Goal: Communication & Community: Answer question/provide support

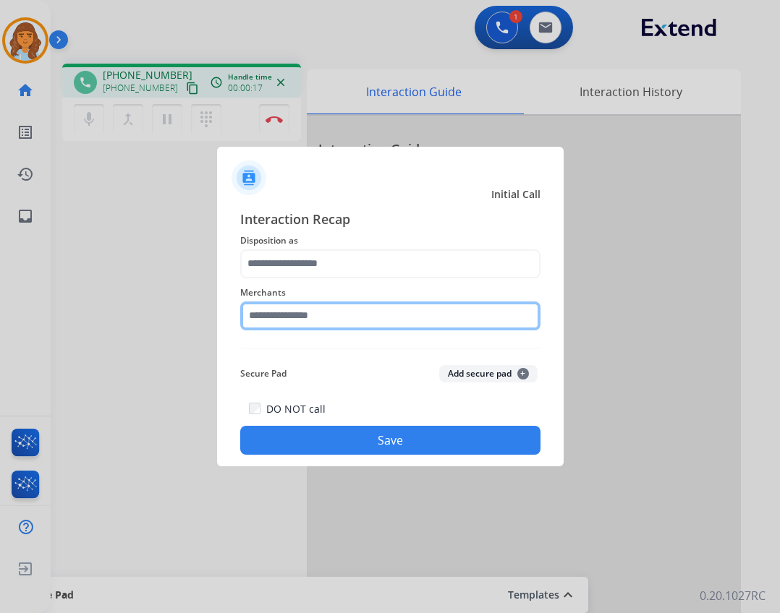
click at [322, 302] on input "text" at bounding box center [390, 316] width 300 height 29
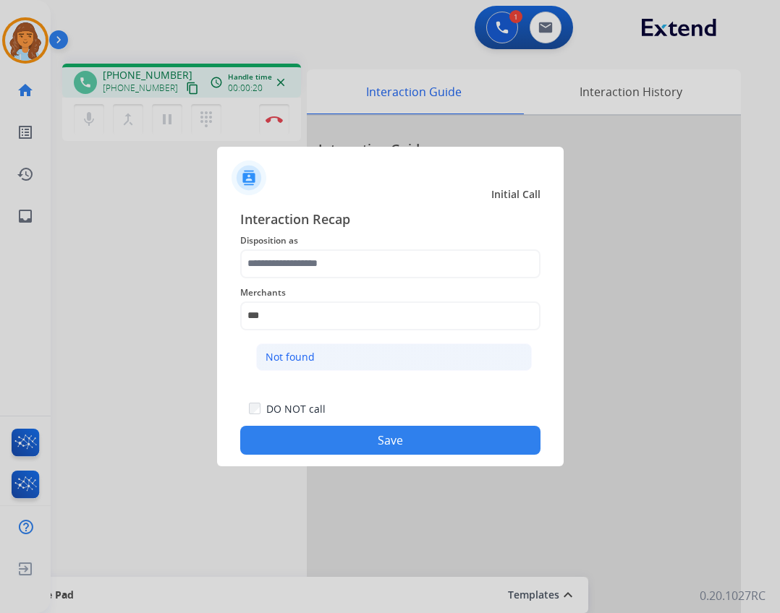
click at [319, 357] on li "Not found" at bounding box center [394, 357] width 276 height 27
type input "*********"
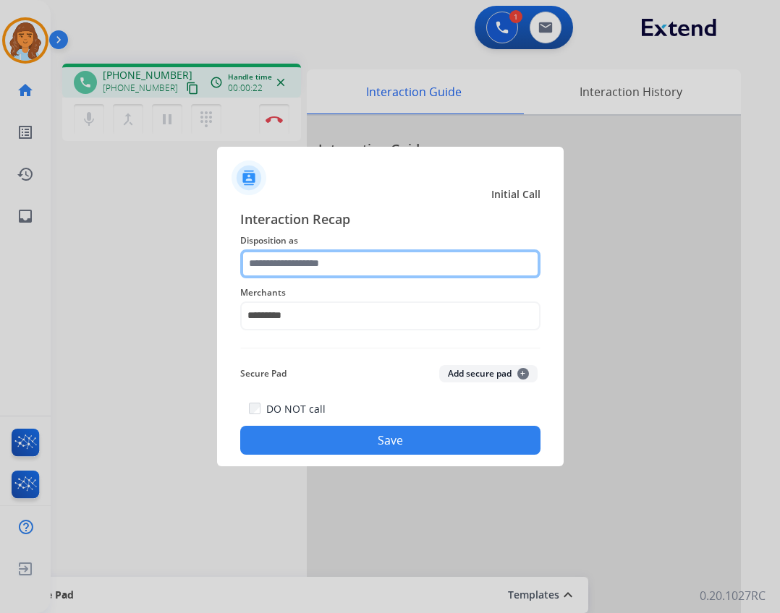
click at [393, 251] on input "text" at bounding box center [390, 264] width 300 height 29
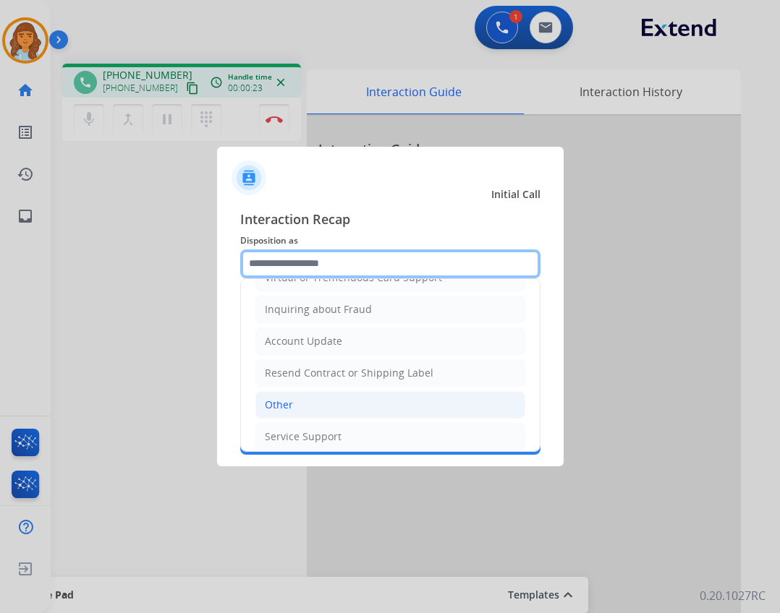
scroll to position [217, 0]
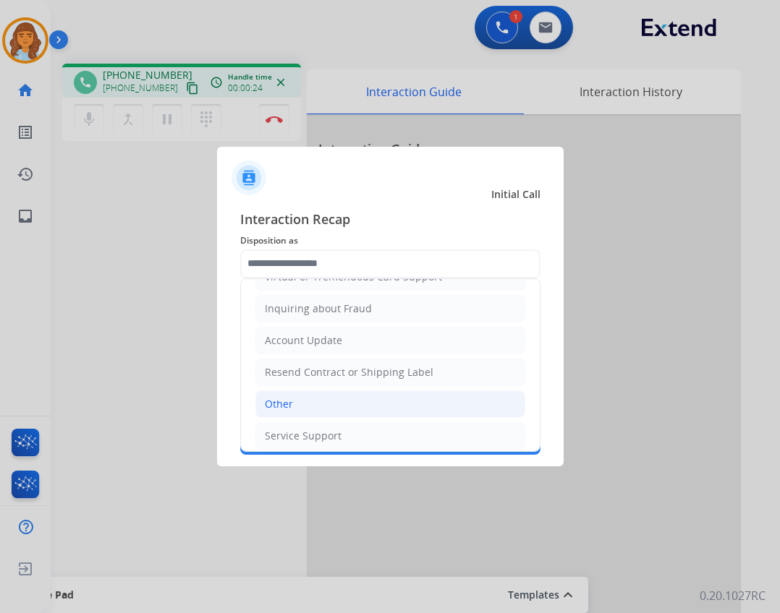
click at [396, 402] on li "Other" at bounding box center [390, 404] width 270 height 27
type input "*****"
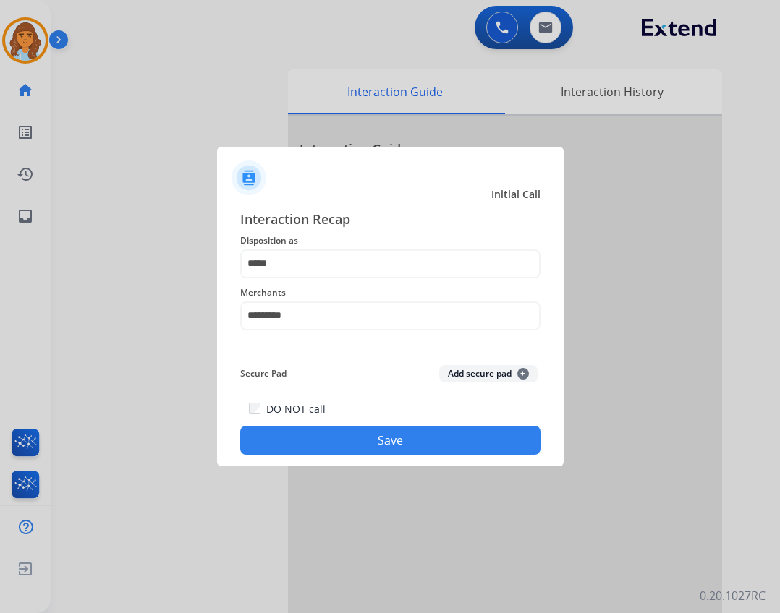
click at [476, 435] on button "Save" at bounding box center [390, 440] width 300 height 29
click at [465, 438] on button "Save" at bounding box center [390, 440] width 300 height 29
click at [307, 409] on label "DO NOT call" at bounding box center [295, 409] width 59 height 14
click at [321, 435] on button "Save" at bounding box center [390, 440] width 300 height 29
click at [328, 448] on button "Save" at bounding box center [390, 440] width 300 height 29
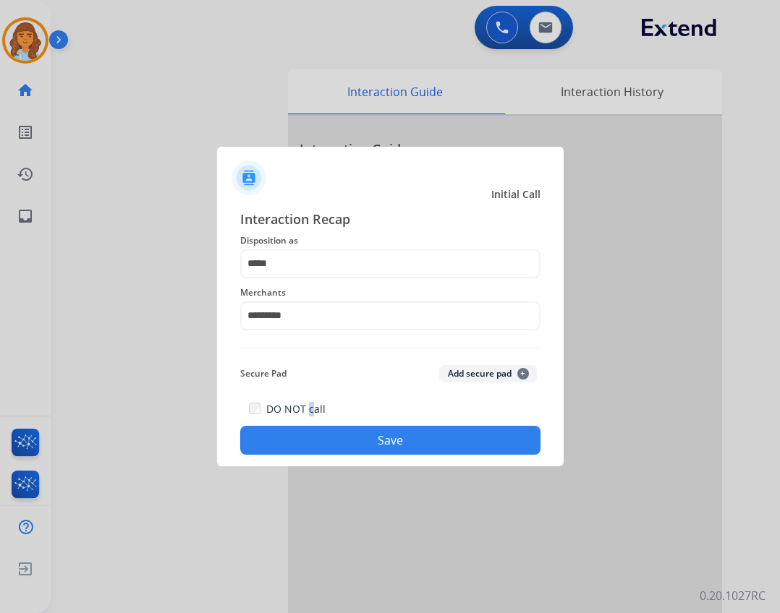
click at [396, 448] on button "Save" at bounding box center [390, 440] width 300 height 29
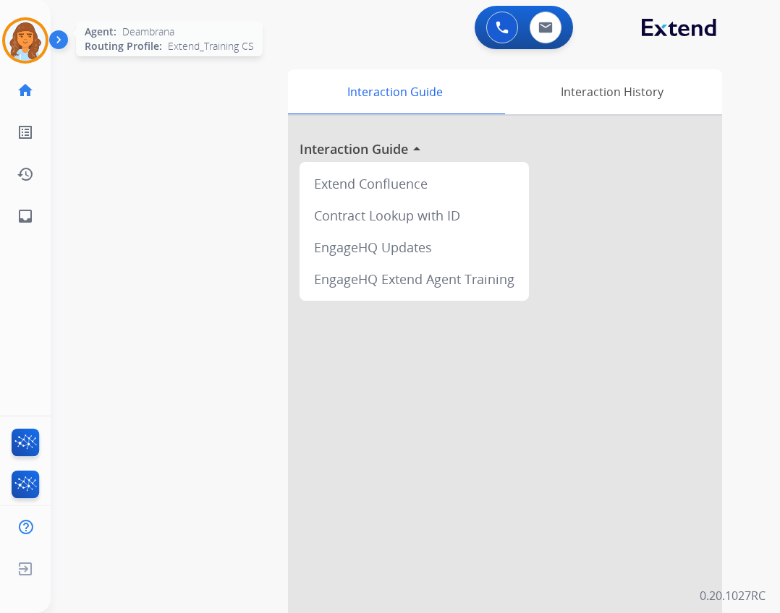
click at [19, 36] on img at bounding box center [25, 40] width 41 height 41
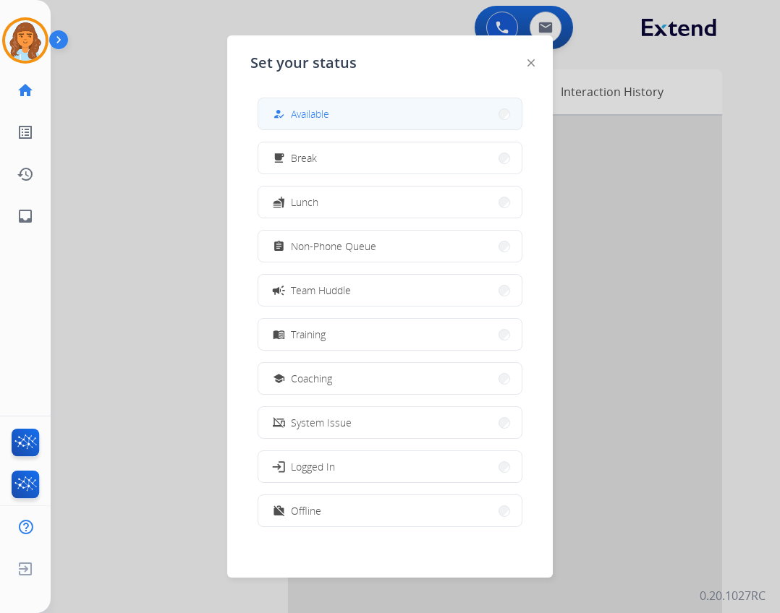
click at [407, 110] on button "how_to_reg Available" at bounding box center [389, 113] width 263 height 31
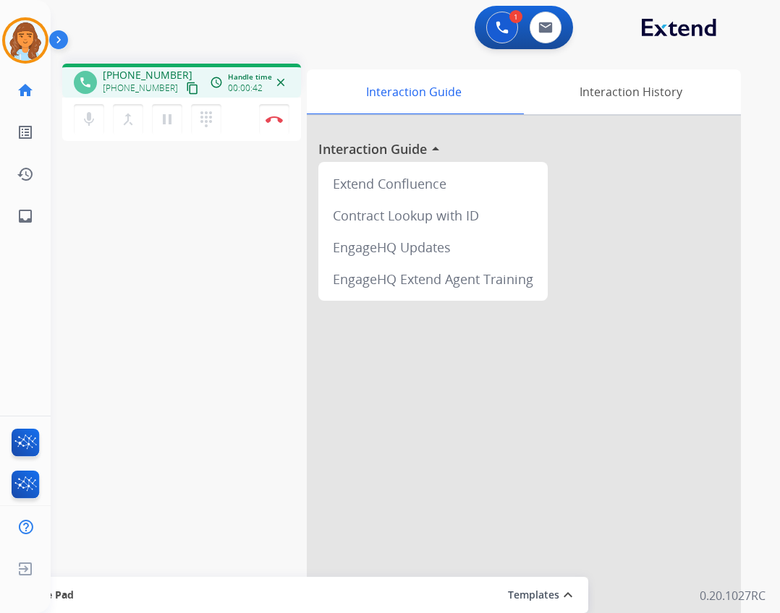
click at [186, 85] on mat-icon "content_copy" at bounding box center [192, 88] width 13 height 13
click at [186, 88] on mat-icon "content_copy" at bounding box center [192, 88] width 13 height 13
drag, startPoint x: 283, startPoint y: 120, endPoint x: 276, endPoint y: 137, distance: 17.9
click at [282, 121] on button "Disconnect" at bounding box center [274, 119] width 30 height 30
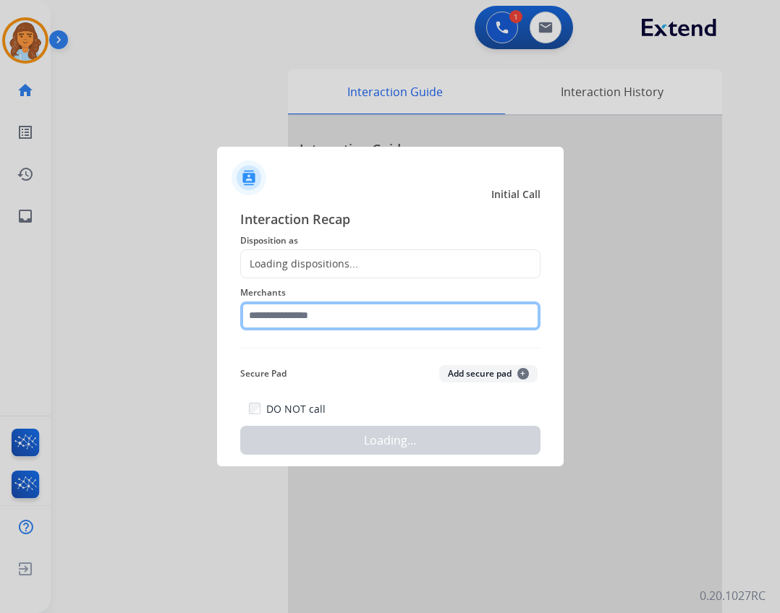
click at [277, 322] on input "text" at bounding box center [390, 316] width 300 height 29
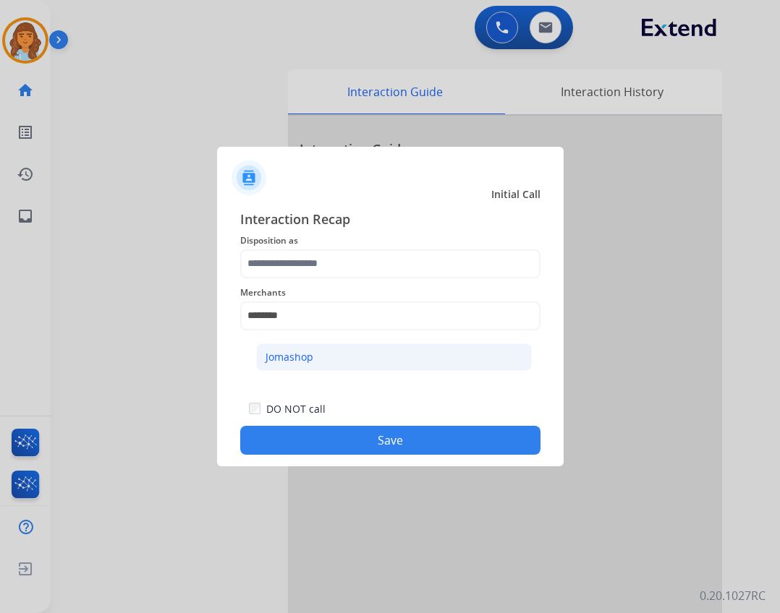
click at [410, 365] on li "Jomashop" at bounding box center [394, 357] width 276 height 27
type input "********"
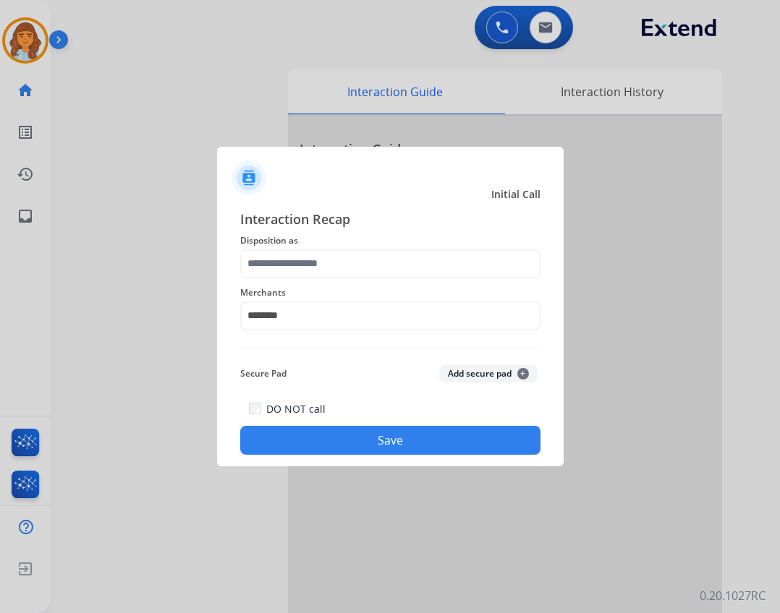
click at [386, 278] on div "Merchants ********" at bounding box center [390, 307] width 300 height 58
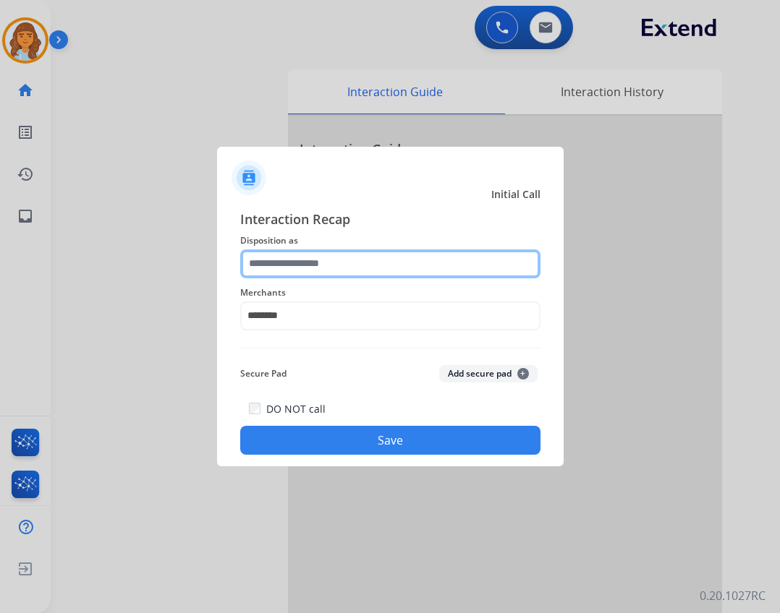
click at [386, 270] on input "text" at bounding box center [390, 264] width 300 height 29
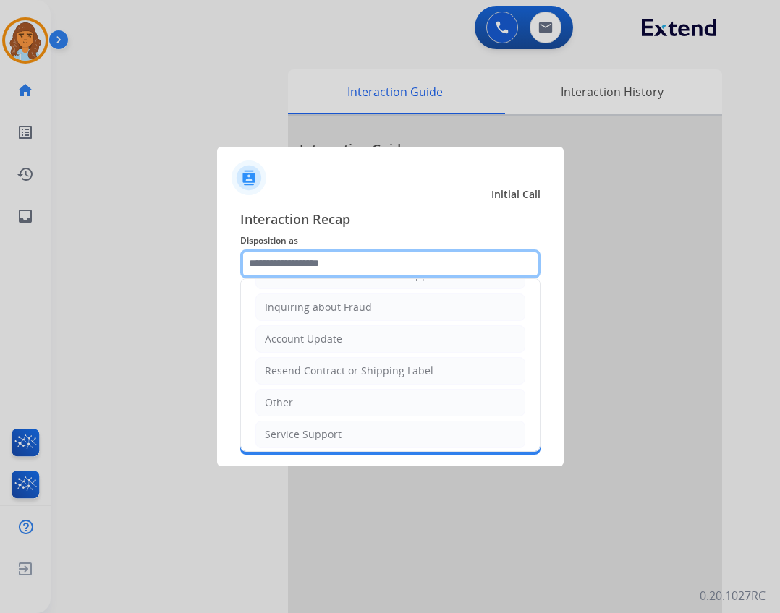
scroll to position [226, 0]
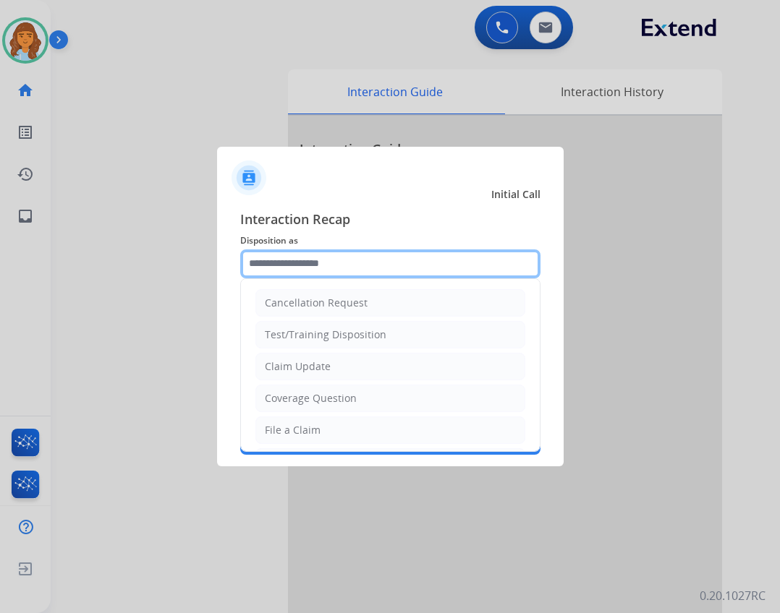
click at [409, 260] on input "text" at bounding box center [390, 264] width 300 height 29
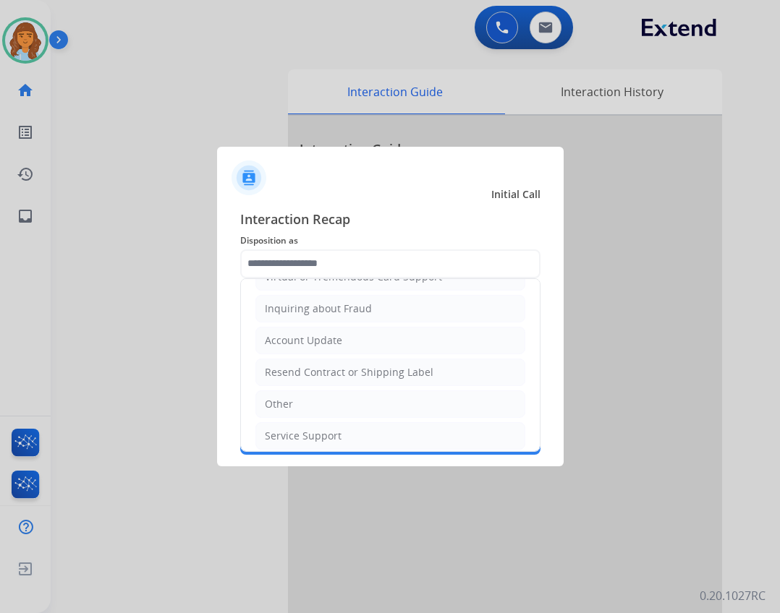
drag, startPoint x: 379, startPoint y: 320, endPoint x: 359, endPoint y: 271, distance: 52.2
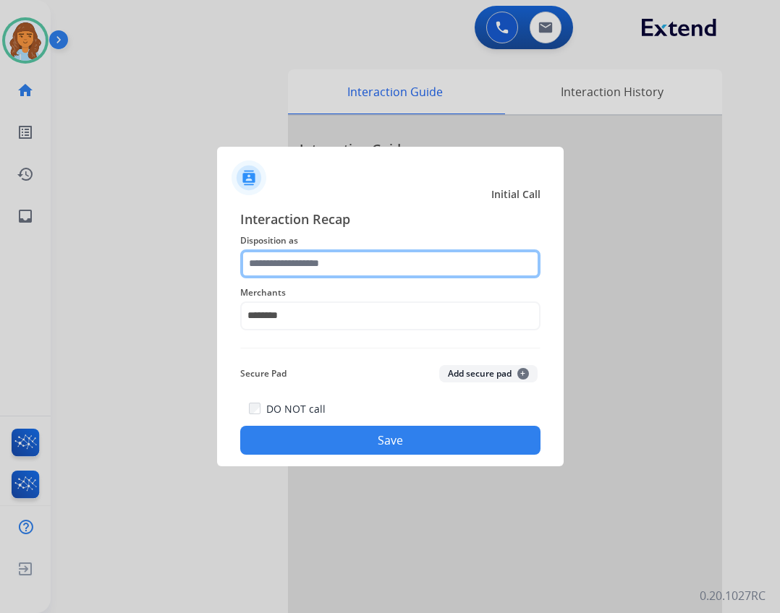
click at [340, 270] on input "text" at bounding box center [390, 264] width 300 height 29
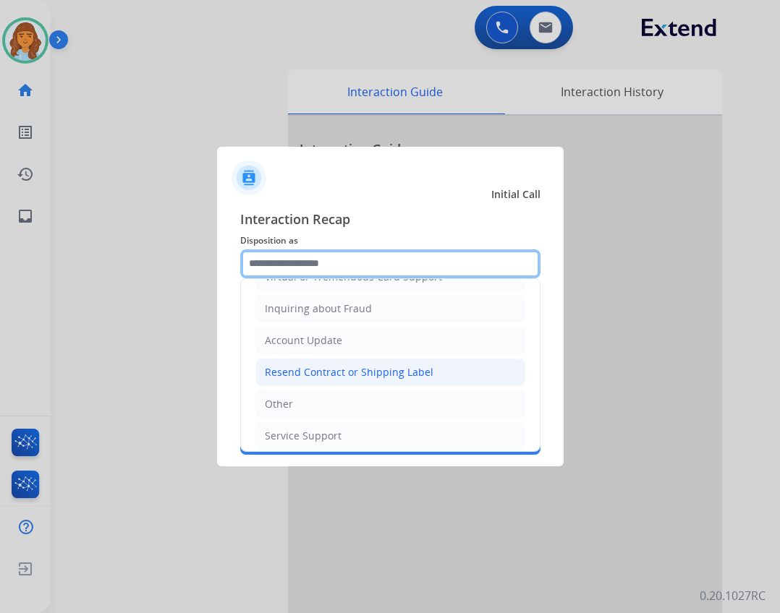
scroll to position [226, 0]
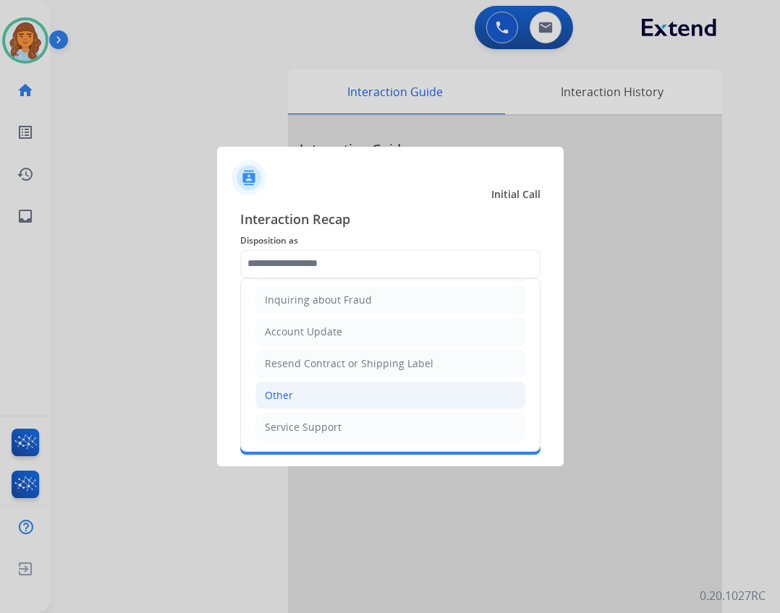
click at [378, 399] on li "Other" at bounding box center [390, 395] width 270 height 27
type input "*****"
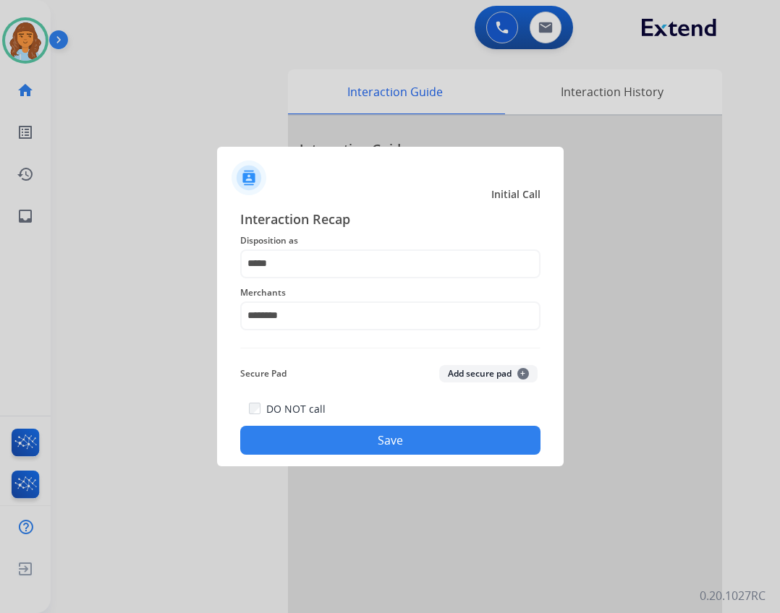
click at [386, 444] on button "Save" at bounding box center [390, 440] width 300 height 29
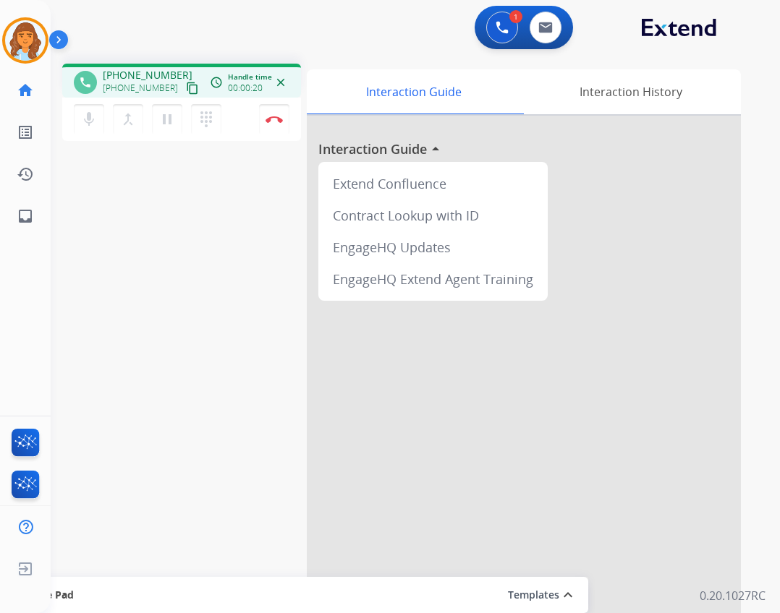
click at [186, 85] on mat-icon "content_copy" at bounding box center [192, 88] width 13 height 13
click at [213, 126] on mat-icon "dialpad" at bounding box center [205, 119] width 17 height 17
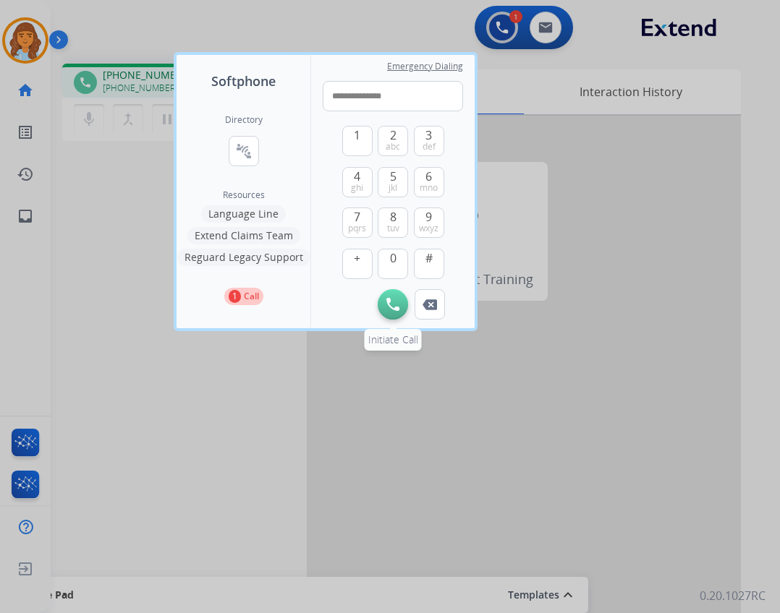
type input "**********"
click at [398, 302] on img at bounding box center [392, 304] width 13 height 13
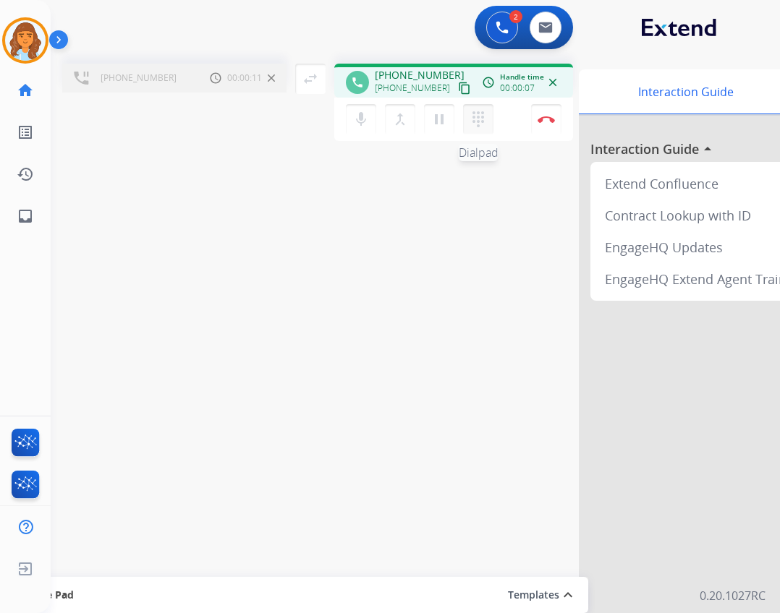
click at [469, 124] on mat-icon "dialpad" at bounding box center [477, 119] width 17 height 17
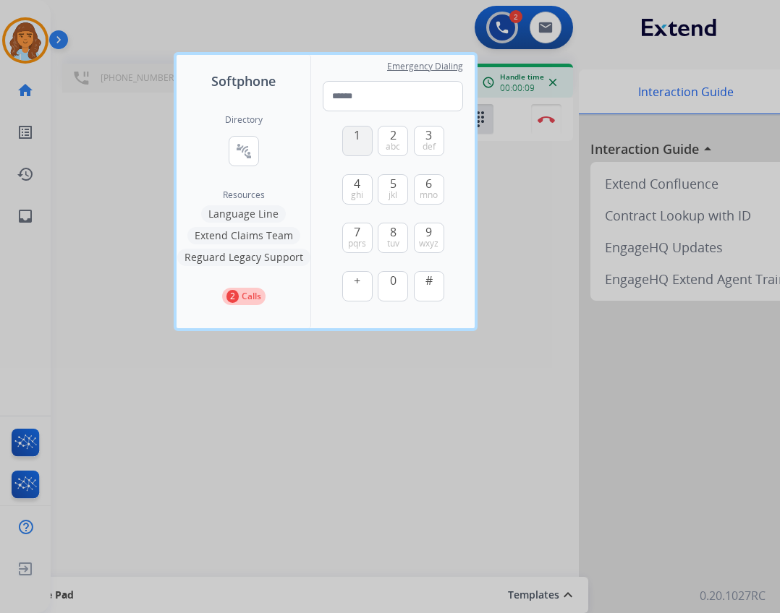
click at [361, 138] on button "1" at bounding box center [357, 141] width 30 height 30
type input "*"
click at [516, 211] on div at bounding box center [390, 306] width 780 height 613
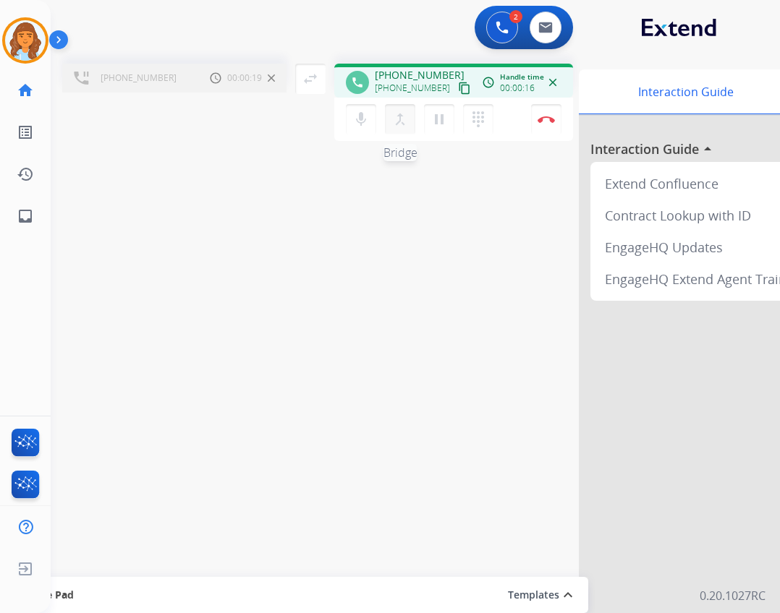
click at [406, 127] on mat-icon "merge_type" at bounding box center [399, 119] width 17 height 17
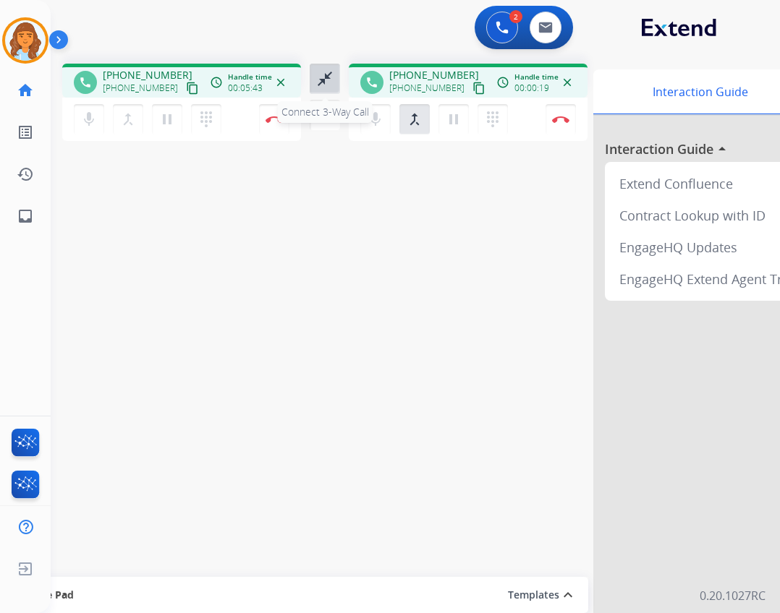
click at [328, 86] on mat-icon "close_fullscreen" at bounding box center [324, 78] width 17 height 17
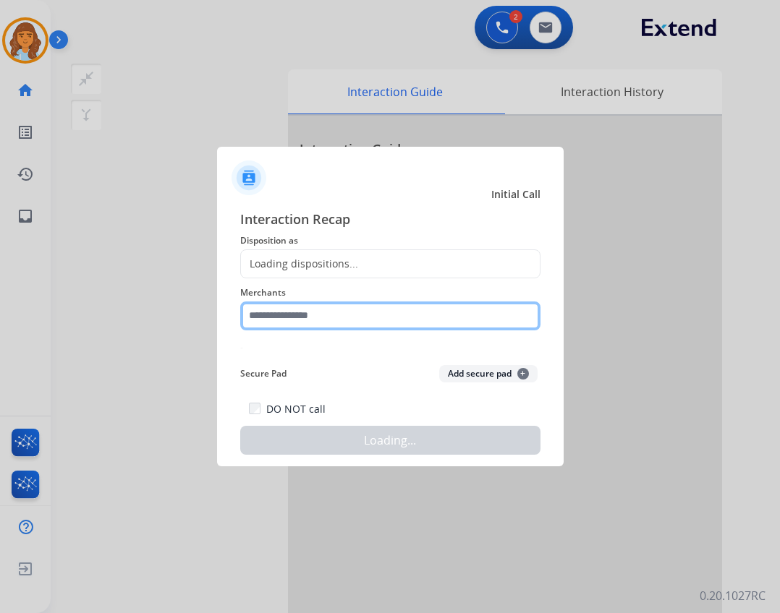
click at [323, 323] on input "text" at bounding box center [390, 316] width 300 height 29
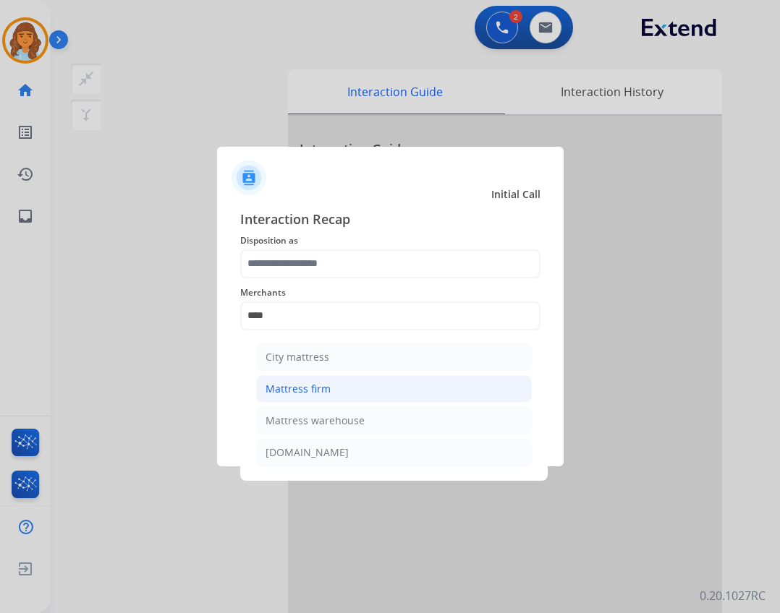
click at [273, 388] on div "Mattress firm" at bounding box center [297, 389] width 65 height 14
type input "**********"
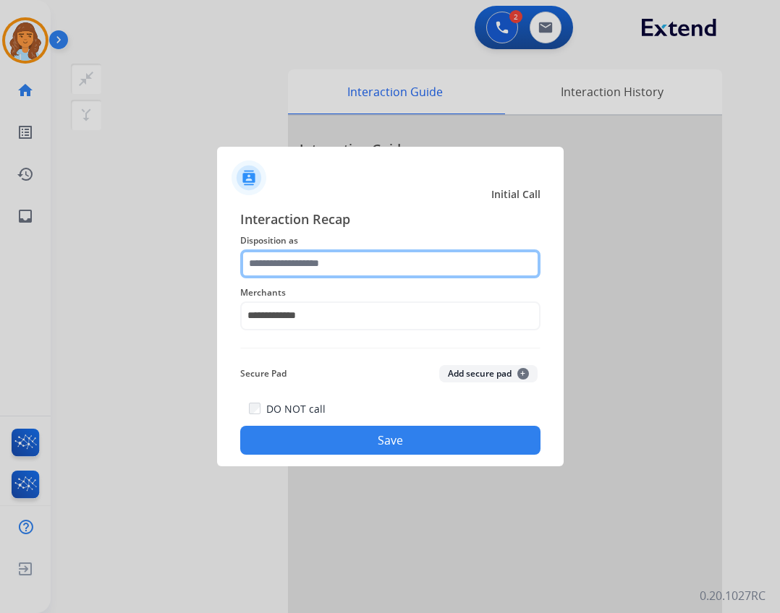
click at [292, 263] on input "text" at bounding box center [390, 264] width 300 height 29
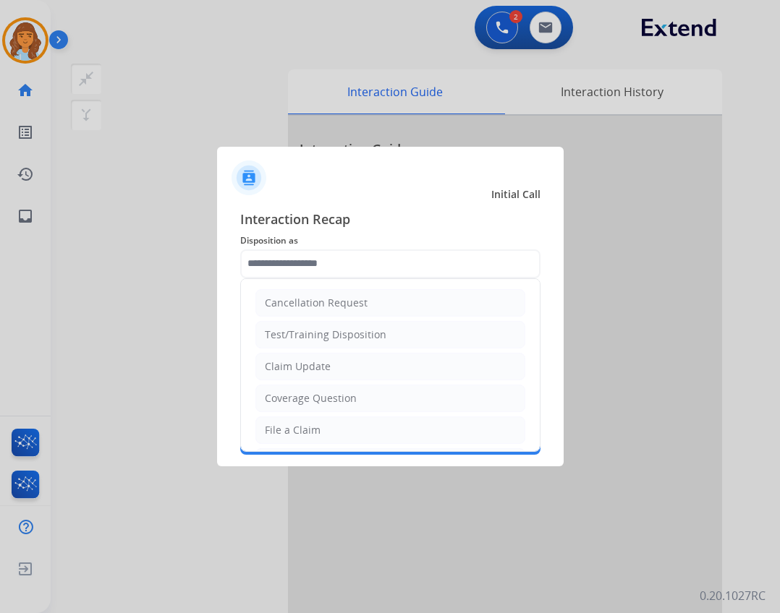
click at [330, 351] on ul "Cancellation Request Test/Training Disposition Claim Update Coverage Question F…" at bounding box center [390, 478] width 299 height 398
click at [328, 367] on li "Claim Update" at bounding box center [390, 366] width 270 height 27
type input "**********"
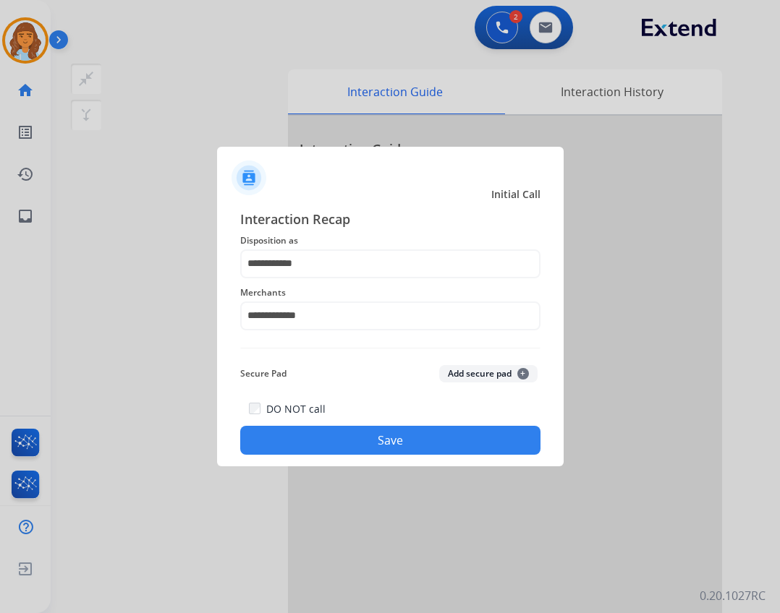
click at [332, 429] on div "DO NOT call Save" at bounding box center [390, 427] width 300 height 55
click at [336, 435] on button "Save" at bounding box center [390, 440] width 300 height 29
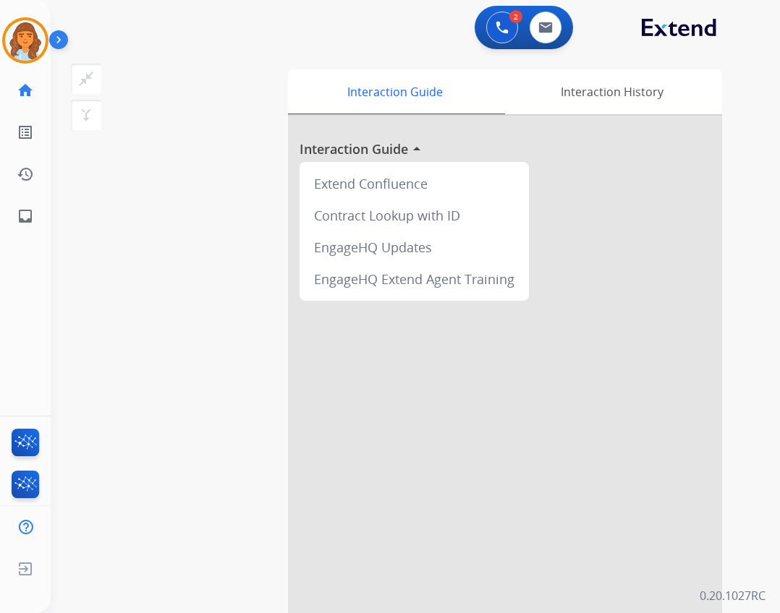
click at [49, 56] on img at bounding box center [61, 42] width 25 height 27
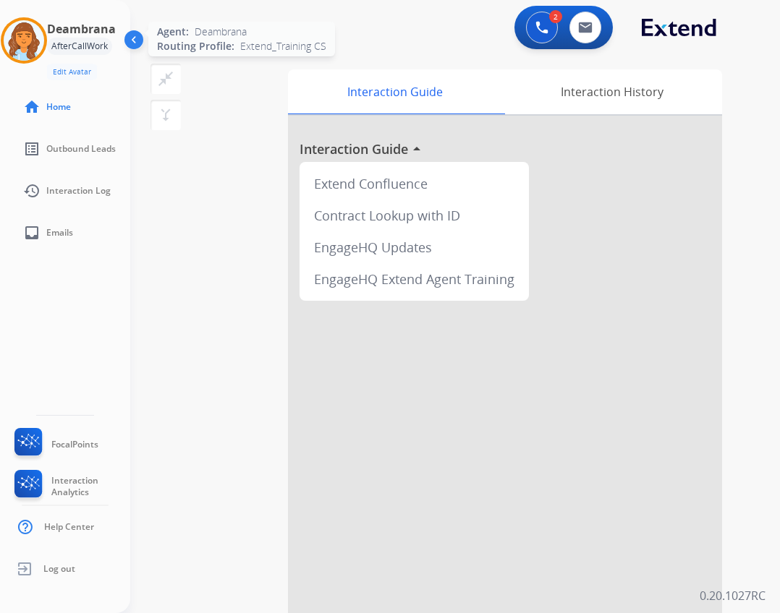
click at [44, 48] on div at bounding box center [24, 40] width 46 height 46
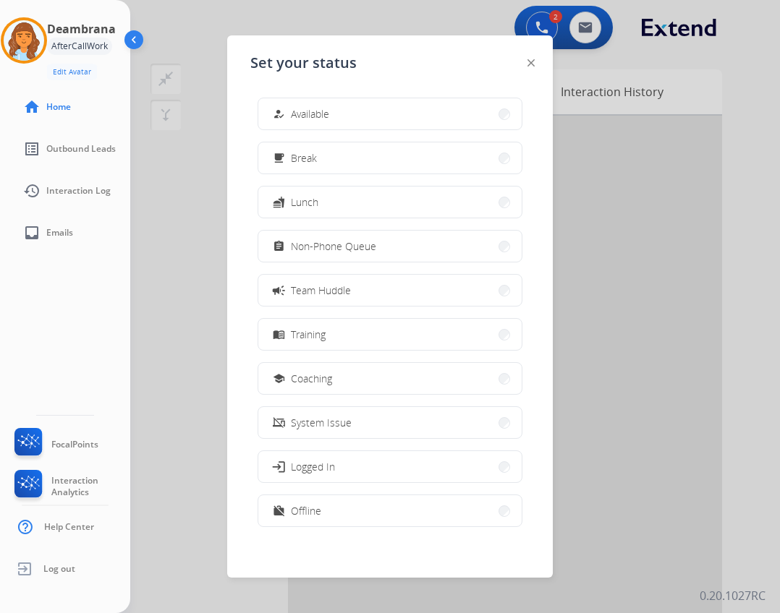
click at [286, 101] on button "how_to_reg Available" at bounding box center [389, 113] width 263 height 31
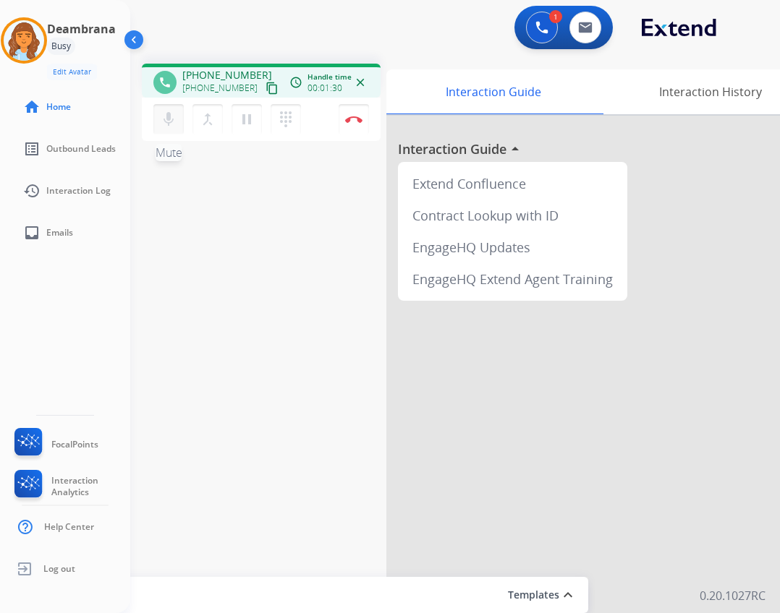
click at [166, 127] on button "mic Mute" at bounding box center [168, 119] width 30 height 30
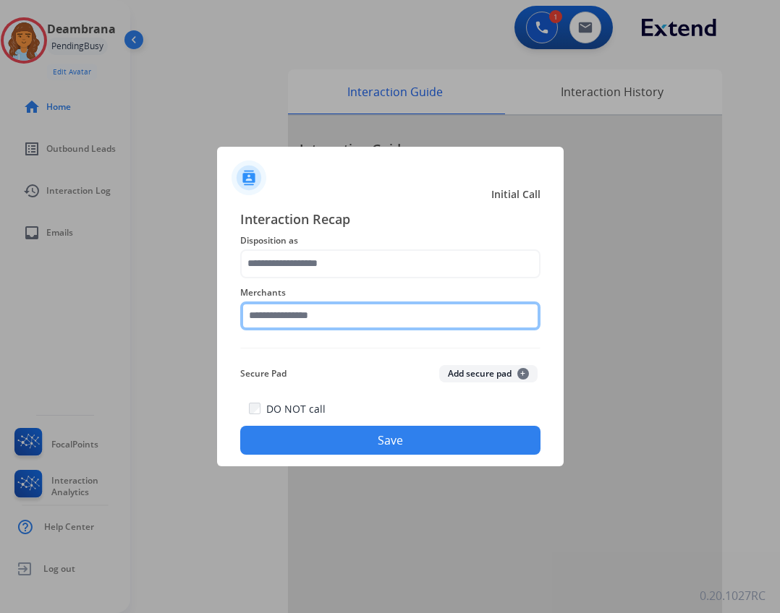
click at [320, 320] on input "text" at bounding box center [390, 316] width 300 height 29
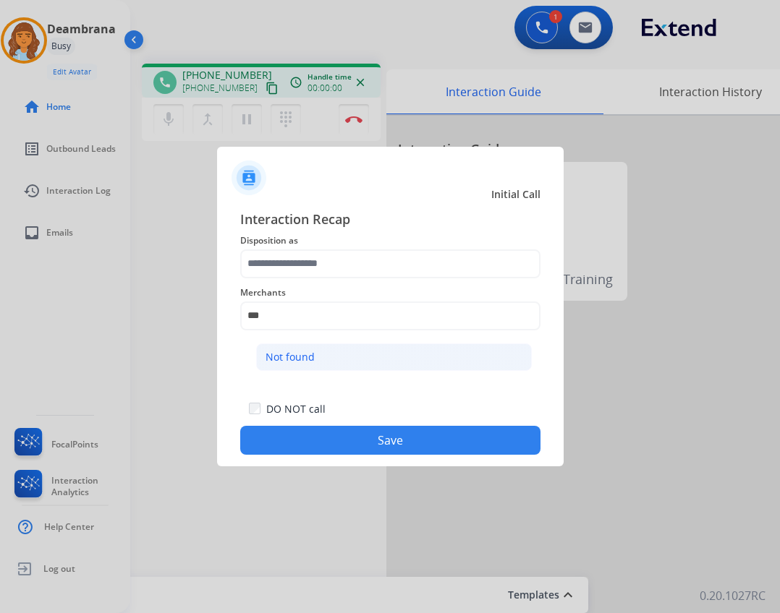
click at [347, 354] on li "Not found" at bounding box center [394, 357] width 276 height 27
type input "*********"
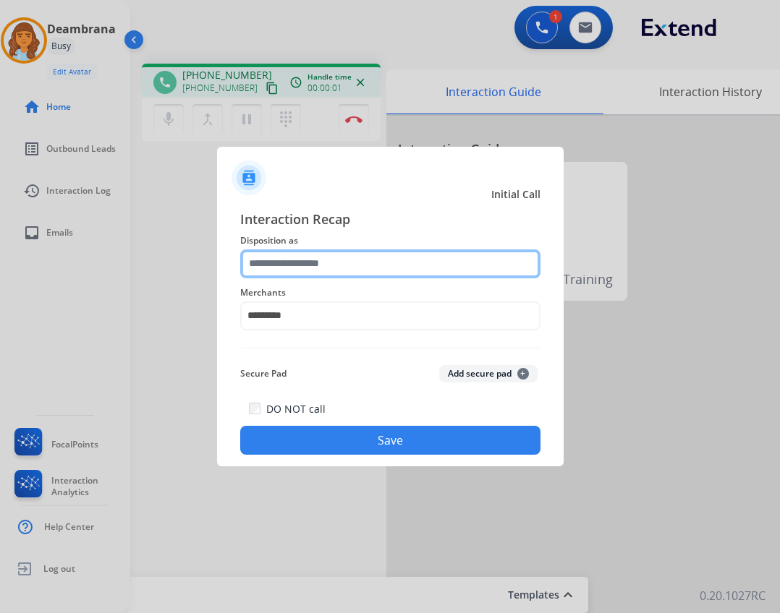
click at [310, 261] on input "text" at bounding box center [390, 264] width 300 height 29
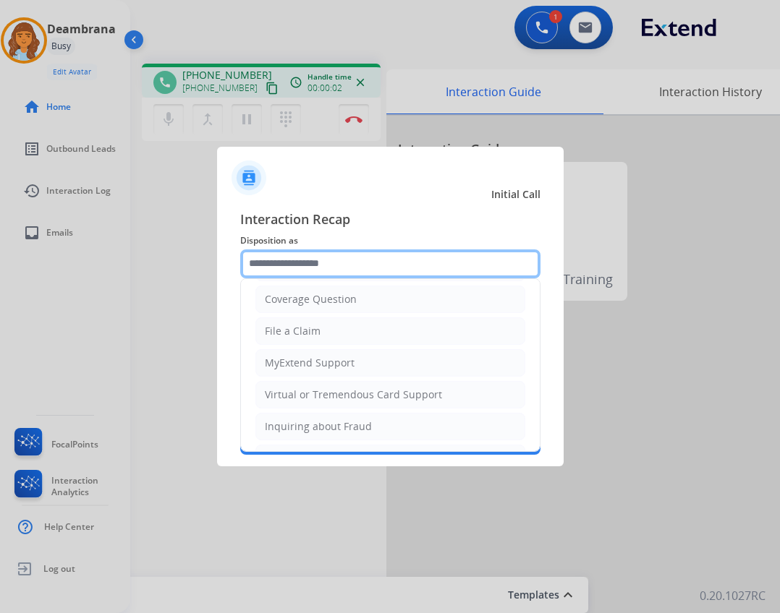
scroll to position [217, 0]
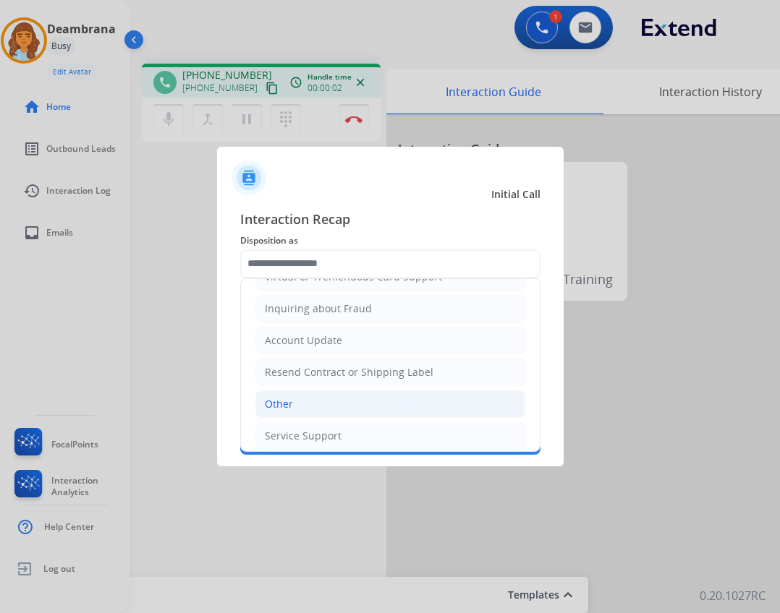
click at [310, 409] on li "Other" at bounding box center [390, 404] width 270 height 27
type input "*****"
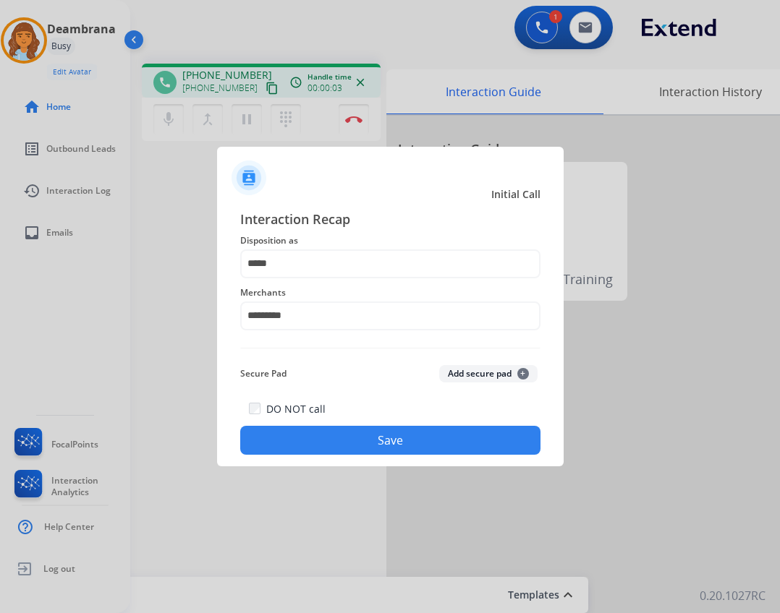
click at [368, 441] on button "Save" at bounding box center [390, 440] width 300 height 29
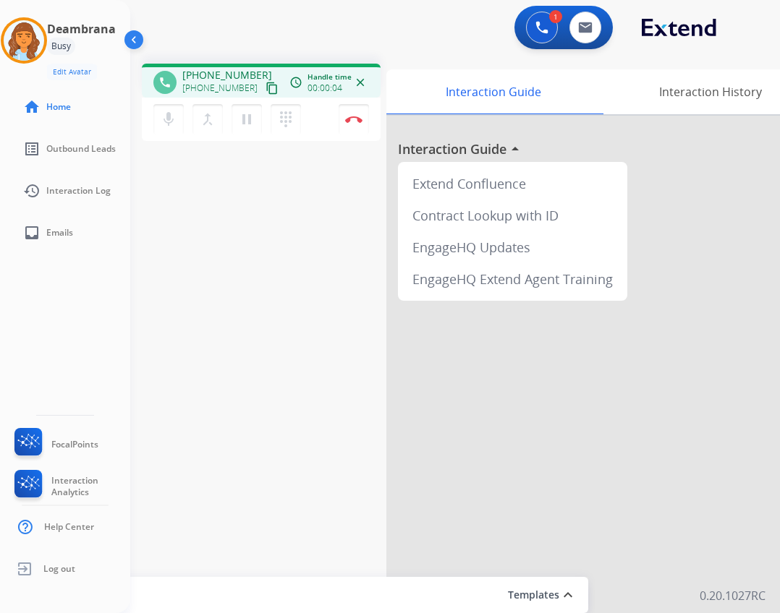
drag, startPoint x: 166, startPoint y: 123, endPoint x: 192, endPoint y: 12, distance: 114.4
click at [166, 120] on mat-icon "mic" at bounding box center [168, 119] width 17 height 17
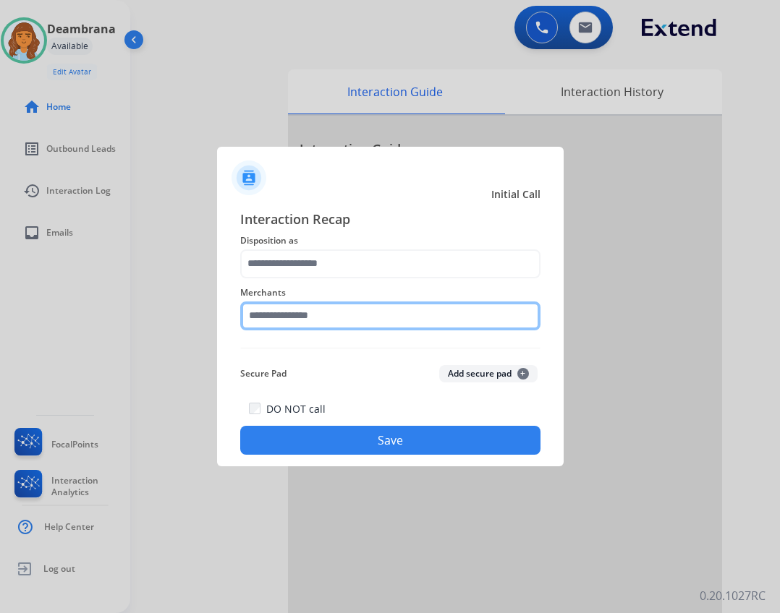
click at [369, 317] on input "text" at bounding box center [390, 316] width 300 height 29
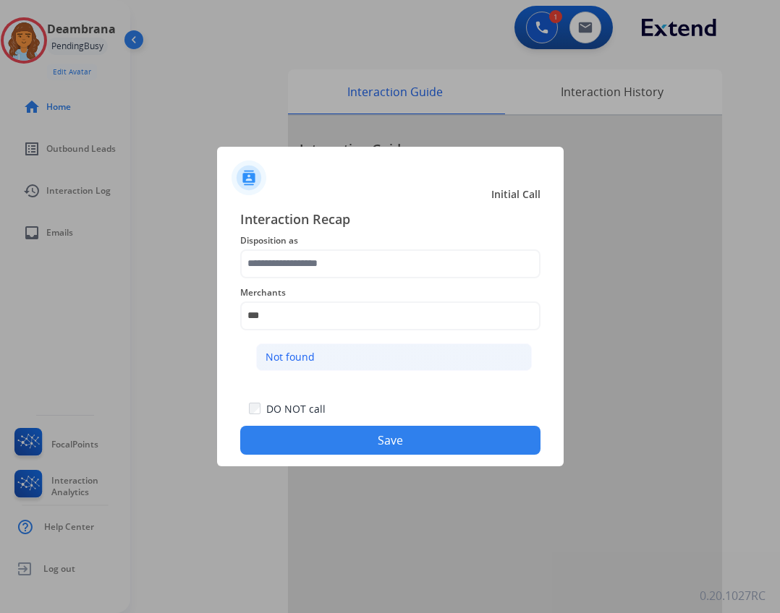
click at [467, 369] on li "Not found" at bounding box center [394, 357] width 276 height 27
type input "*********"
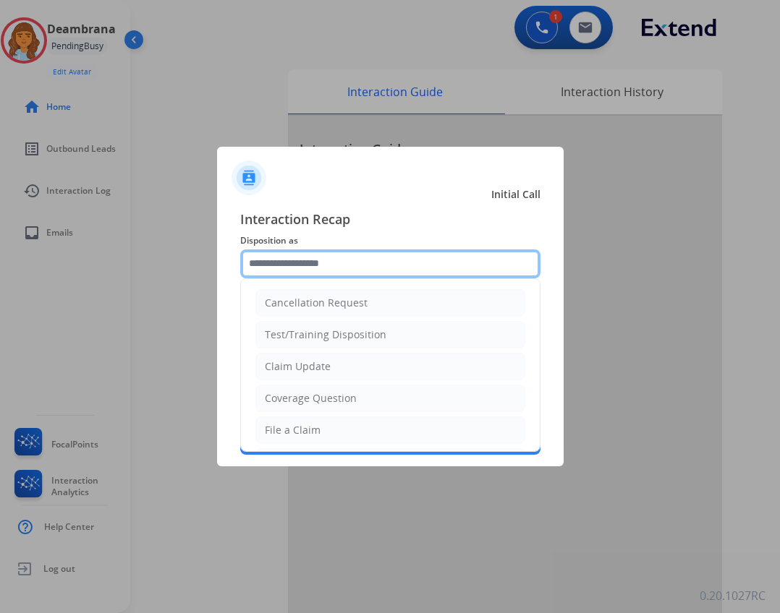
click at [432, 255] on input "text" at bounding box center [390, 264] width 300 height 29
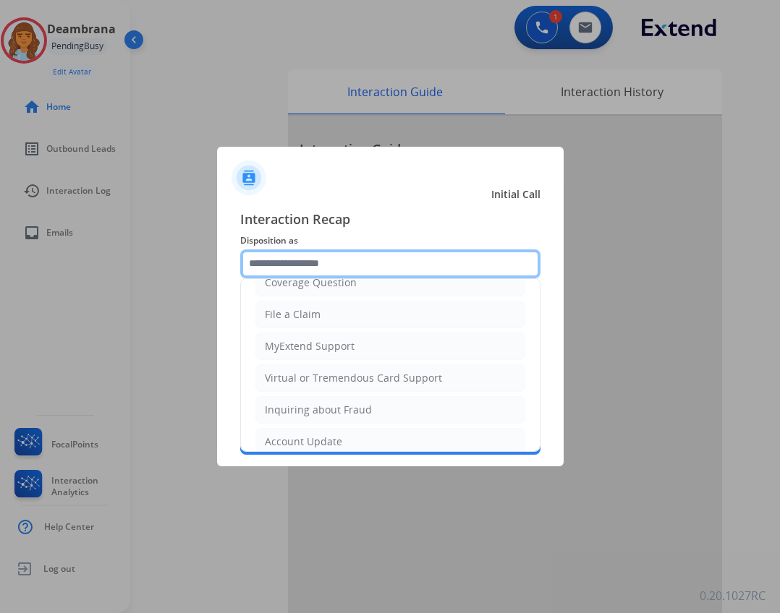
scroll to position [226, 0]
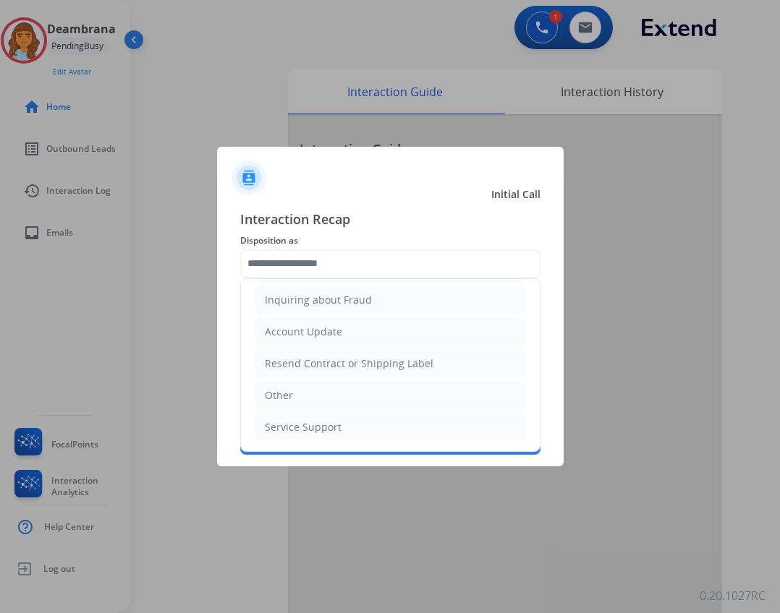
click at [378, 394] on li "Other" at bounding box center [390, 395] width 270 height 27
type input "*****"
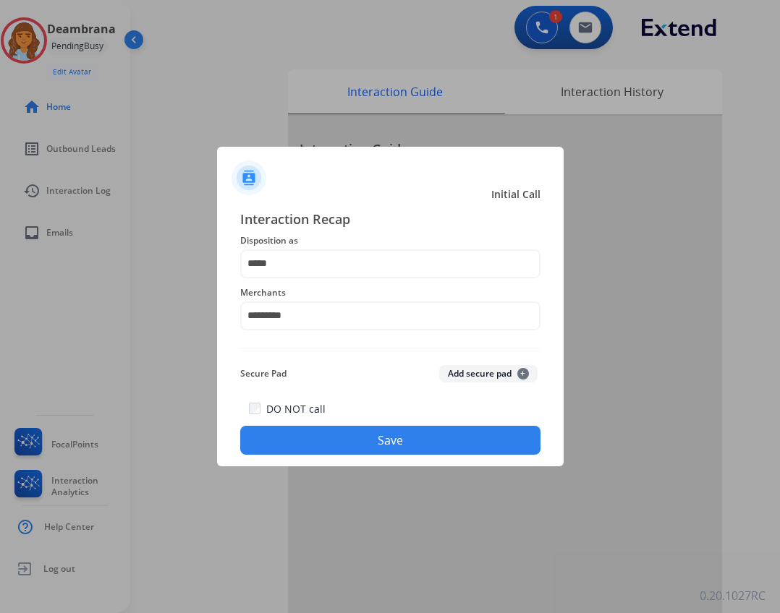
click at [397, 440] on button "Save" at bounding box center [390, 440] width 300 height 29
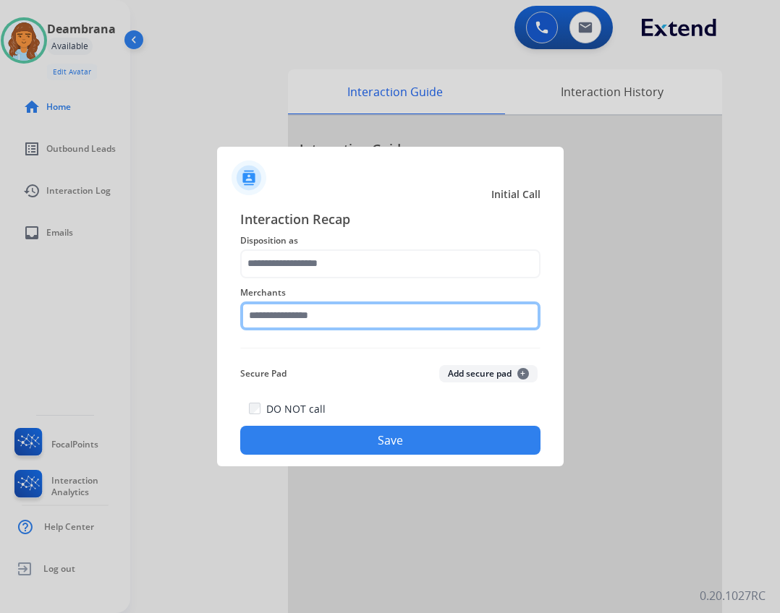
click at [333, 315] on input "text" at bounding box center [390, 316] width 300 height 29
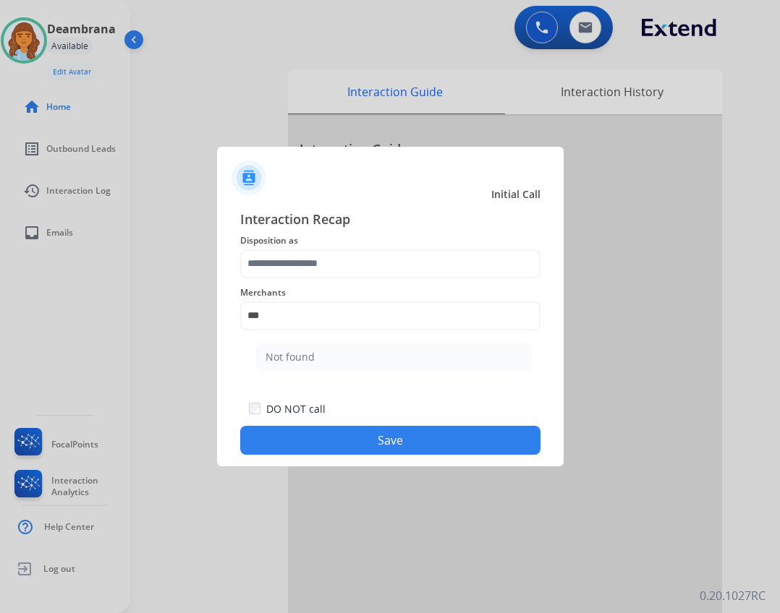
click at [317, 349] on li "Not found" at bounding box center [394, 357] width 276 height 27
type input "*********"
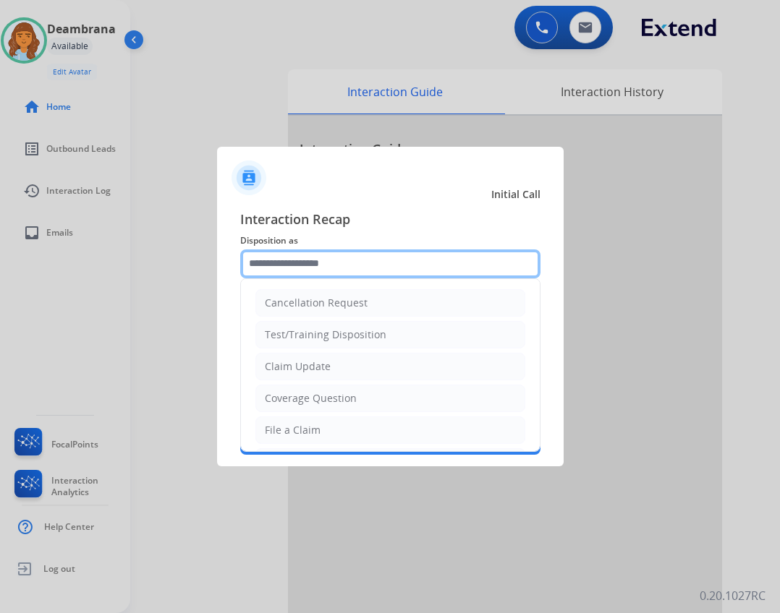
drag, startPoint x: 319, startPoint y: 257, endPoint x: 318, endPoint y: 265, distance: 8.0
click at [318, 258] on input "text" at bounding box center [390, 264] width 300 height 29
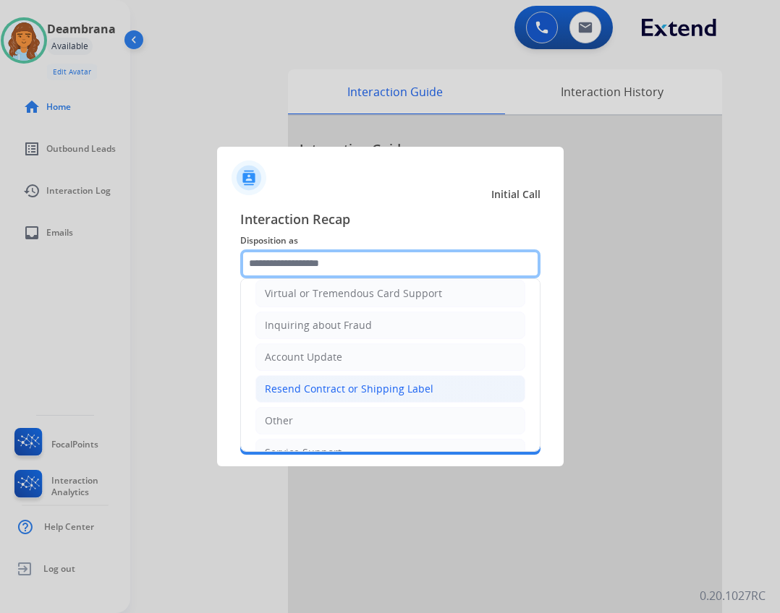
scroll to position [217, 0]
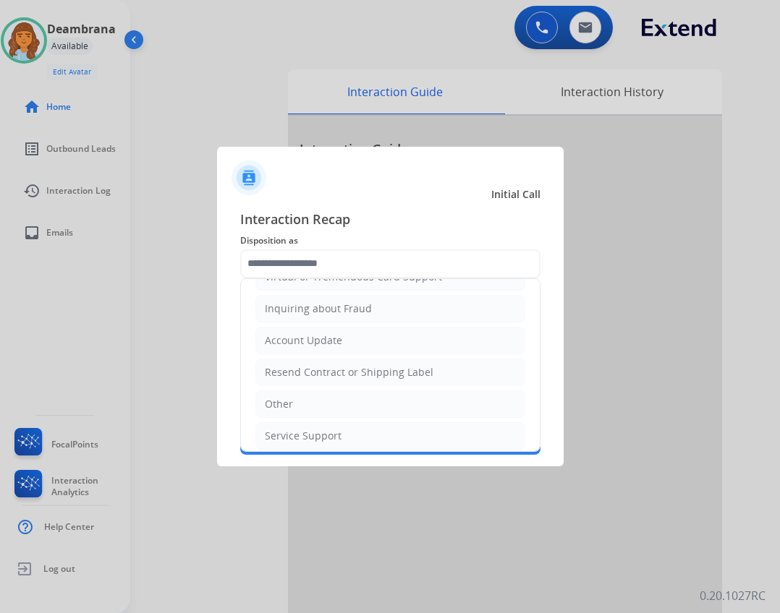
click at [318, 398] on li "Other" at bounding box center [390, 404] width 270 height 27
type input "*****"
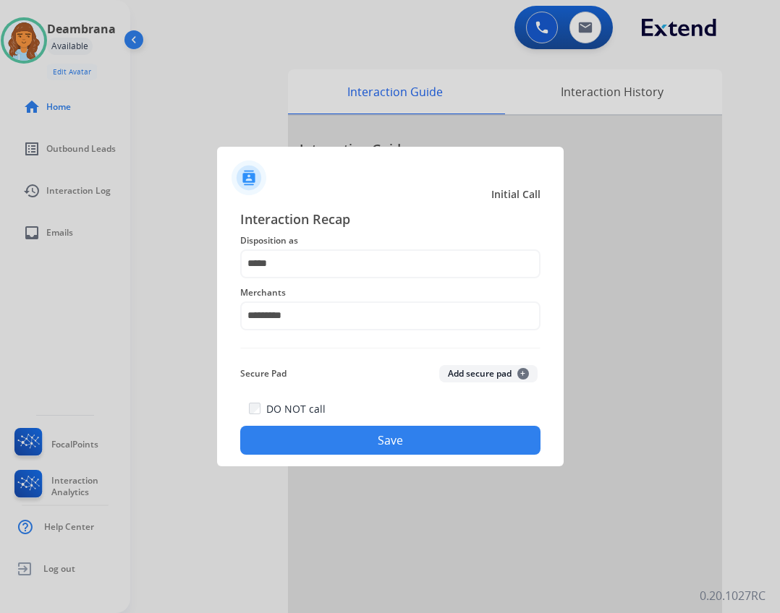
click at [362, 440] on button "Save" at bounding box center [390, 440] width 300 height 29
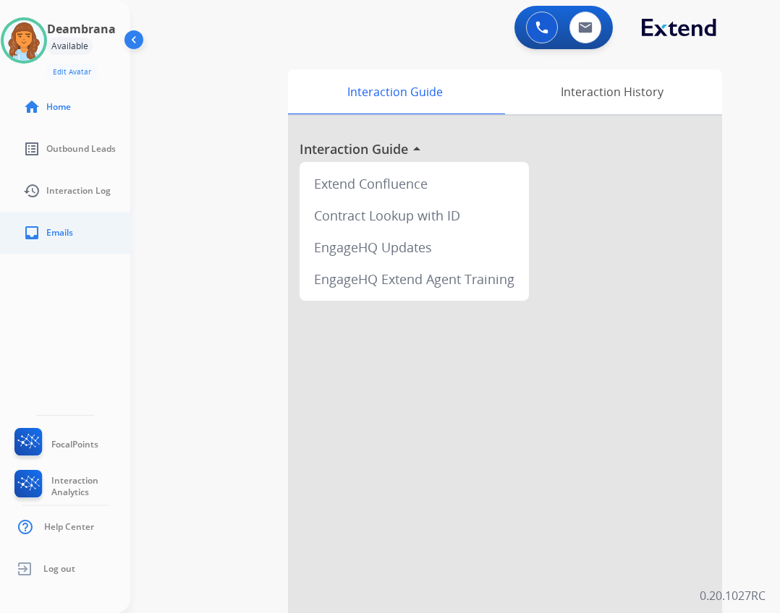
click at [25, 237] on mat-icon "inbox" at bounding box center [31, 232] width 17 height 17
select select "**********"
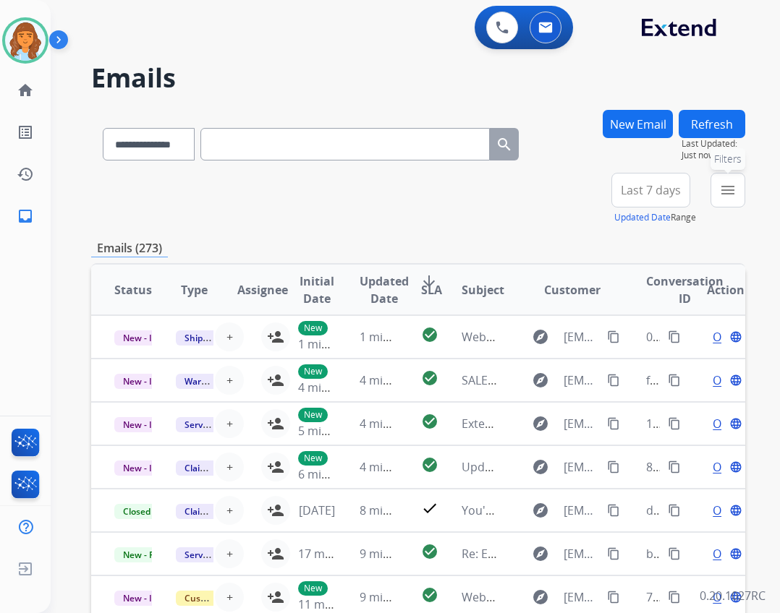
click at [716, 198] on button "menu Filters" at bounding box center [727, 190] width 35 height 35
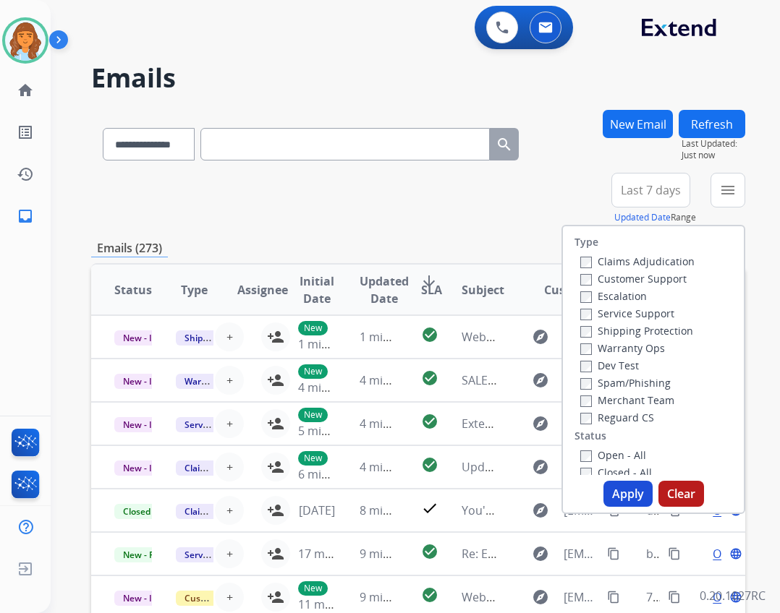
click at [580, 449] on label "Open - All" at bounding box center [613, 455] width 66 height 14
click at [623, 493] on button "Apply" at bounding box center [627, 494] width 49 height 26
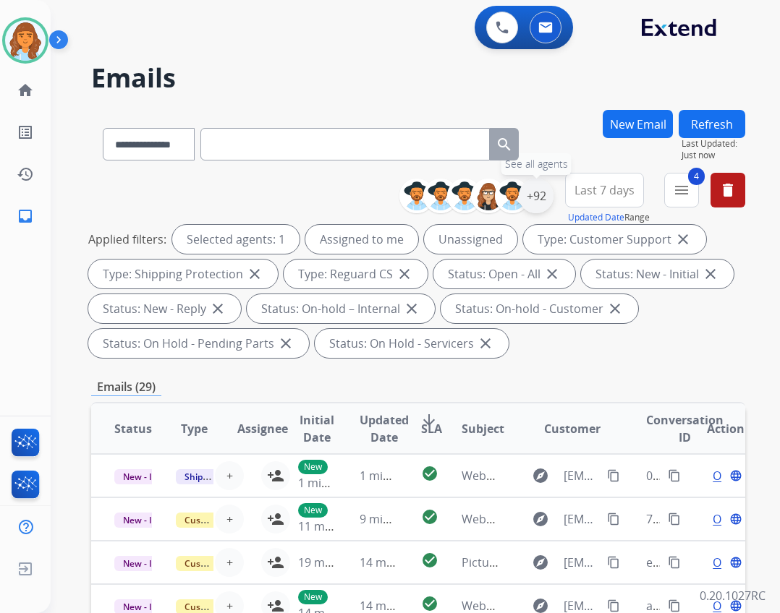
click at [525, 198] on div "+92" at bounding box center [536, 196] width 35 height 35
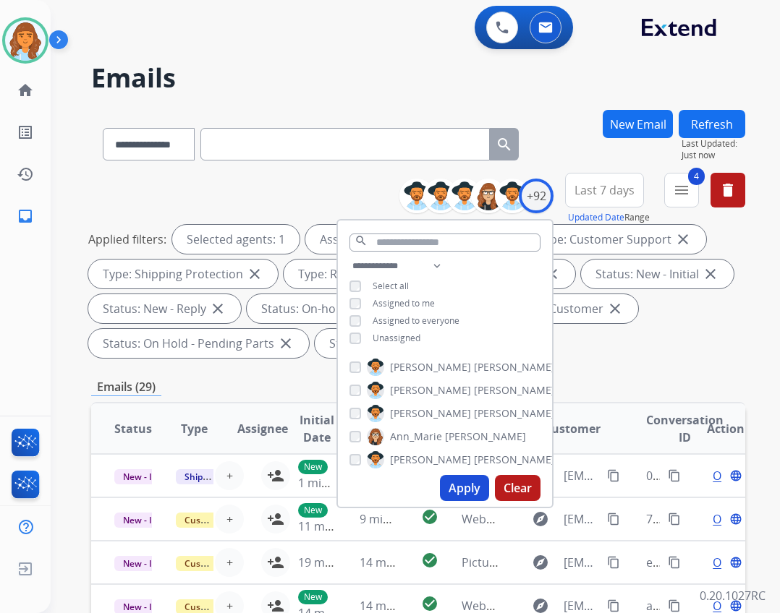
click at [409, 339] on span "Unassigned" at bounding box center [396, 338] width 48 height 12
click at [454, 489] on button "Apply" at bounding box center [464, 488] width 49 height 26
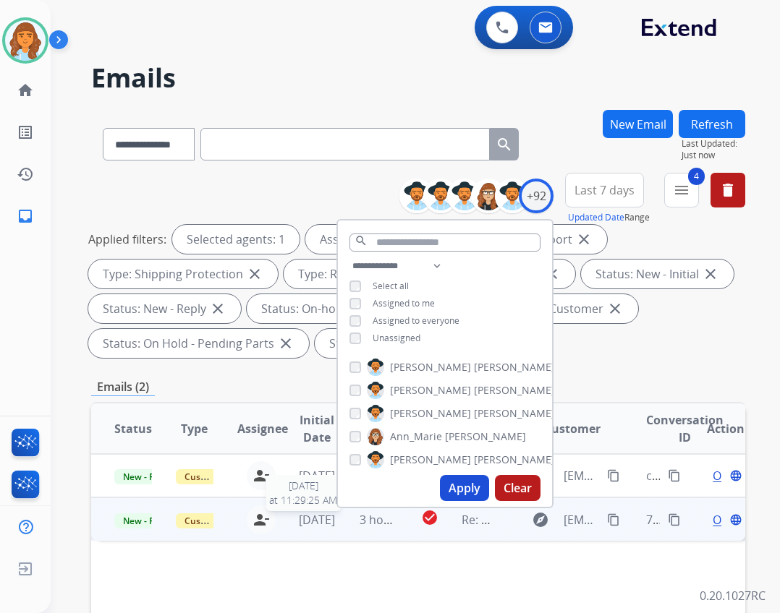
click at [306, 519] on span "6 days ago" at bounding box center [317, 520] width 36 height 16
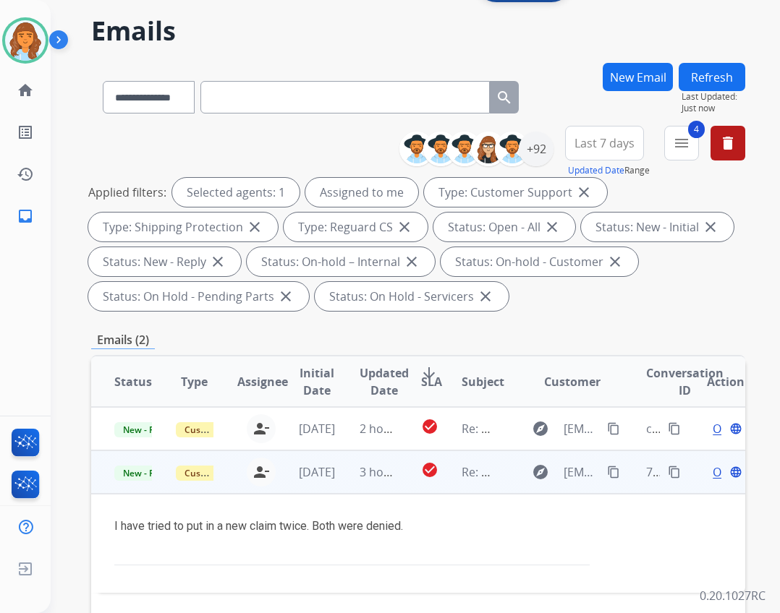
scroll to position [217, 0]
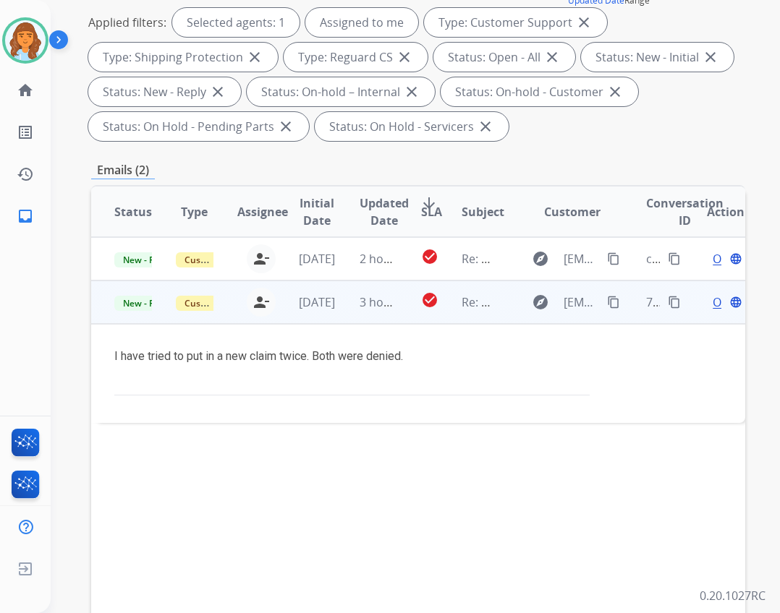
click at [712, 301] on span "Open" at bounding box center [727, 302] width 30 height 17
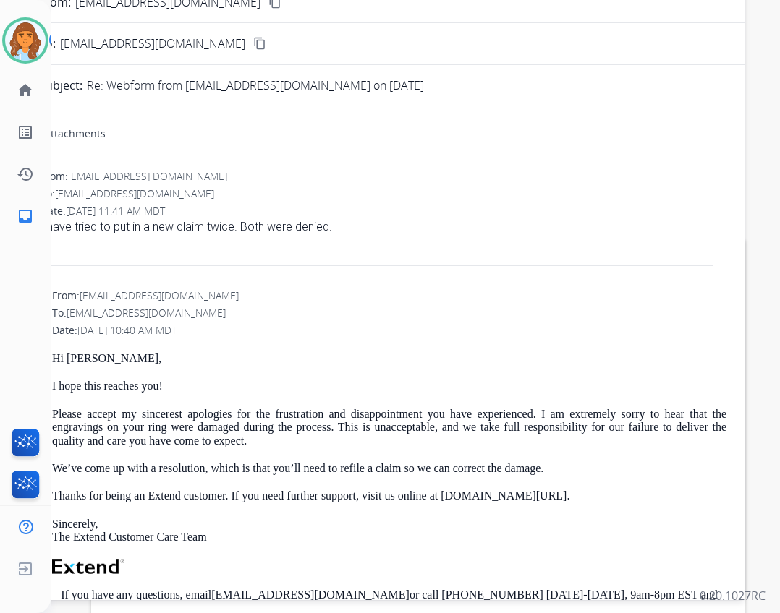
scroll to position [72, 0]
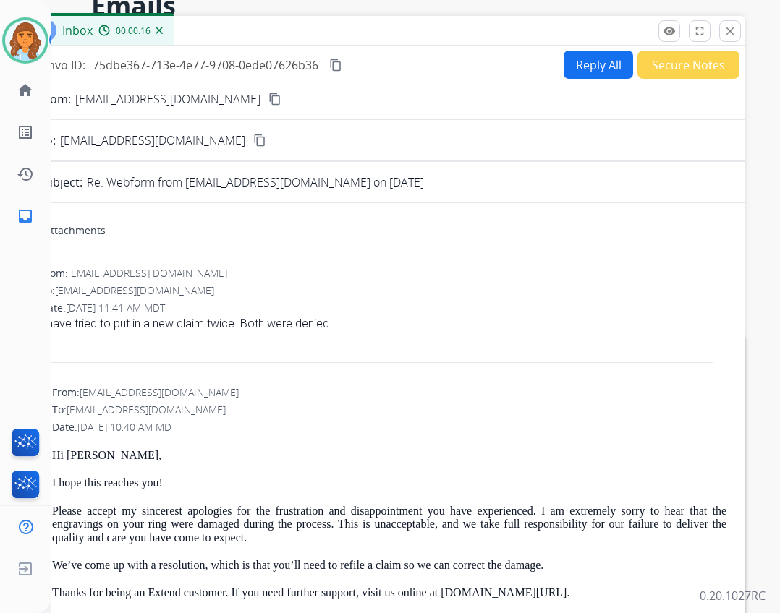
click at [602, 52] on button "Reply All" at bounding box center [597, 65] width 69 height 28
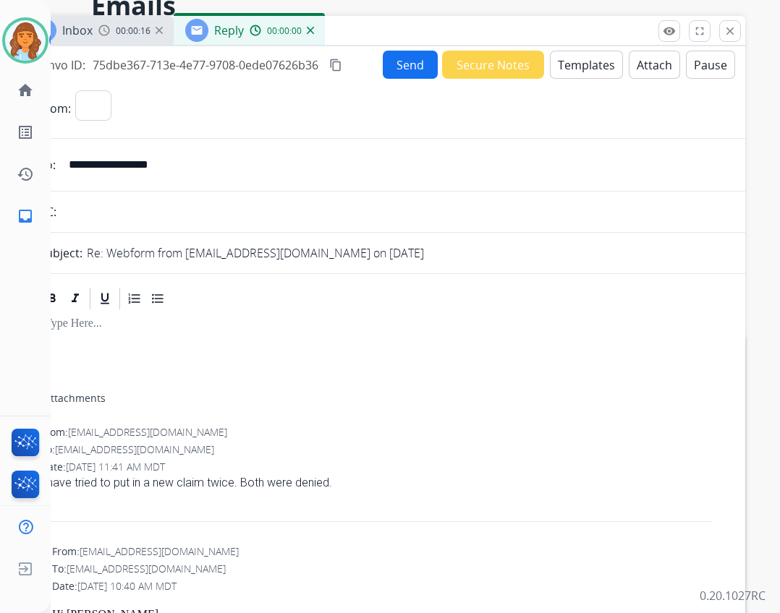
select select "**********"
click at [559, 70] on button "Templates" at bounding box center [586, 65] width 73 height 28
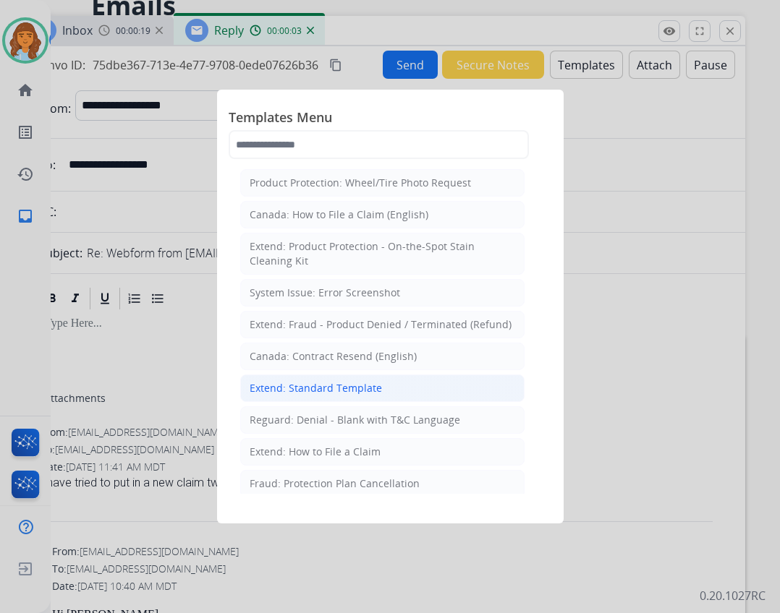
click at [400, 384] on li "Extend: Standard Template" at bounding box center [382, 388] width 284 height 27
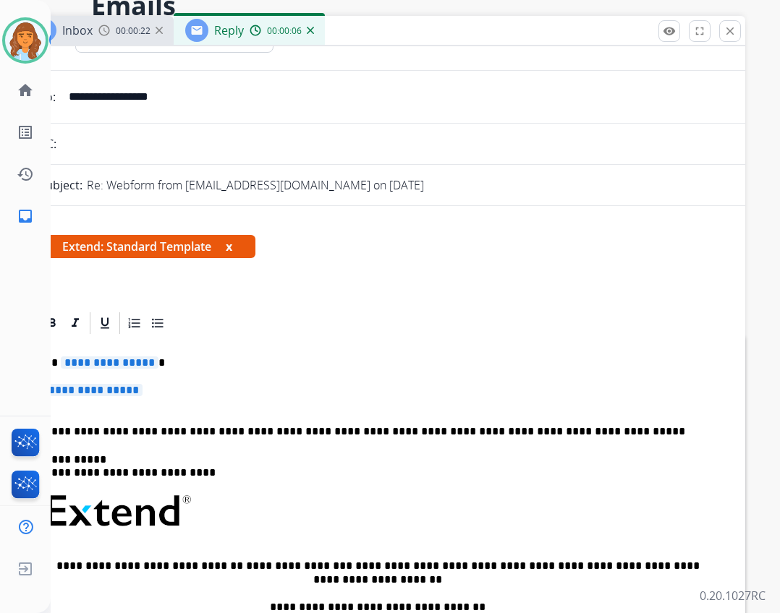
scroll to position [0, 0]
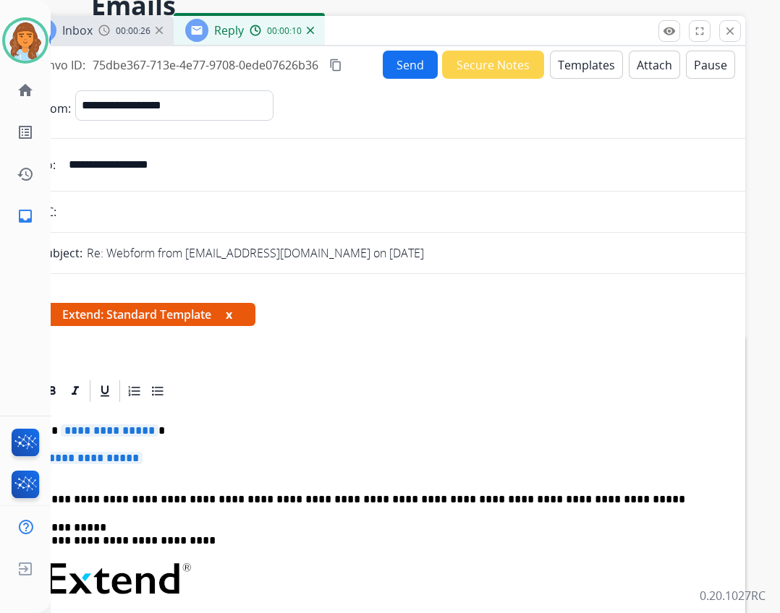
drag, startPoint x: 194, startPoint y: 169, endPoint x: 70, endPoint y: 169, distance: 123.7
click at [70, 169] on input "**********" at bounding box center [394, 164] width 668 height 29
click at [124, 432] on span "**********" at bounding box center [110, 431] width 98 height 12
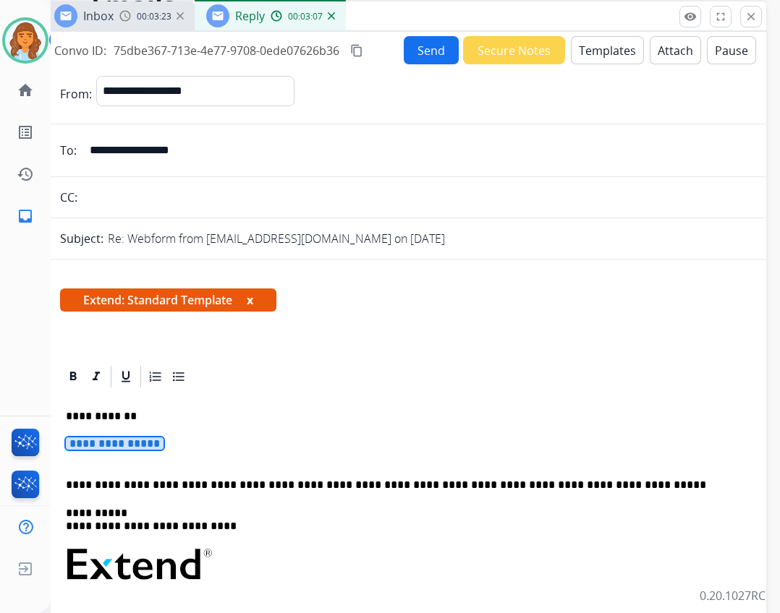
drag, startPoint x: 107, startPoint y: 459, endPoint x: 570, endPoint y: 17, distance: 640.0
click at [570, 17] on div "Inbox 00:03:23 Reply 00:03:07" at bounding box center [404, 16] width 723 height 30
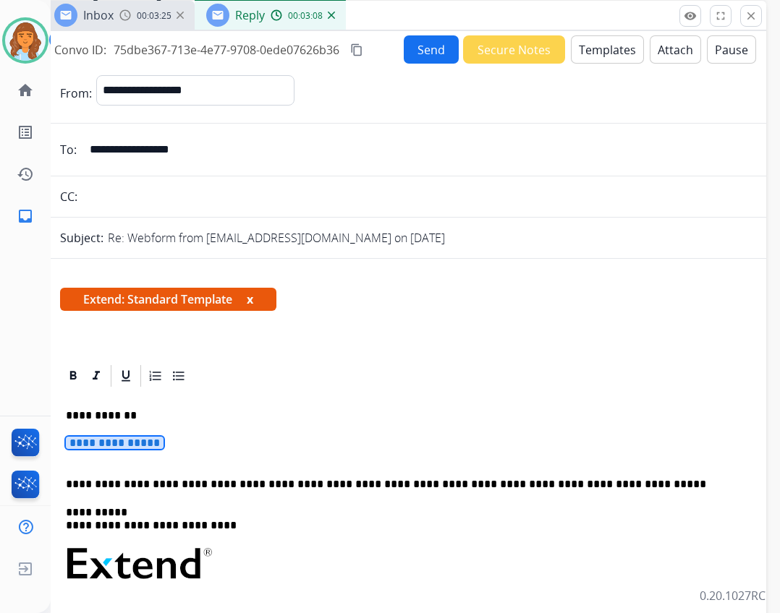
click at [132, 442] on span "**********" at bounding box center [115, 443] width 98 height 12
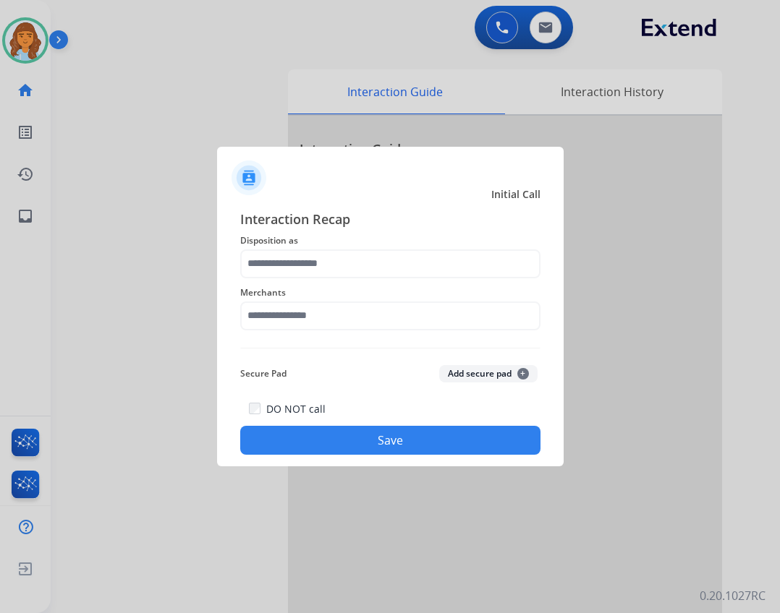
click at [318, 346] on div "Interaction Recap Disposition as Merchants Secure Pad Add secure pad + DO NOT c…" at bounding box center [390, 332] width 300 height 247
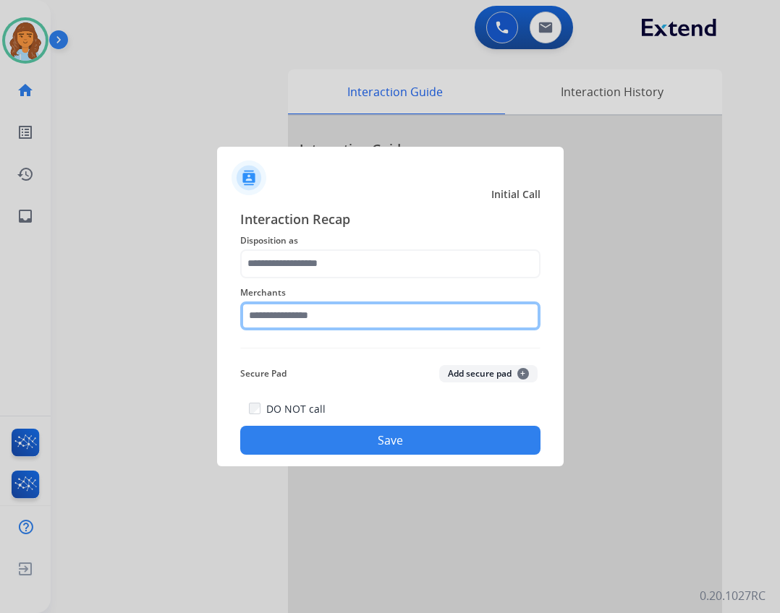
click at [317, 317] on input "text" at bounding box center [390, 316] width 300 height 29
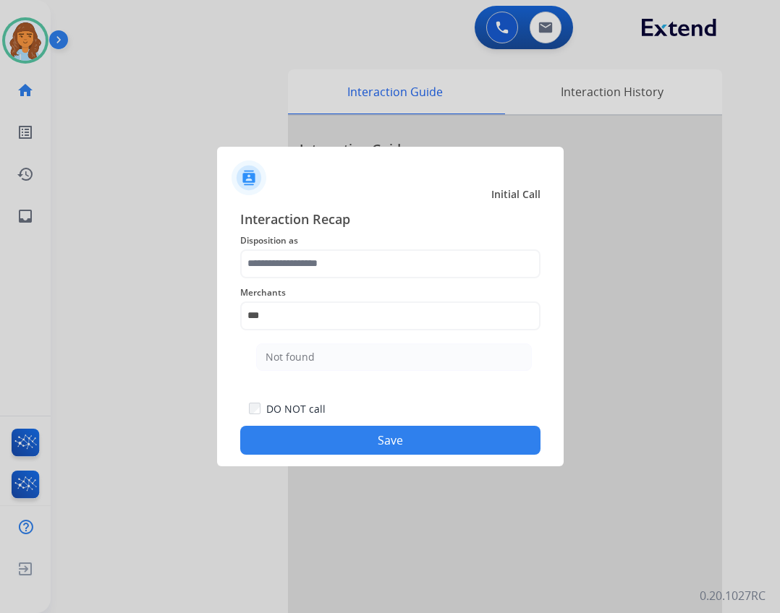
drag, startPoint x: 370, startPoint y: 370, endPoint x: 361, endPoint y: 320, distance: 50.7
click at [369, 369] on li "Not found" at bounding box center [394, 357] width 276 height 27
type input "*********"
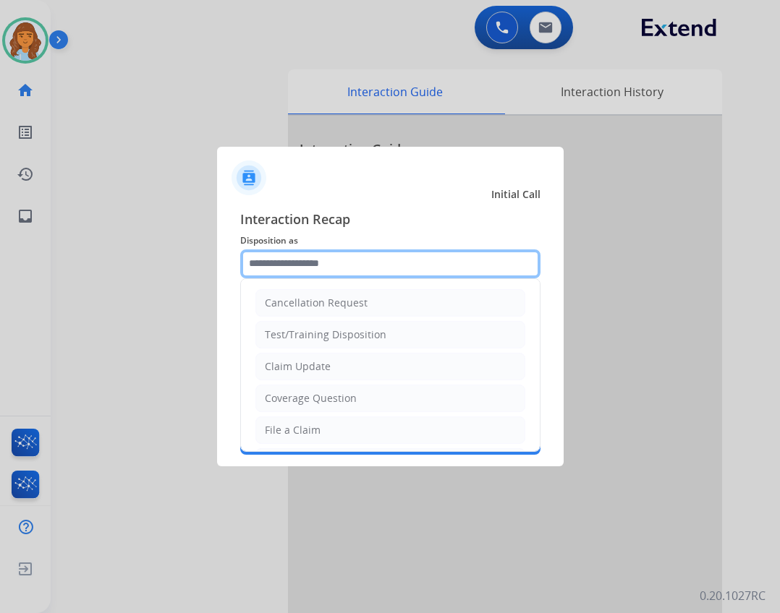
click at [359, 263] on input "text" at bounding box center [390, 264] width 300 height 29
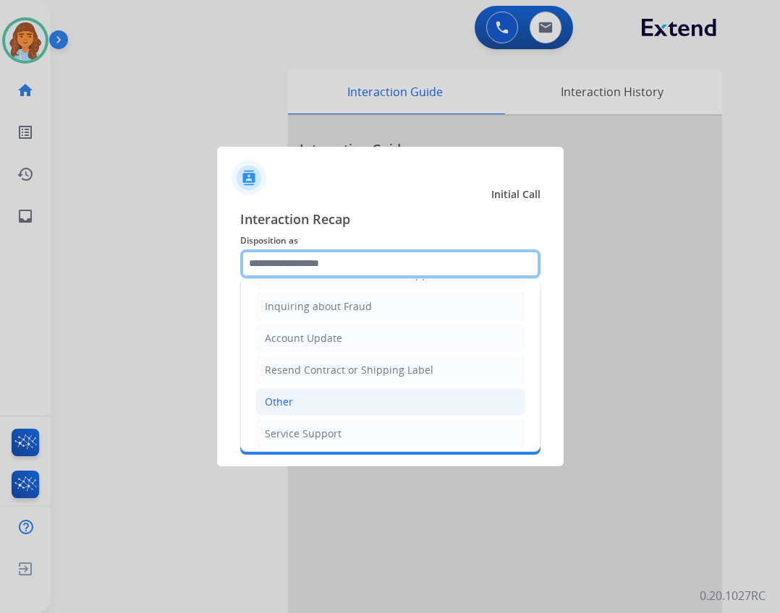
scroll to position [226, 0]
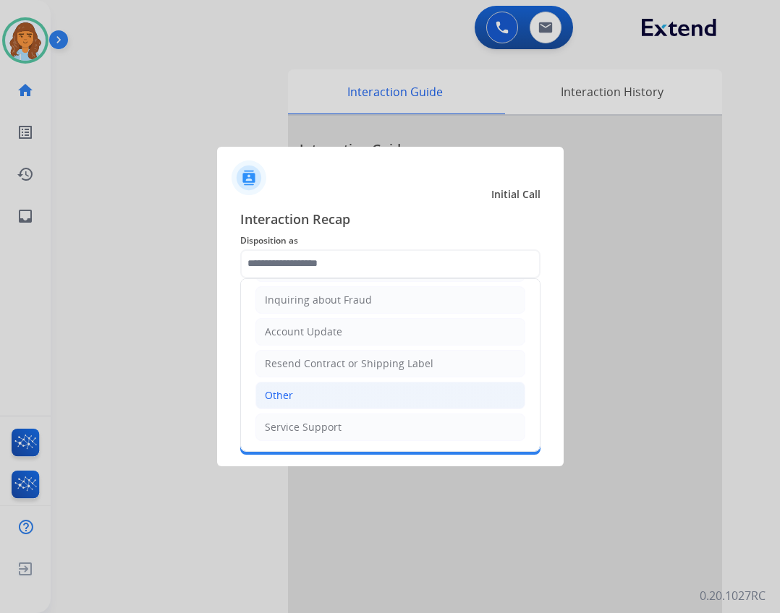
click at [364, 409] on li "Other" at bounding box center [390, 395] width 270 height 27
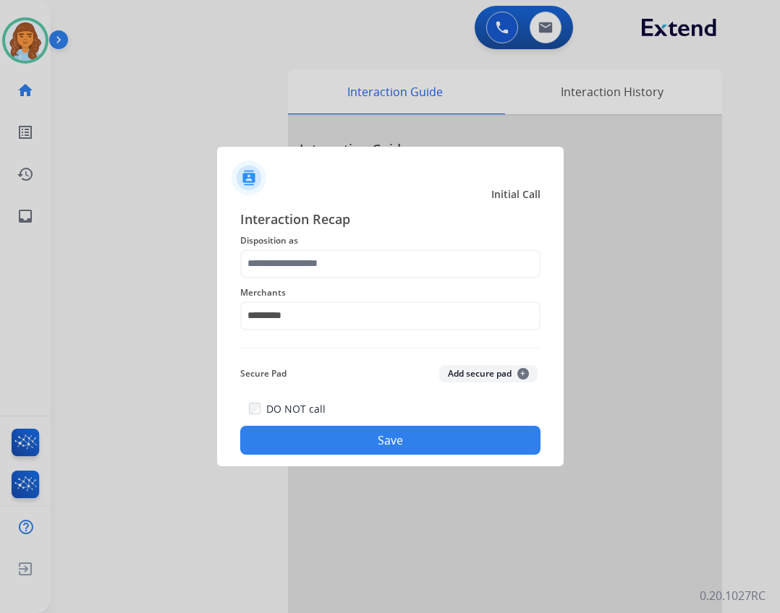
type input "*****"
click at [365, 435] on button "Save" at bounding box center [390, 440] width 300 height 29
click at [309, 443] on button "Save" at bounding box center [390, 440] width 300 height 29
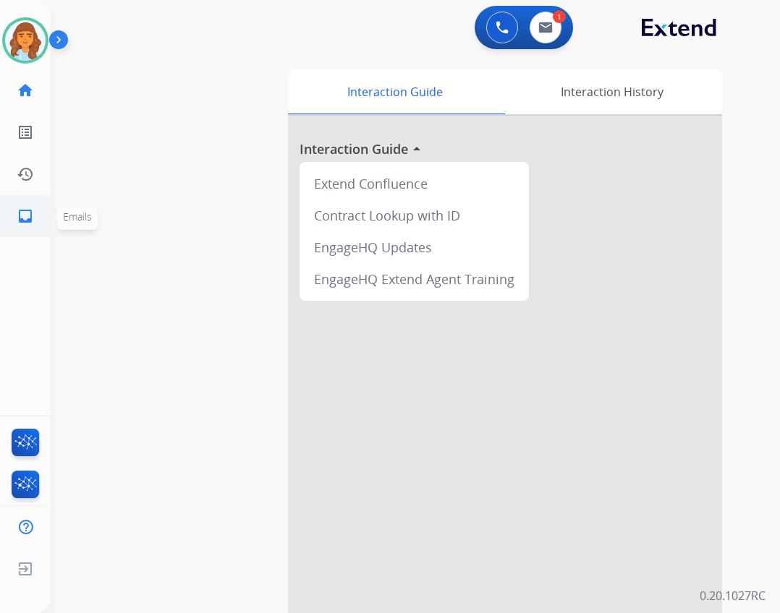
click at [18, 216] on mat-icon "inbox" at bounding box center [25, 216] width 17 height 17
select select "**********"
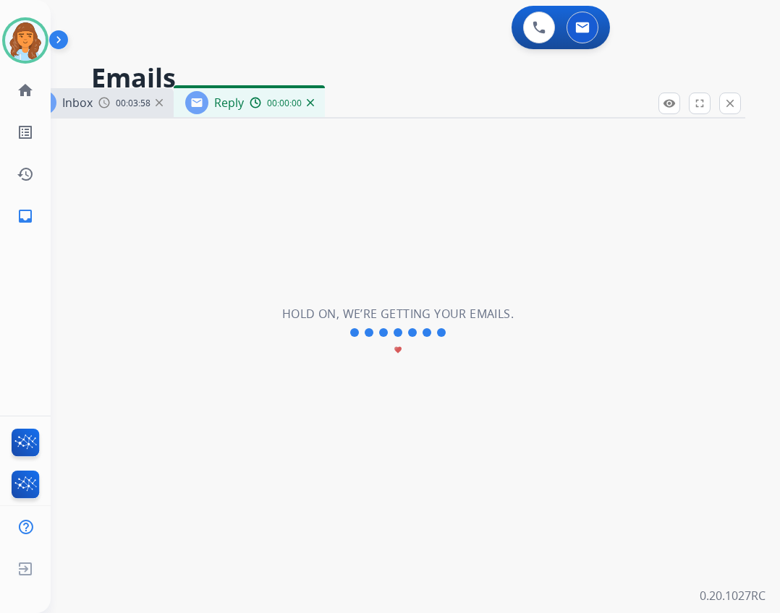
select select "**********"
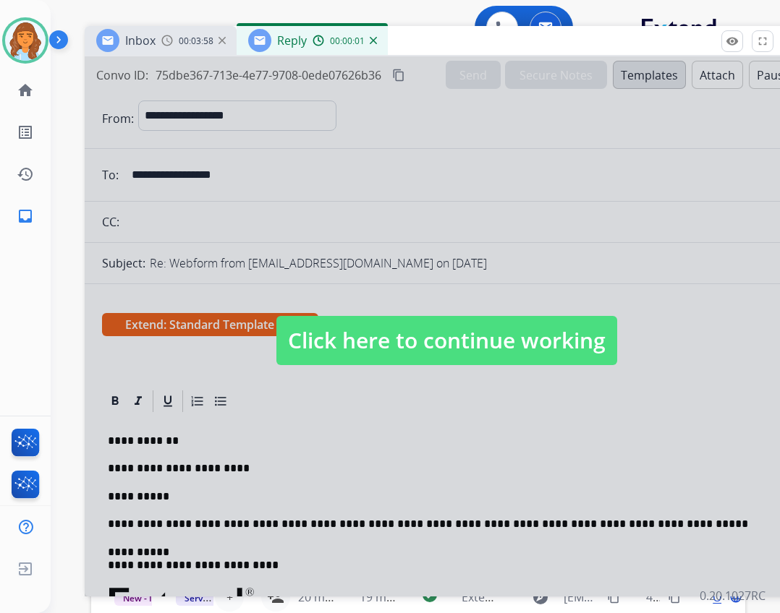
drag, startPoint x: 374, startPoint y: 101, endPoint x: 411, endPoint y: 38, distance: 73.6
click at [434, 36] on div "Inbox 00:03:58 Reply 00:00:01" at bounding box center [446, 41] width 723 height 30
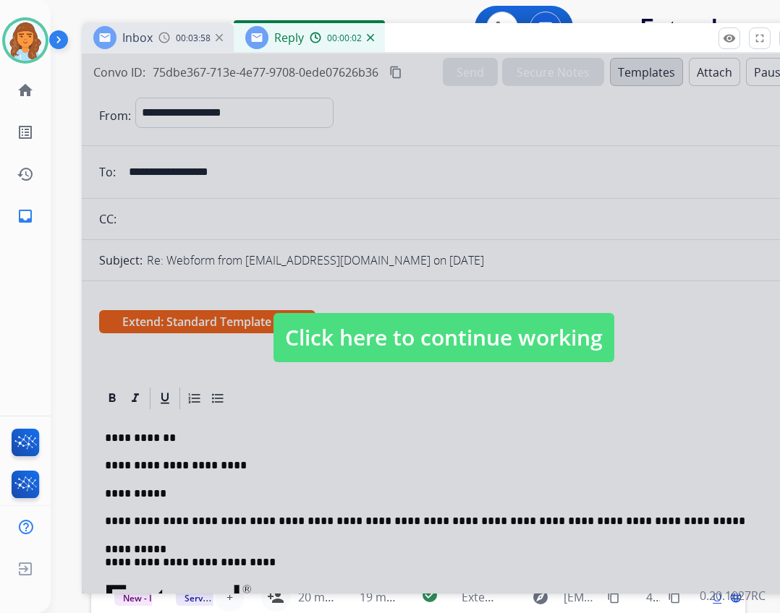
click at [426, 325] on span "Click here to continue working" at bounding box center [443, 337] width 341 height 49
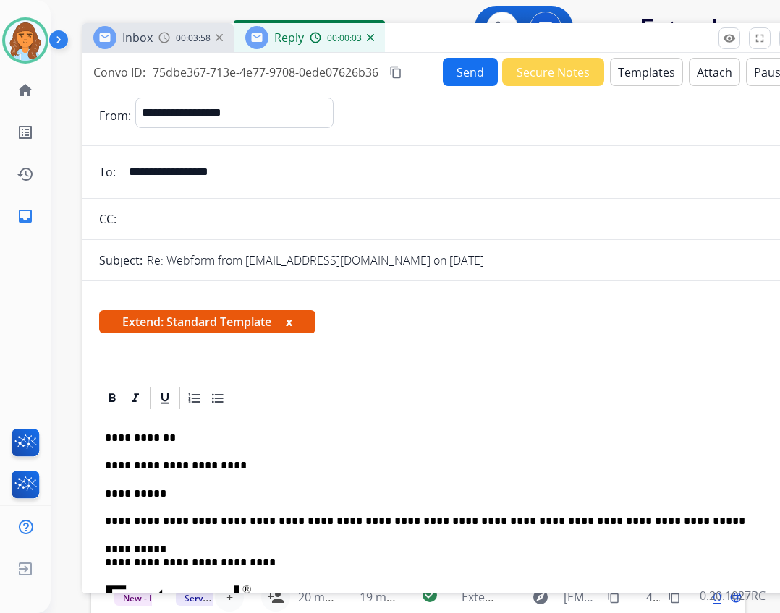
click at [130, 495] on p "**********" at bounding box center [437, 494] width 665 height 13
click at [451, 63] on button "Send" at bounding box center [470, 72] width 55 height 28
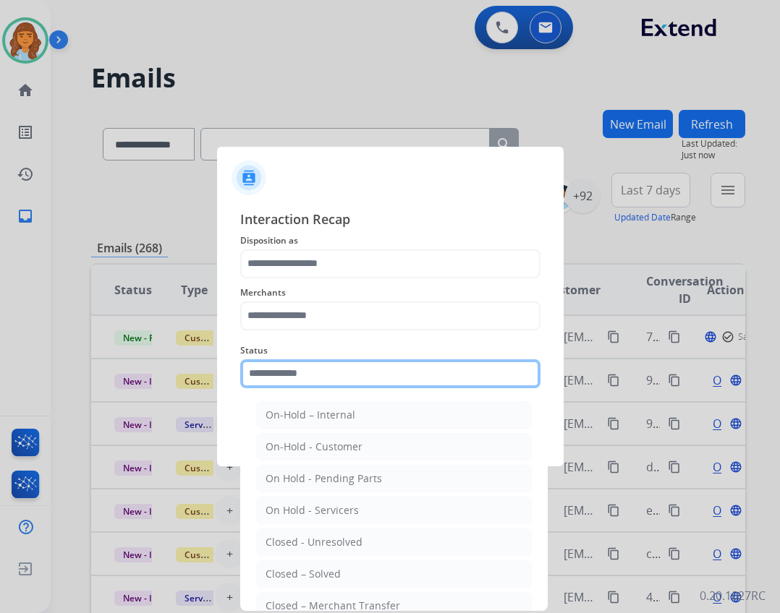
click at [359, 370] on input "text" at bounding box center [390, 373] width 300 height 29
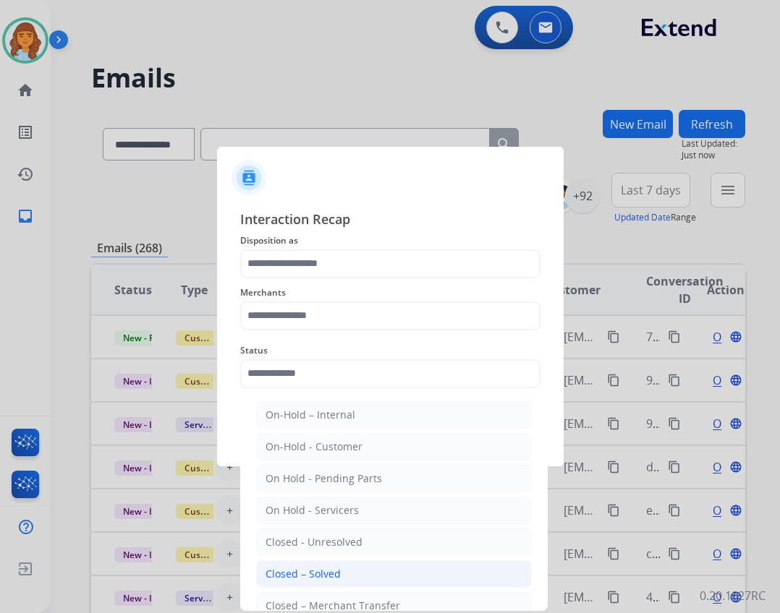
click at [325, 574] on div "Closed – Solved" at bounding box center [302, 574] width 75 height 14
type input "**********"
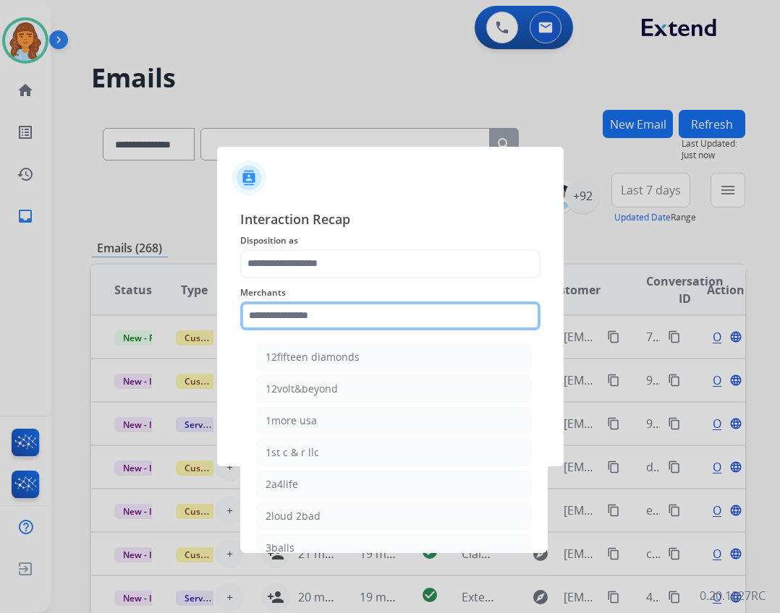
click at [324, 310] on input "text" at bounding box center [390, 316] width 300 height 29
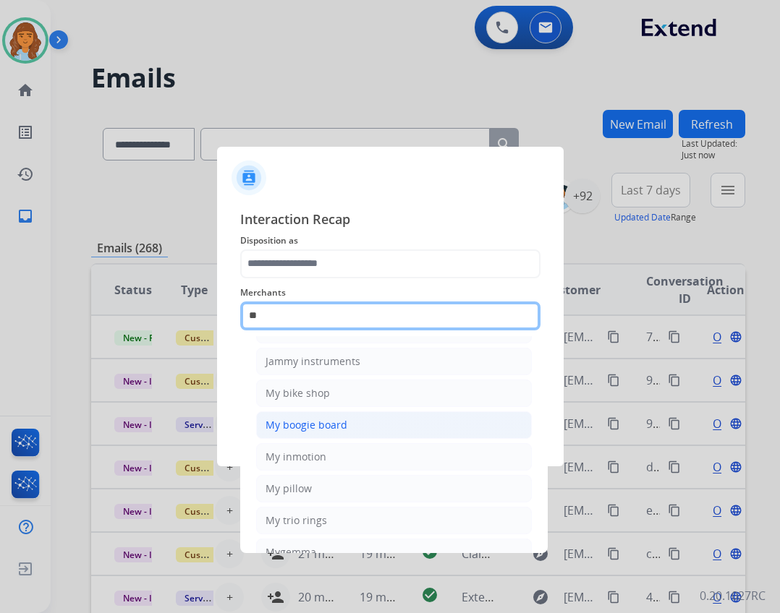
scroll to position [119, 0]
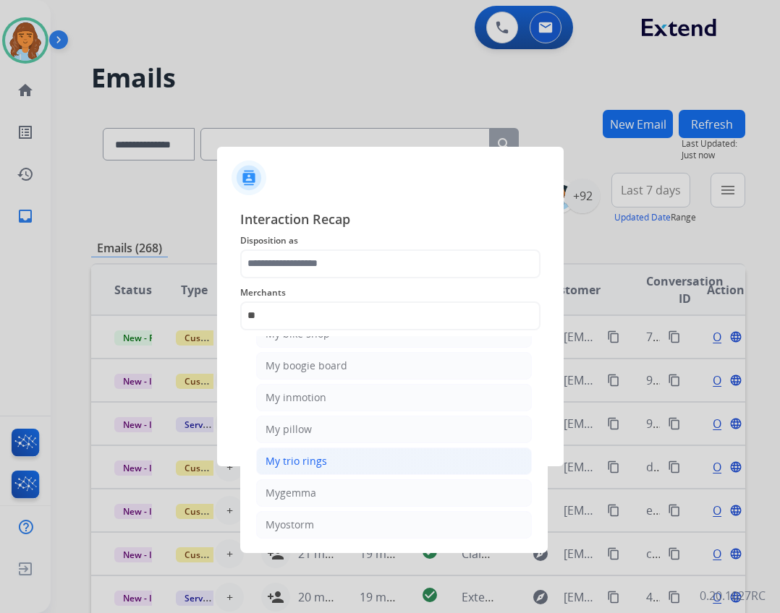
click at [356, 461] on li "My trio rings" at bounding box center [394, 461] width 276 height 27
type input "**********"
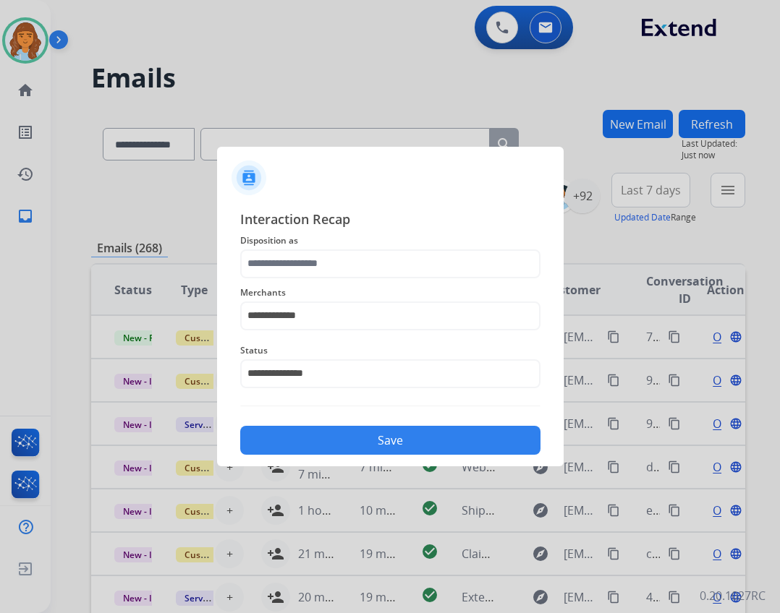
click at [295, 286] on span "Merchants" at bounding box center [390, 292] width 300 height 17
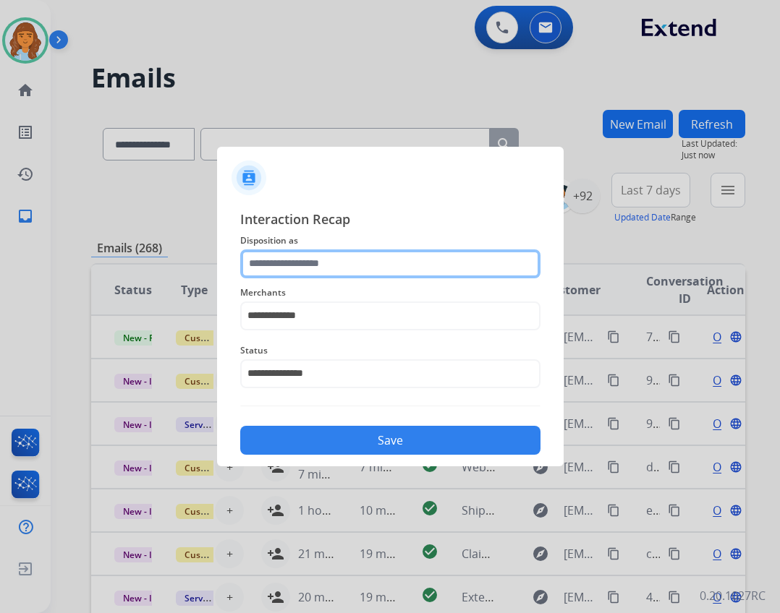
click at [293, 268] on input "text" at bounding box center [390, 264] width 300 height 29
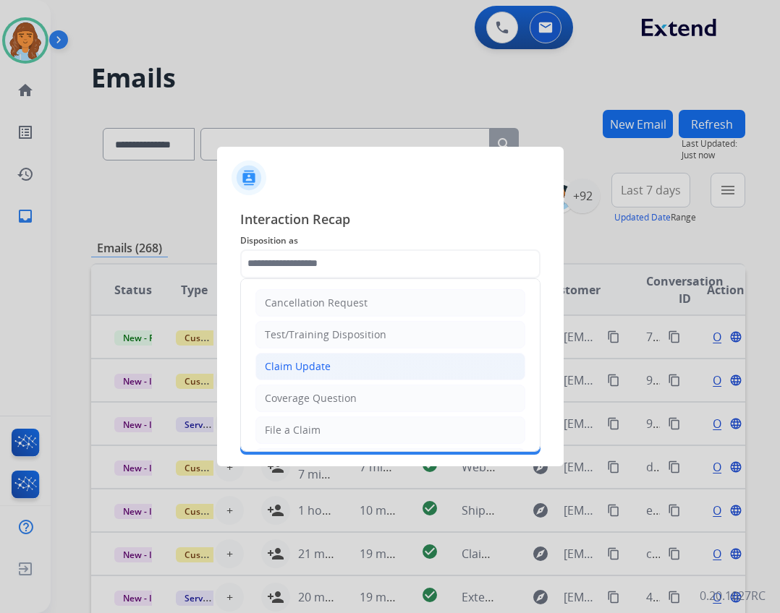
click at [297, 367] on div "Claim Update" at bounding box center [298, 366] width 66 height 14
type input "**********"
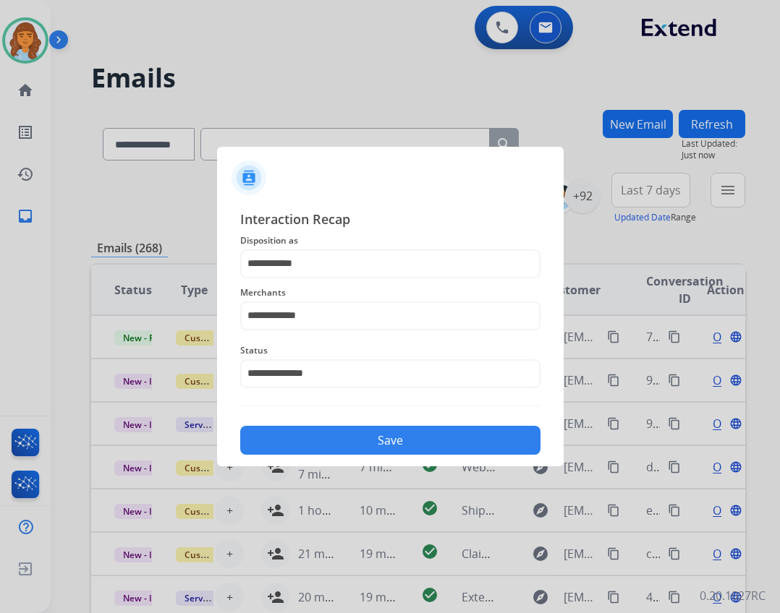
click at [341, 450] on button "Save" at bounding box center [390, 440] width 300 height 29
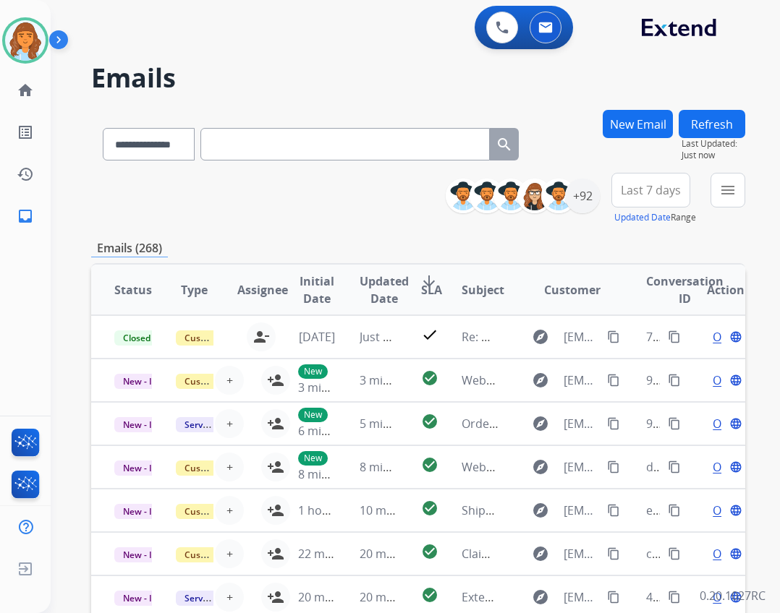
click at [707, 193] on div "**********" at bounding box center [600, 199] width 289 height 52
drag, startPoint x: 715, startPoint y: 188, endPoint x: 708, endPoint y: 206, distance: 19.2
click at [715, 187] on button "menu Filters" at bounding box center [727, 190] width 35 height 35
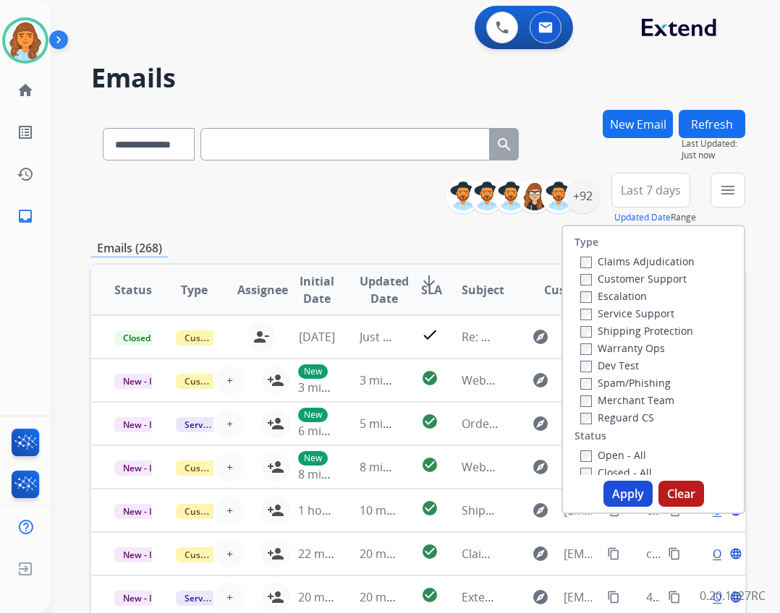
click at [621, 453] on label "Open - All" at bounding box center [613, 455] width 66 height 14
click at [616, 410] on div "Reguard CS" at bounding box center [637, 417] width 114 height 17
click at [616, 421] on label "Reguard CS" at bounding box center [617, 418] width 74 height 14
click at [586, 333] on label "Shipping Protection" at bounding box center [636, 331] width 113 height 14
click at [620, 278] on label "Customer Support" at bounding box center [633, 279] width 106 height 14
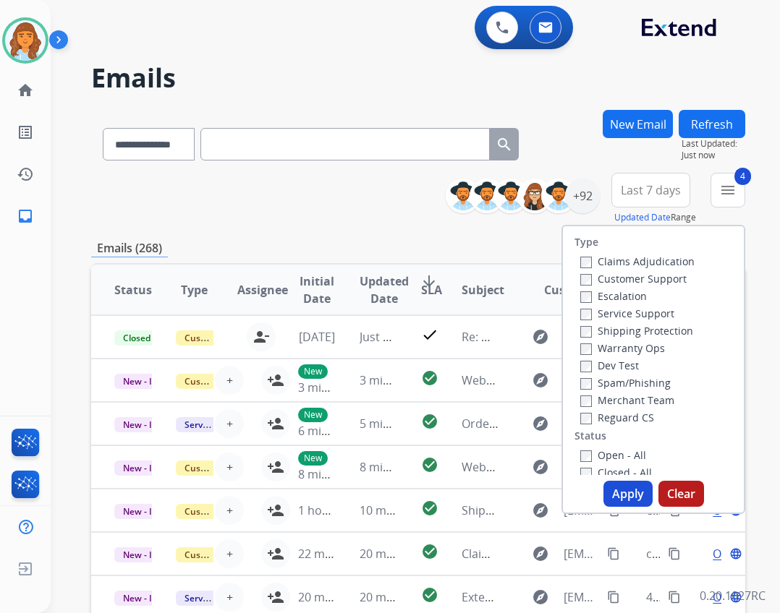
click at [628, 501] on button "Apply" at bounding box center [627, 494] width 49 height 26
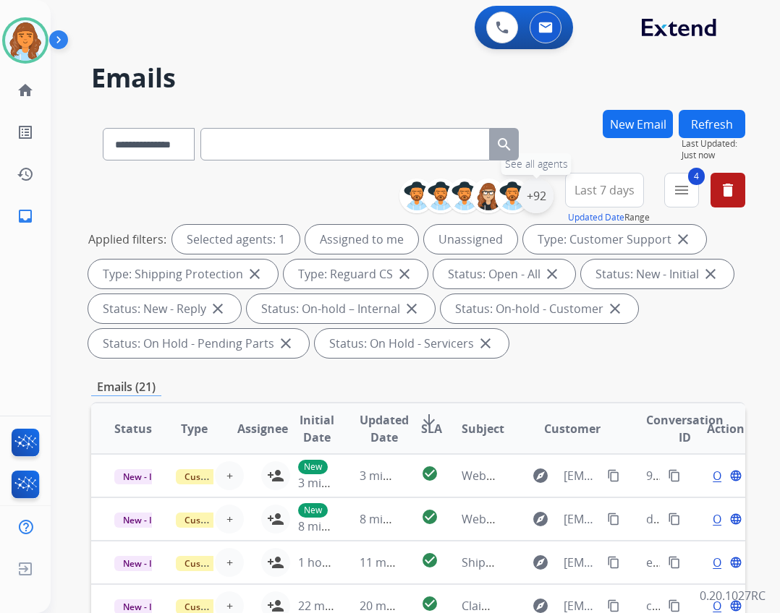
click at [535, 205] on div "+92" at bounding box center [536, 196] width 35 height 35
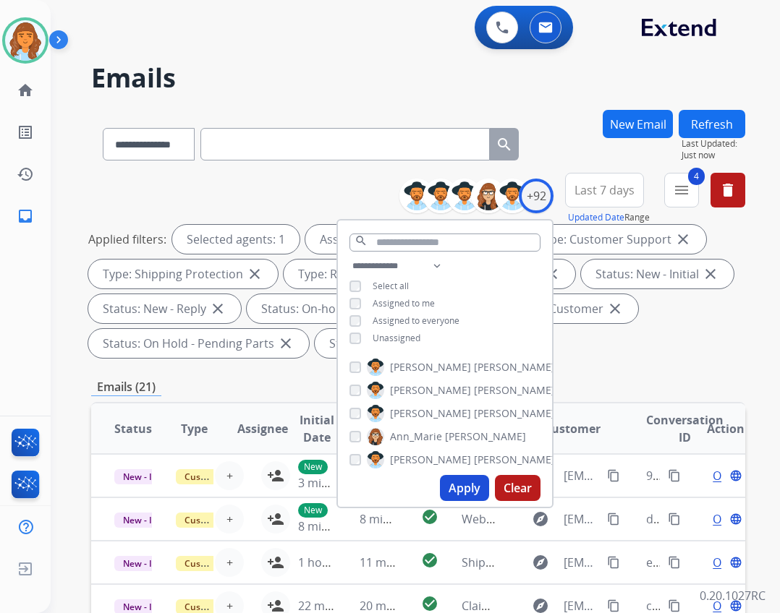
click at [389, 338] on span "Unassigned" at bounding box center [396, 338] width 48 height 12
click at [464, 493] on button "Apply" at bounding box center [464, 488] width 49 height 26
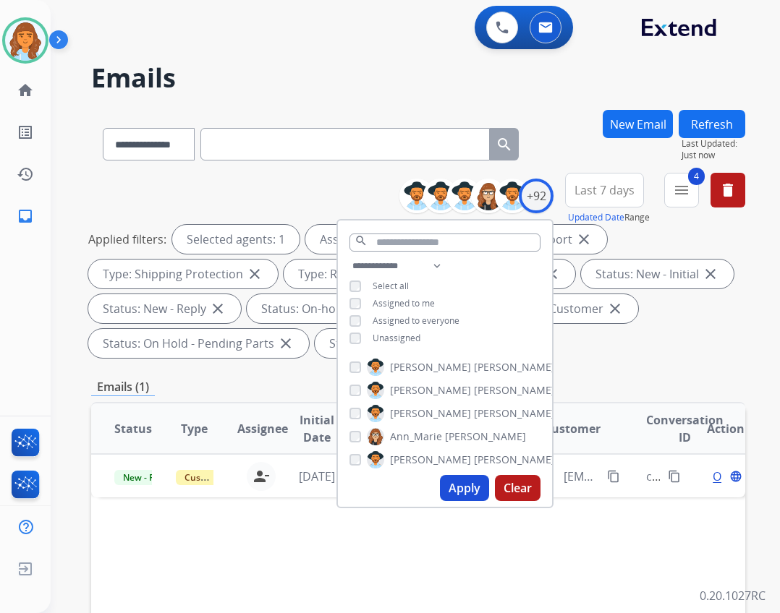
click at [610, 335] on div "Applied filters: Selected agents: 1 Assigned to me Type: Customer Support close…" at bounding box center [415, 291] width 654 height 133
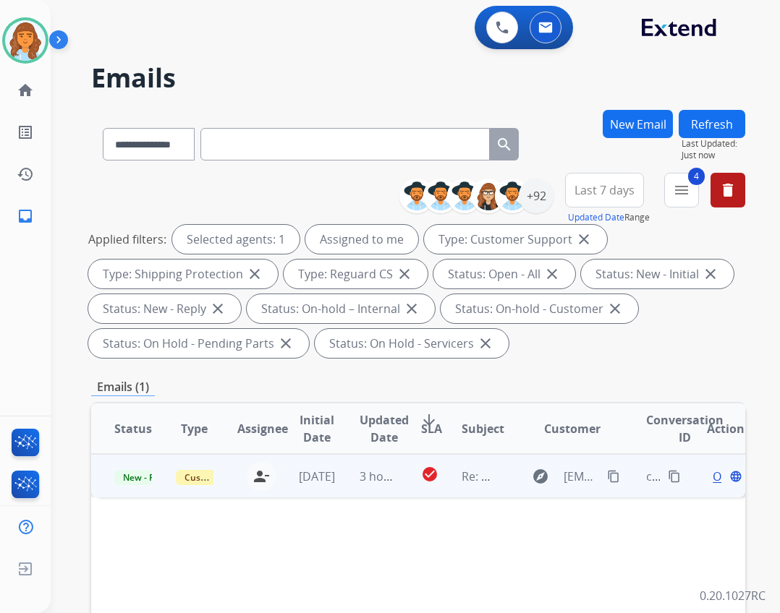
click at [500, 459] on td "explore Csdraude@gmail.com content_copy" at bounding box center [561, 475] width 123 height 43
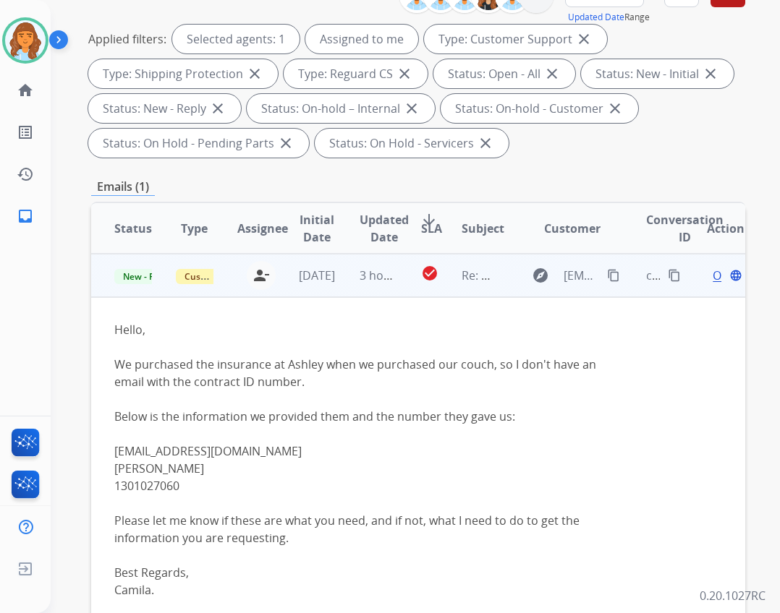
scroll to position [217, 0]
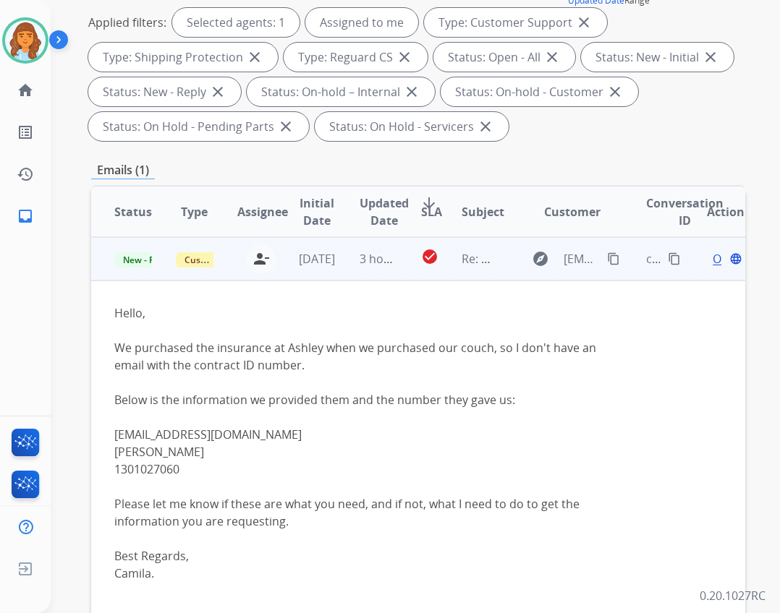
click at [133, 469] on div "1301027060" at bounding box center [356, 469] width 485 height 17
drag, startPoint x: 122, startPoint y: 471, endPoint x: 176, endPoint y: 468, distance: 55.0
click at [176, 468] on div "1301027060" at bounding box center [356, 469] width 485 height 17
drag, startPoint x: 181, startPoint y: 467, endPoint x: 122, endPoint y: 471, distance: 58.7
click at [122, 471] on div "1301027060" at bounding box center [356, 469] width 485 height 17
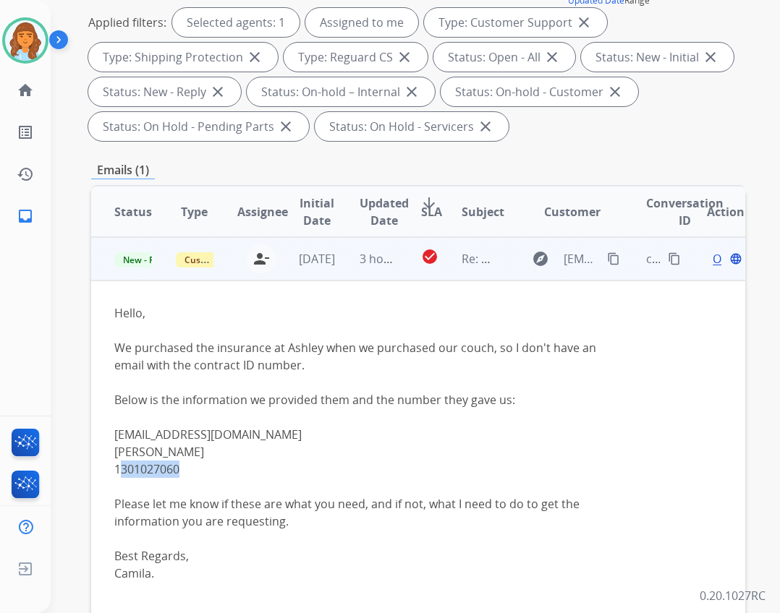
copy div "301027060"
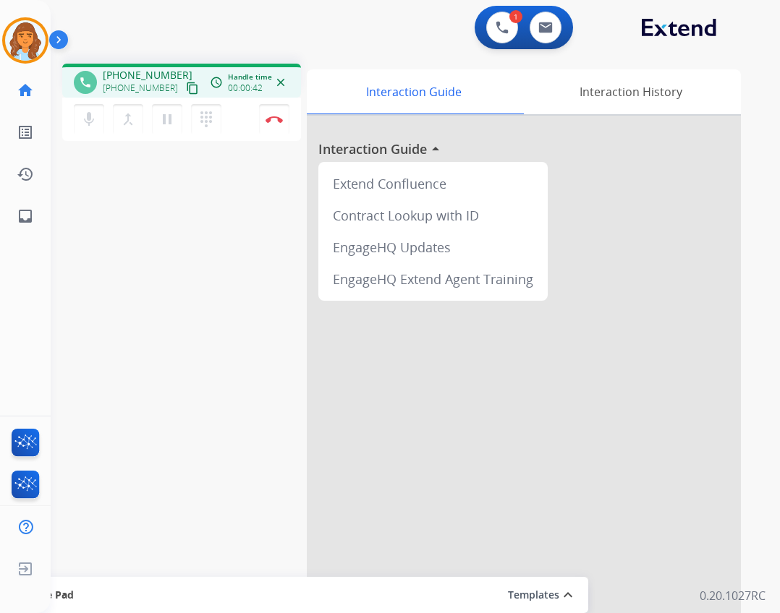
click at [186, 85] on mat-icon "content_copy" at bounding box center [192, 88] width 13 height 13
click at [186, 89] on mat-icon "content_copy" at bounding box center [192, 88] width 13 height 13
drag, startPoint x: 173, startPoint y: 119, endPoint x: 203, endPoint y: 122, distance: 30.5
click at [173, 119] on mat-icon "pause" at bounding box center [166, 119] width 17 height 17
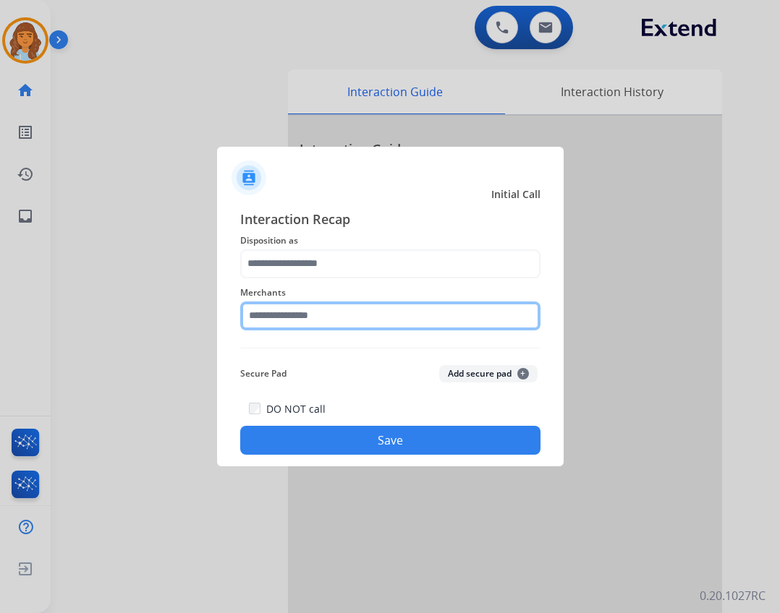
click at [295, 324] on input "text" at bounding box center [390, 316] width 300 height 29
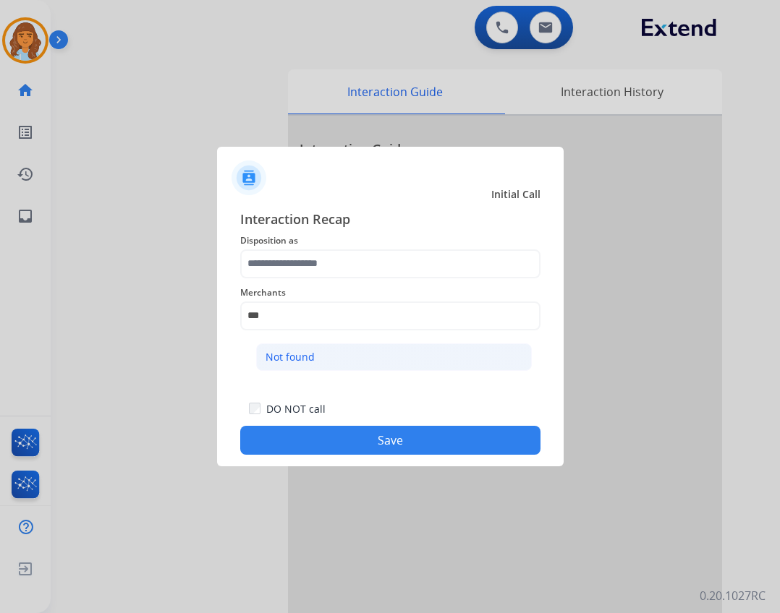
drag, startPoint x: 299, startPoint y: 346, endPoint x: 313, endPoint y: 328, distance: 22.7
click at [300, 346] on li "Not found" at bounding box center [394, 357] width 276 height 27
type input "*********"
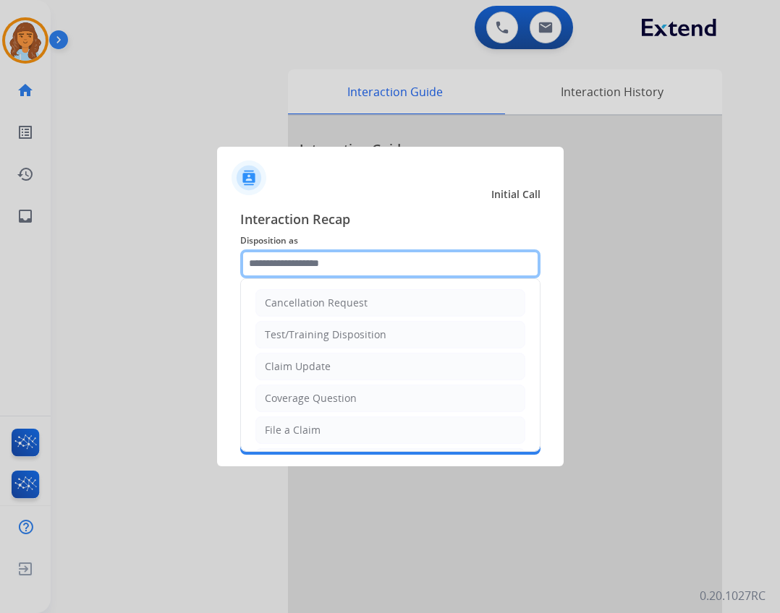
click at [310, 268] on input "text" at bounding box center [390, 264] width 300 height 29
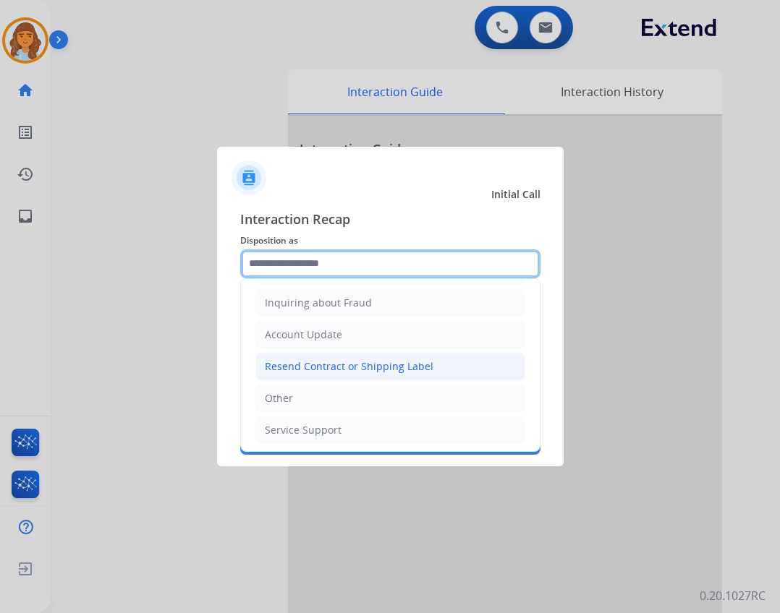
scroll to position [226, 0]
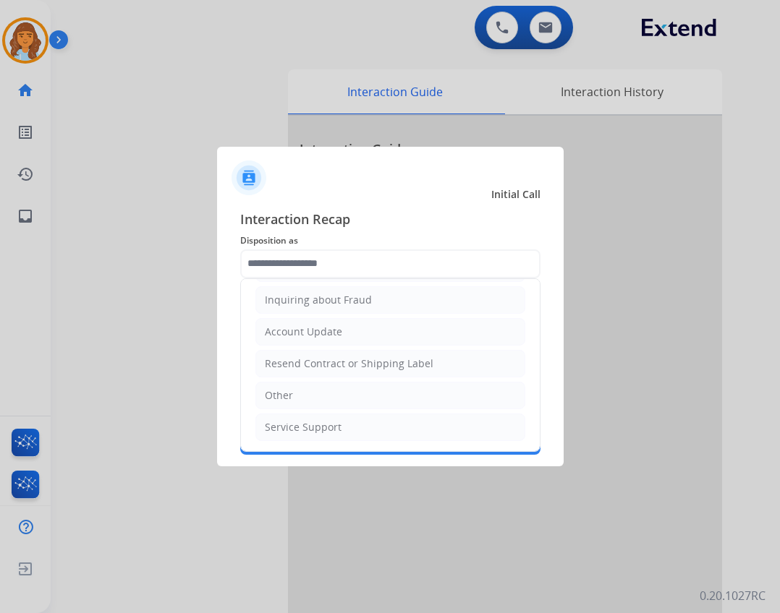
click at [336, 401] on li "Other" at bounding box center [390, 395] width 270 height 27
type input "*****"
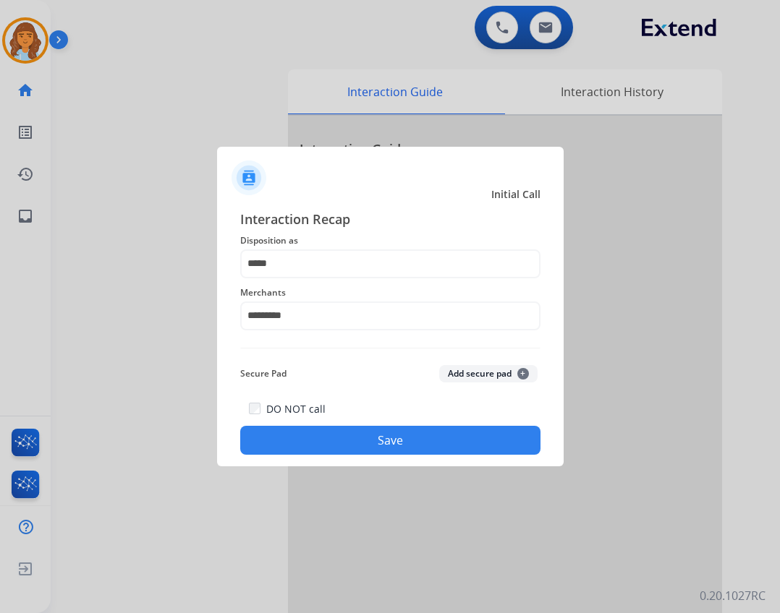
click at [339, 441] on button "Save" at bounding box center [390, 440] width 300 height 29
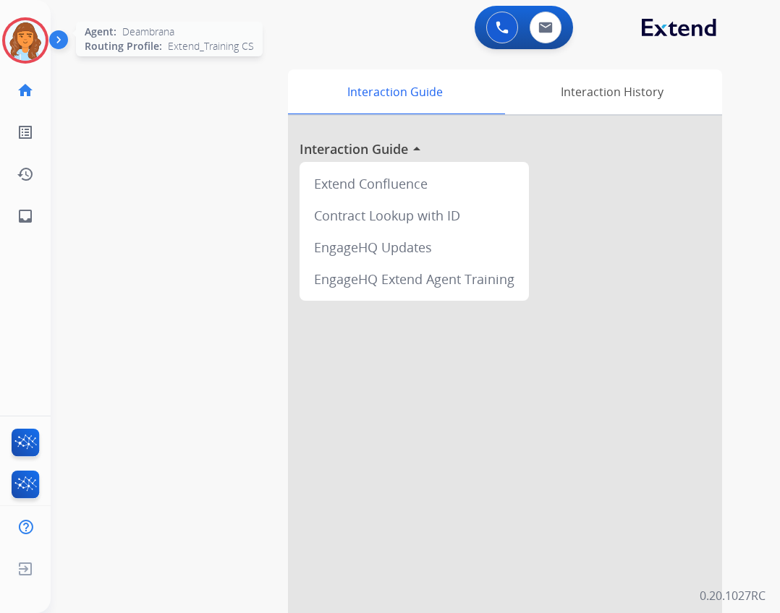
click at [38, 48] on img at bounding box center [25, 40] width 41 height 41
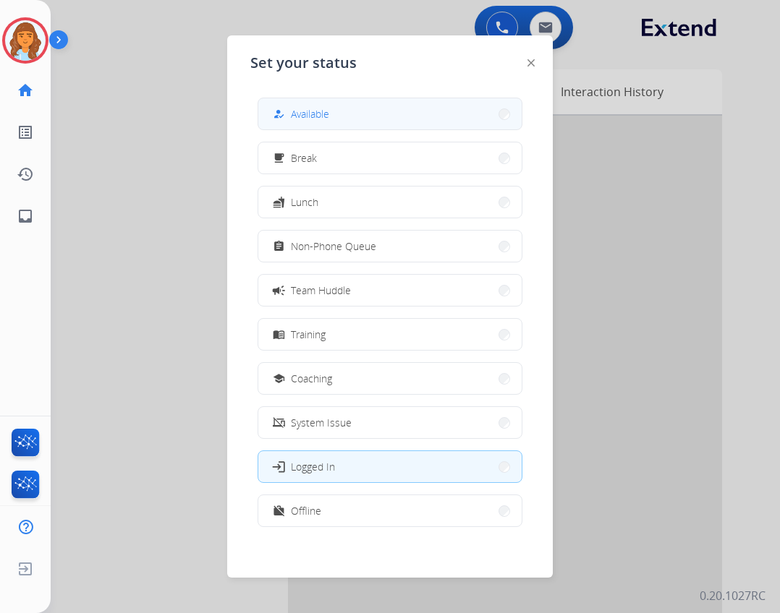
click at [385, 113] on button "how_to_reg Available" at bounding box center [389, 113] width 263 height 31
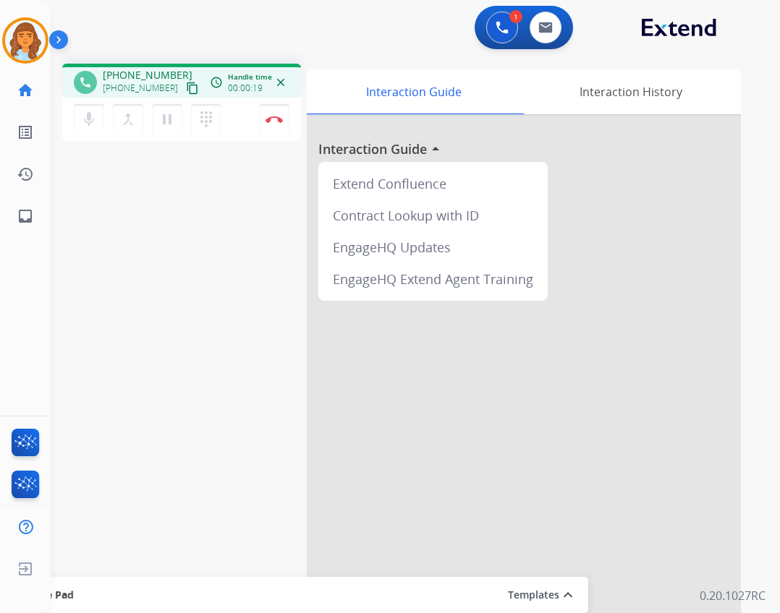
click at [186, 87] on mat-icon "content_copy" at bounding box center [192, 88] width 13 height 13
click at [268, 119] on img at bounding box center [273, 119] width 17 height 7
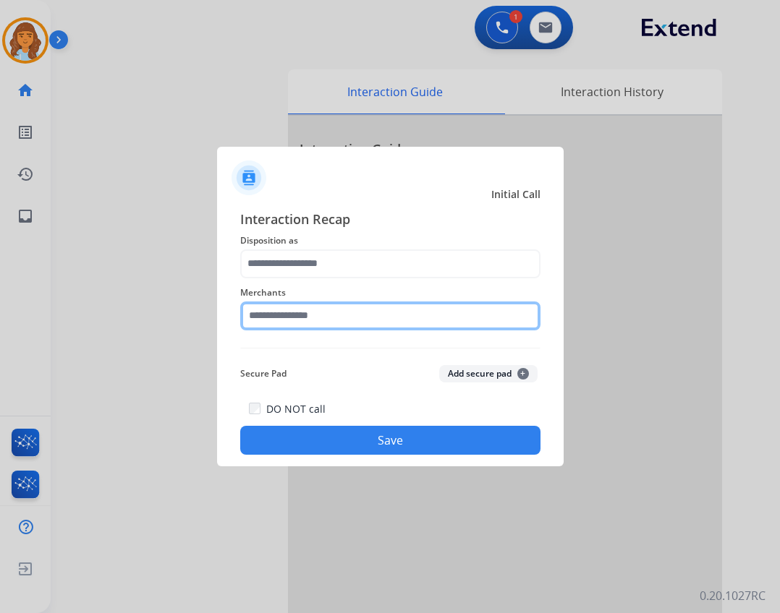
click at [325, 305] on input "text" at bounding box center [390, 316] width 300 height 29
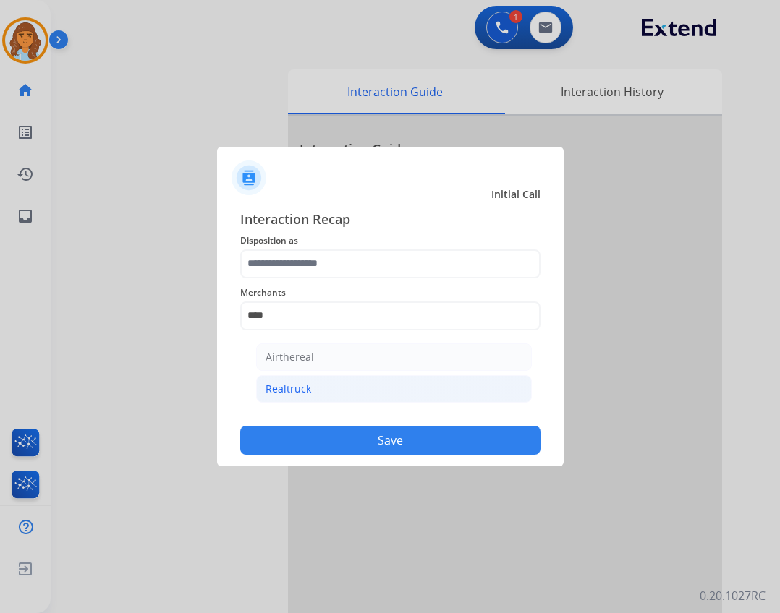
click at [385, 386] on li "Realtruck" at bounding box center [394, 388] width 276 height 27
type input "*********"
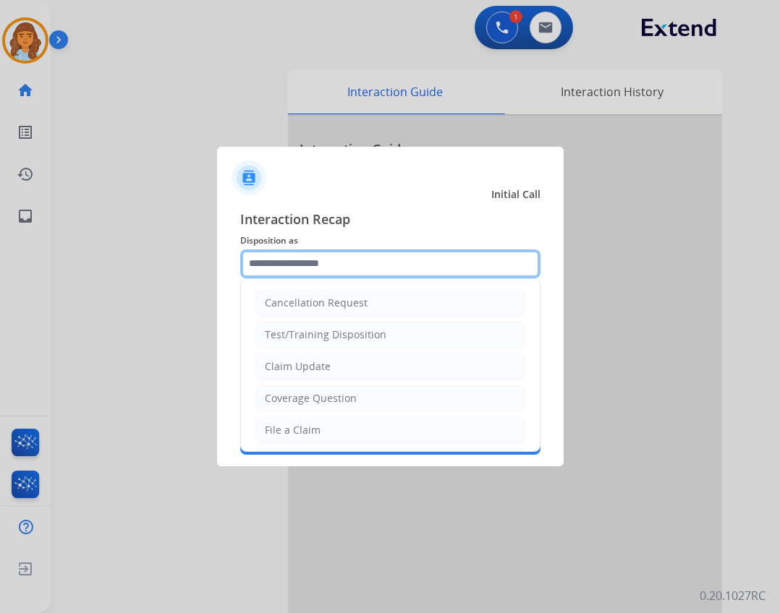
click at [356, 268] on input "text" at bounding box center [390, 264] width 300 height 29
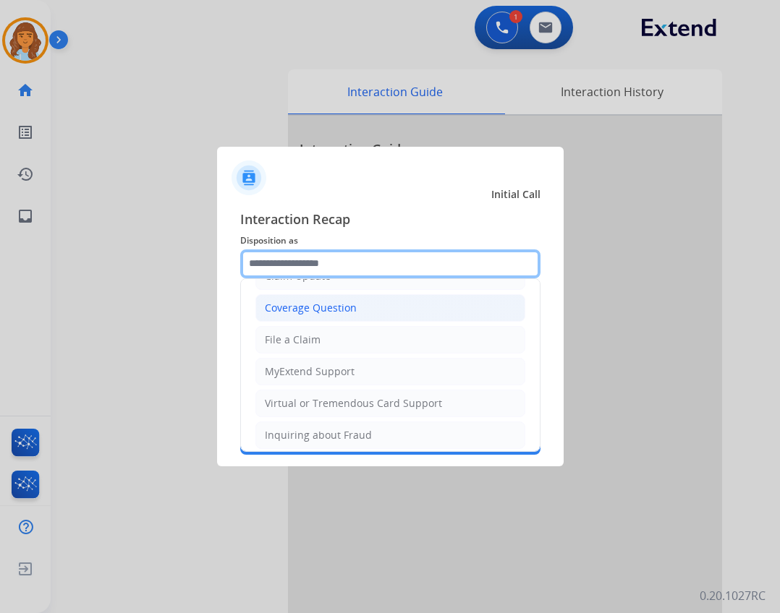
scroll to position [217, 0]
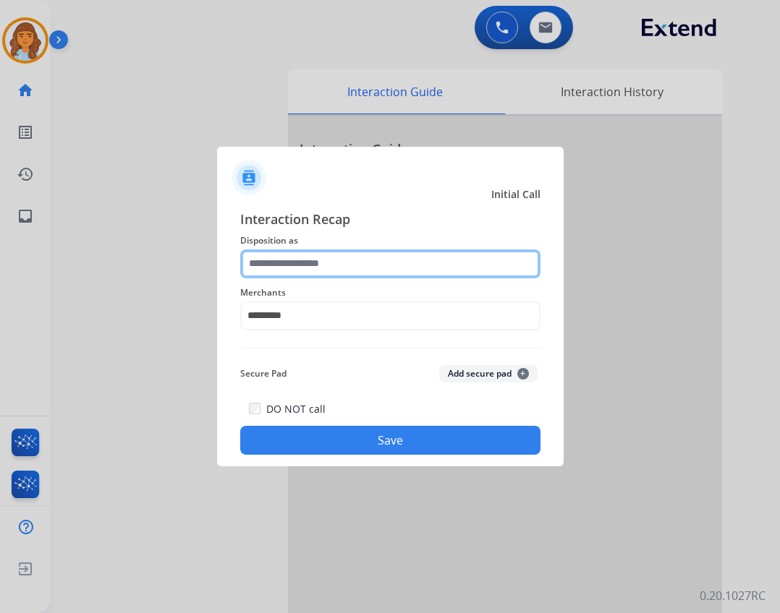
click at [260, 268] on input "text" at bounding box center [390, 264] width 300 height 29
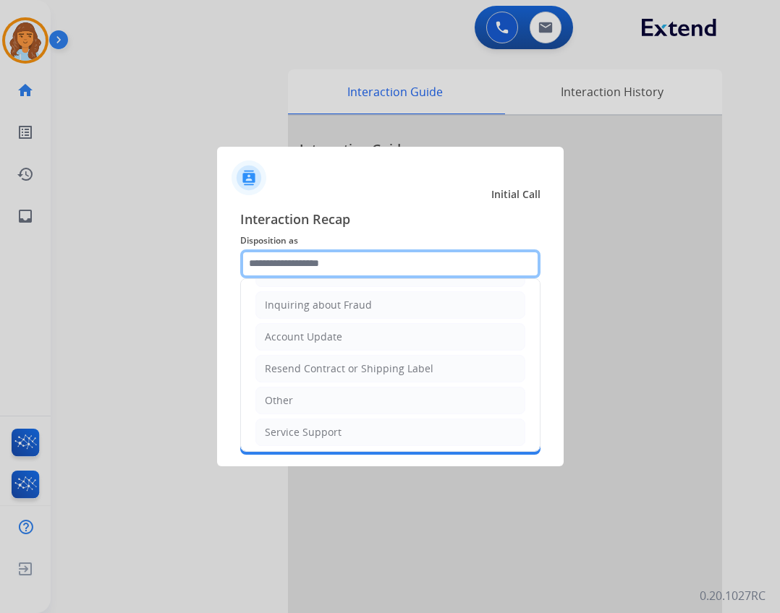
scroll to position [226, 0]
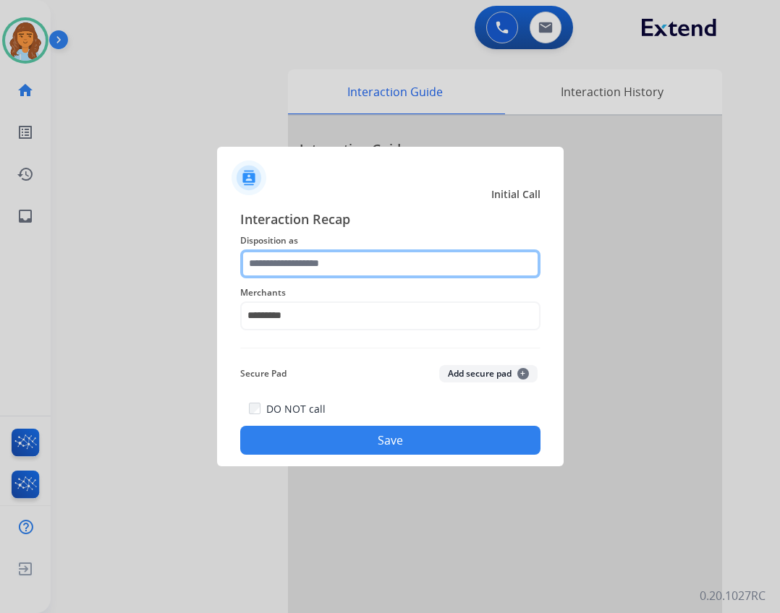
click at [296, 251] on input "text" at bounding box center [390, 264] width 300 height 29
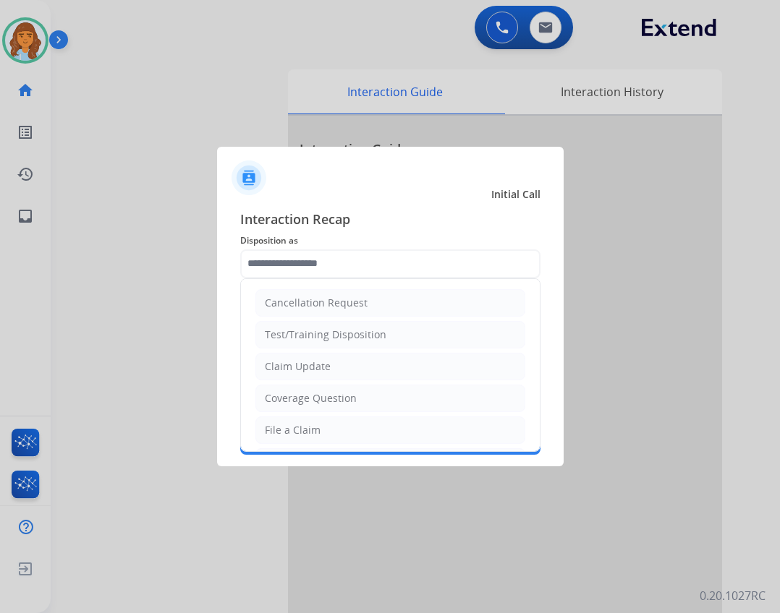
click at [295, 428] on div "File a Claim" at bounding box center [293, 430] width 56 height 14
type input "**********"
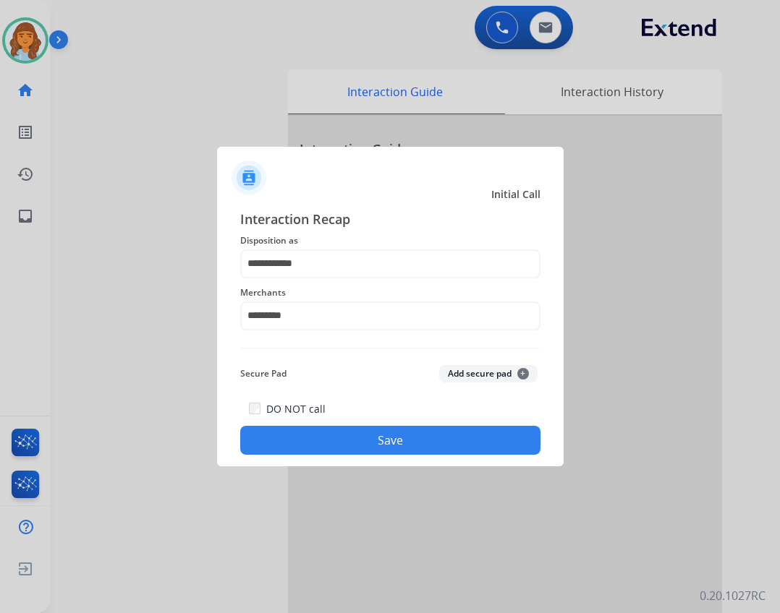
click at [316, 430] on button "Save" at bounding box center [390, 440] width 300 height 29
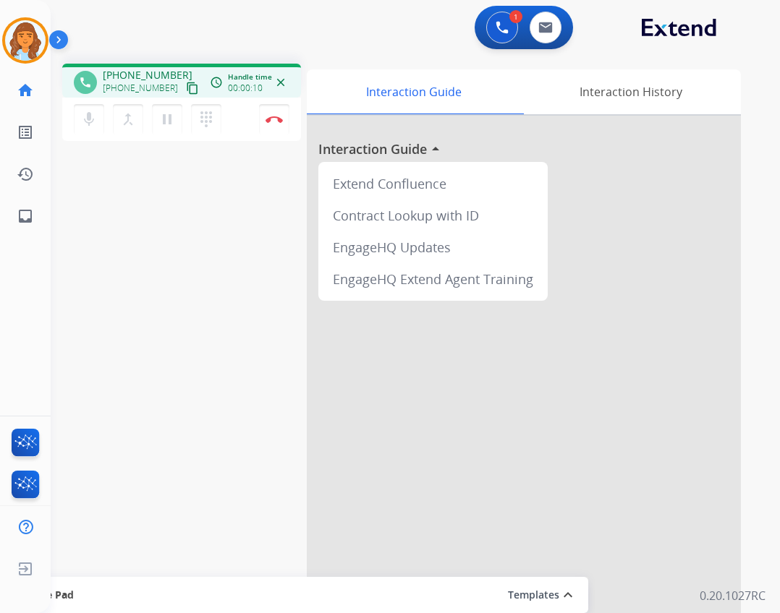
drag, startPoint x: 93, startPoint y: 125, endPoint x: 111, endPoint y: 74, distance: 53.8
click at [93, 123] on mat-icon "mic" at bounding box center [88, 119] width 17 height 17
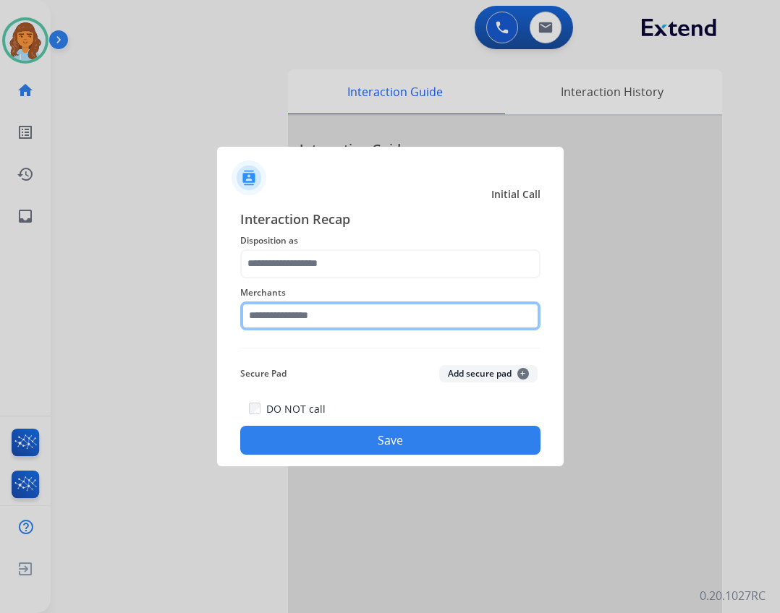
click at [393, 325] on input "text" at bounding box center [390, 316] width 300 height 29
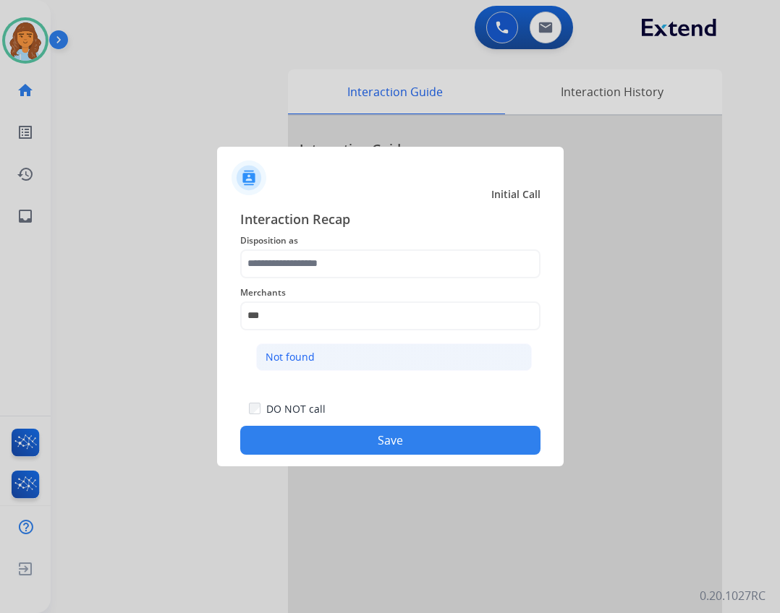
click at [358, 365] on ul "Not found" at bounding box center [394, 360] width 284 height 49
drag, startPoint x: 361, startPoint y: 360, endPoint x: 362, endPoint y: 335, distance: 25.4
click at [362, 358] on li "Not found" at bounding box center [394, 357] width 276 height 27
type input "*********"
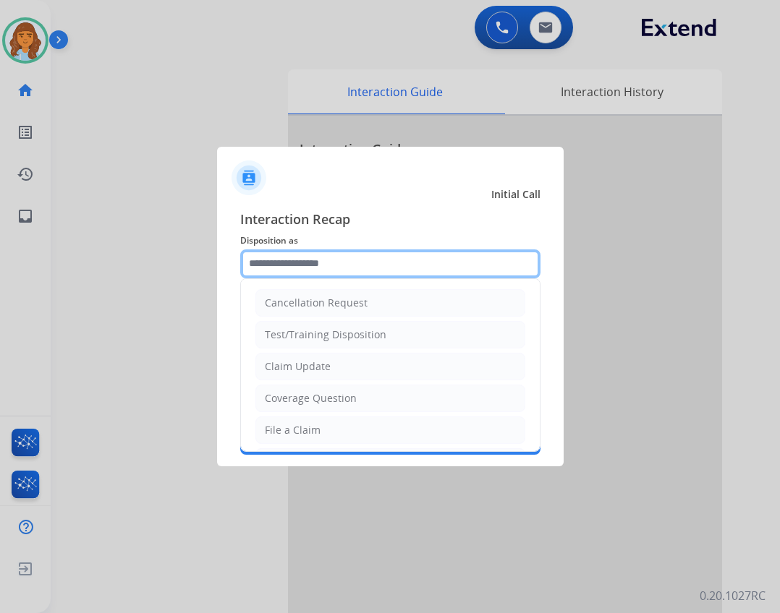
click at [350, 268] on input "text" at bounding box center [390, 264] width 300 height 29
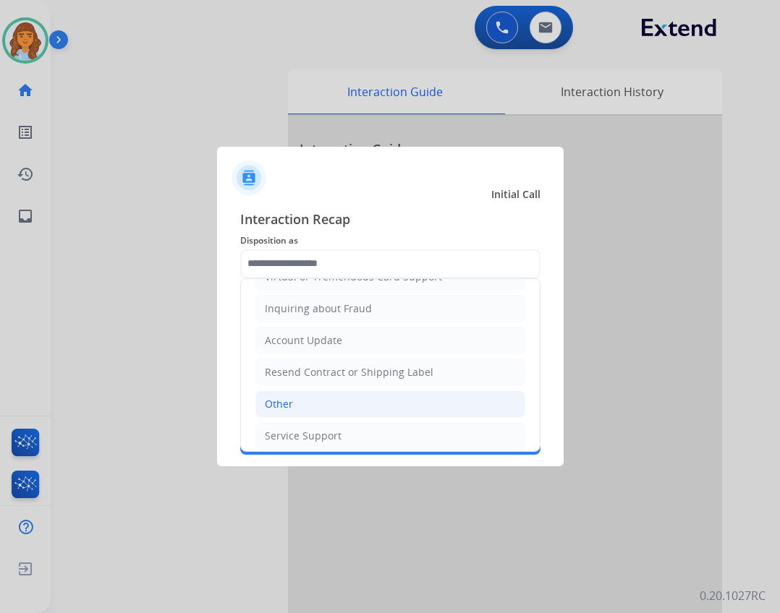
click at [294, 396] on li "Other" at bounding box center [390, 404] width 270 height 27
type input "*****"
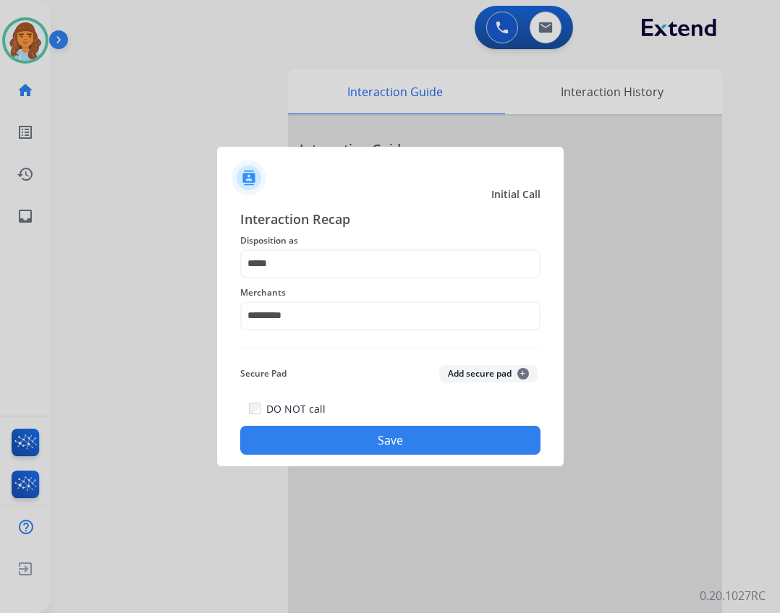
click at [338, 445] on button "Save" at bounding box center [390, 440] width 300 height 29
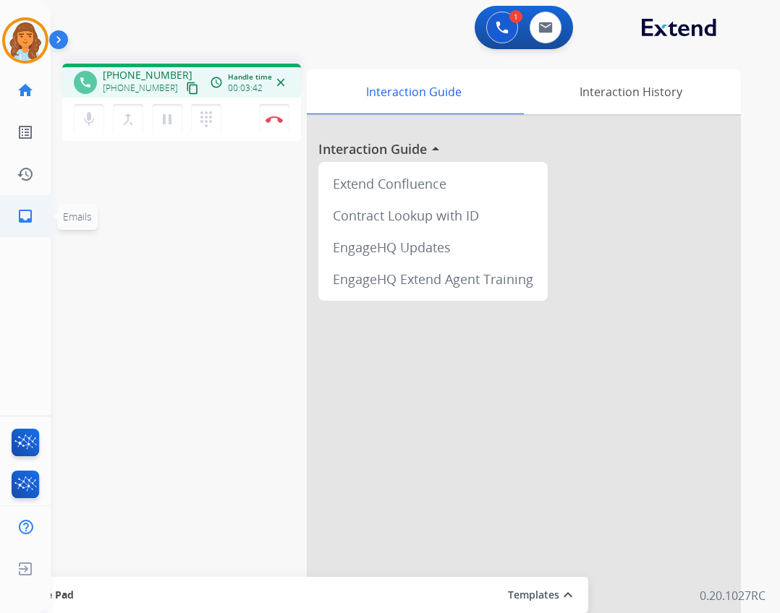
drag, startPoint x: 43, startPoint y: 213, endPoint x: 37, endPoint y: 218, distance: 8.2
click at [37, 218] on link "inbox Emails" at bounding box center [25, 216] width 41 height 41
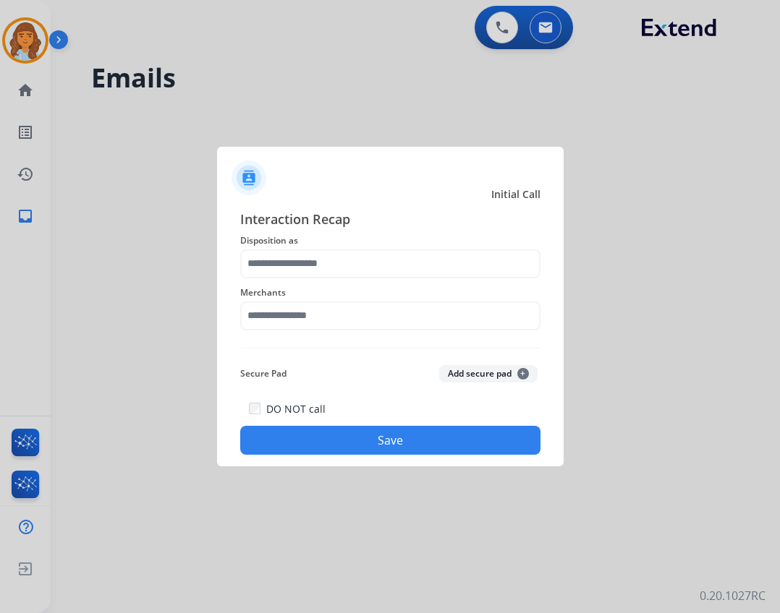
click at [380, 301] on div "Merchants" at bounding box center [390, 307] width 300 height 58
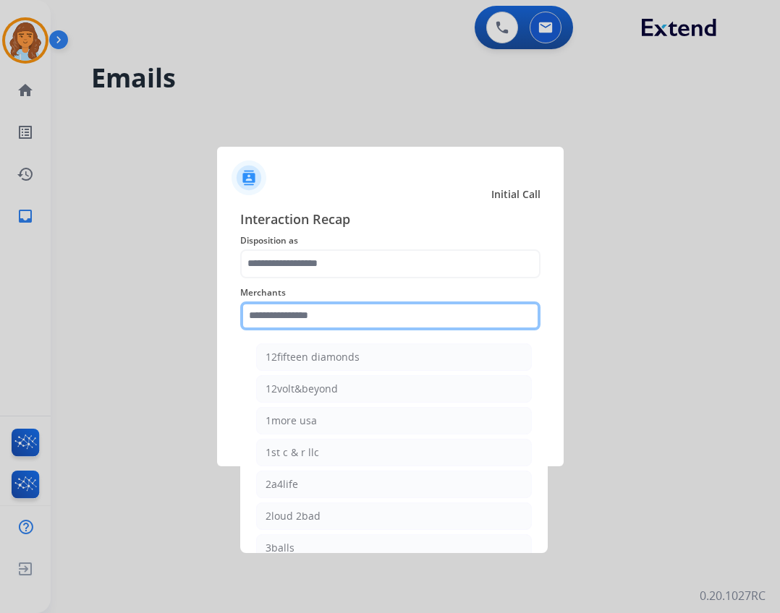
click at [378, 311] on input "text" at bounding box center [390, 316] width 300 height 29
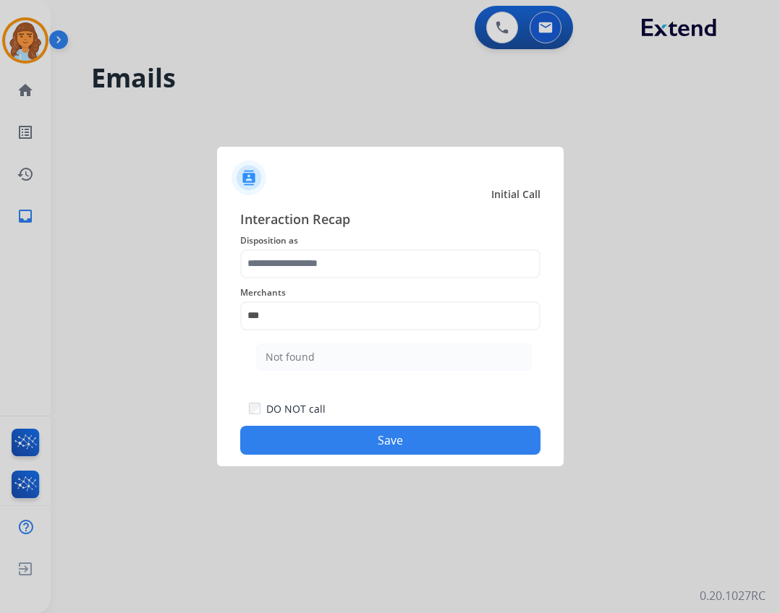
drag, startPoint x: 392, startPoint y: 361, endPoint x: 396, endPoint y: 323, distance: 38.6
click at [393, 360] on li "Not found" at bounding box center [394, 357] width 276 height 27
type input "*********"
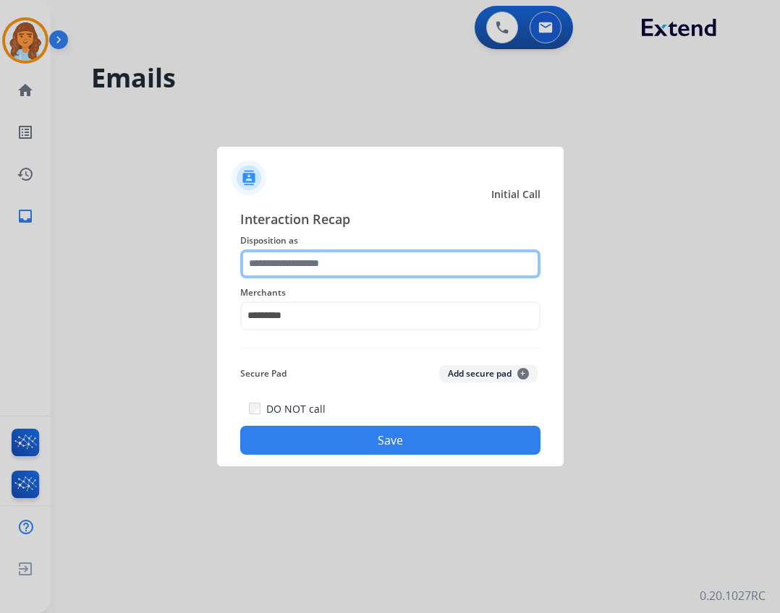
click at [391, 271] on input "text" at bounding box center [390, 264] width 300 height 29
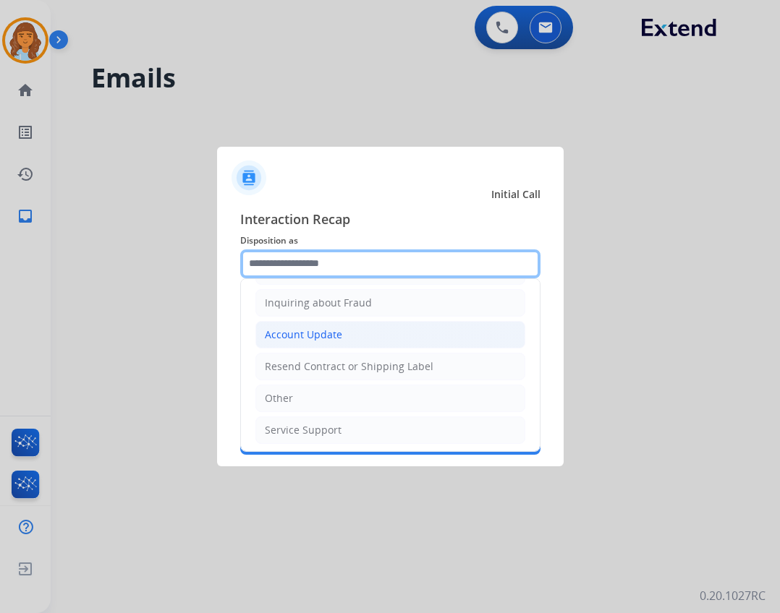
scroll to position [226, 0]
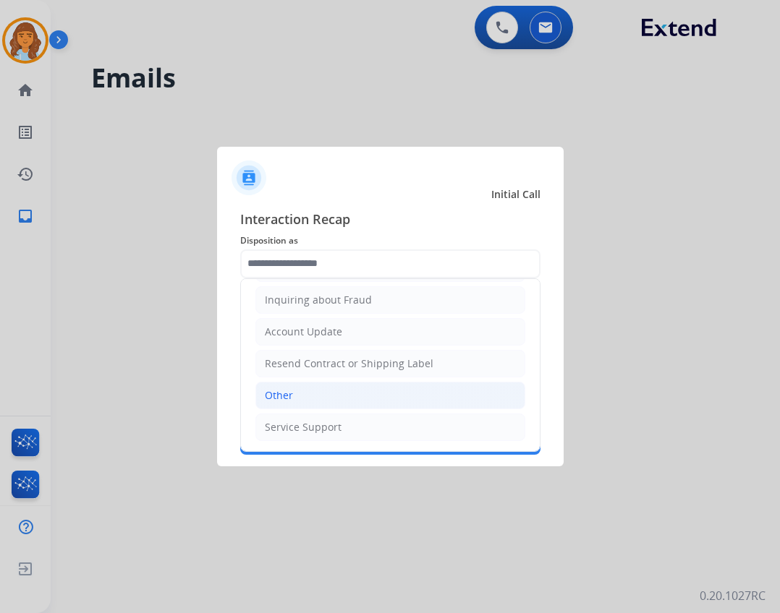
click at [396, 393] on li "Other" at bounding box center [390, 395] width 270 height 27
type input "*****"
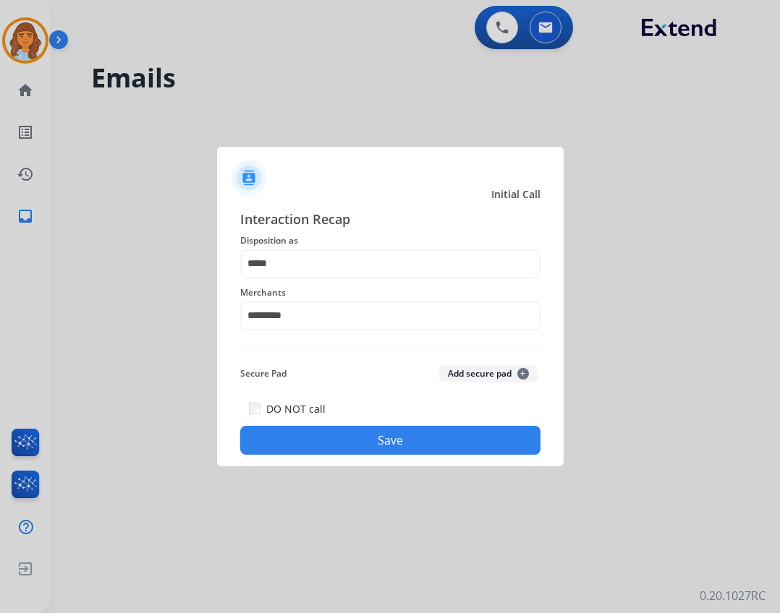
click at [417, 435] on button "Save" at bounding box center [390, 440] width 300 height 29
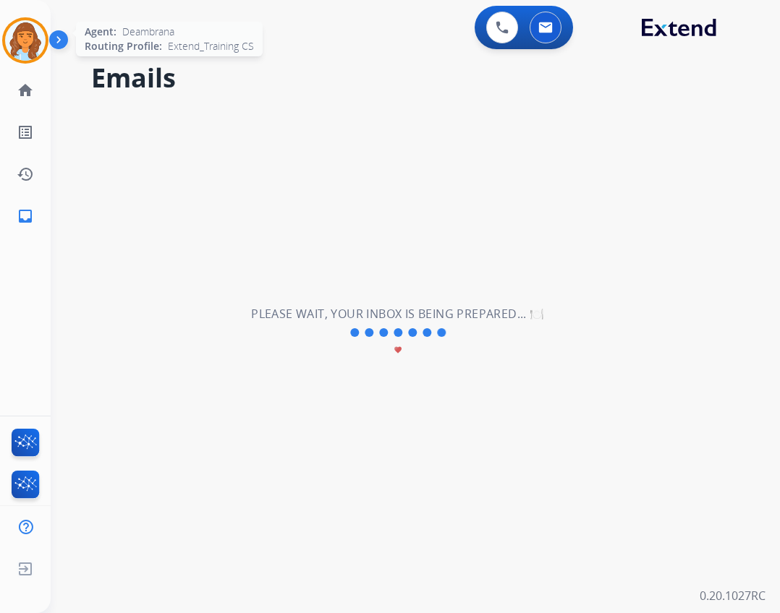
click at [46, 48] on div "Agent: Deambrana Routing Profile: Extend_Training CS" at bounding box center [25, 40] width 46 height 46
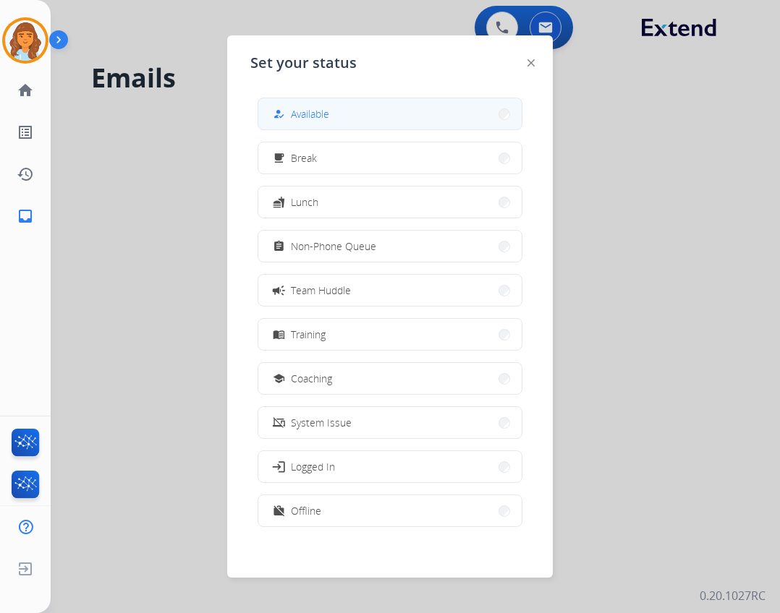
click at [281, 100] on button "how_to_reg Available" at bounding box center [389, 113] width 263 height 31
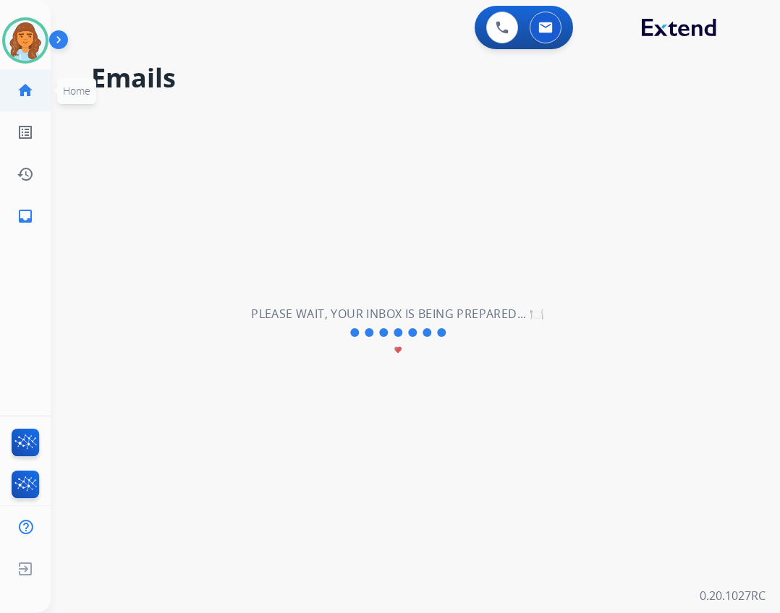
click at [38, 90] on link "home Home" at bounding box center [25, 90] width 41 height 41
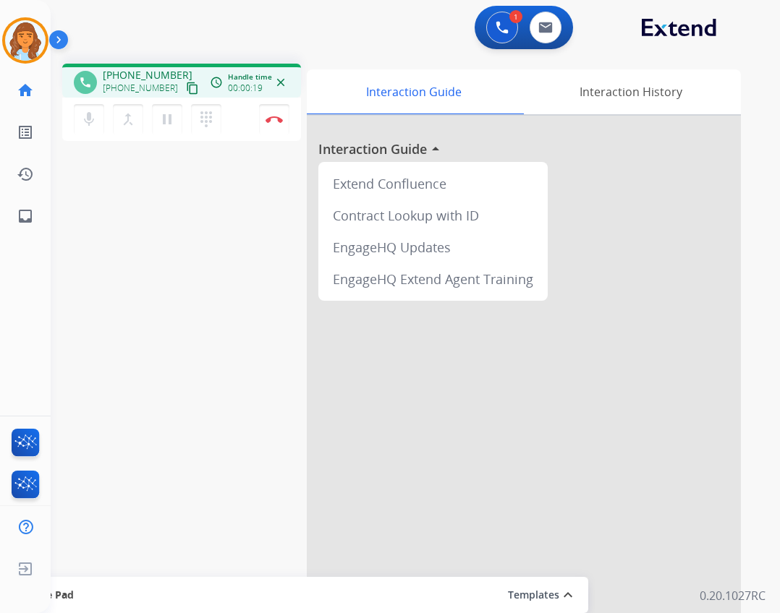
click at [186, 85] on mat-icon "content_copy" at bounding box center [192, 88] width 13 height 13
drag, startPoint x: 171, startPoint y: 85, endPoint x: 163, endPoint y: 87, distance: 8.1
click at [165, 87] on div "+19893970446 content_copy Copied!" at bounding box center [152, 88] width 98 height 17
click at [281, 119] on img at bounding box center [273, 119] width 17 height 7
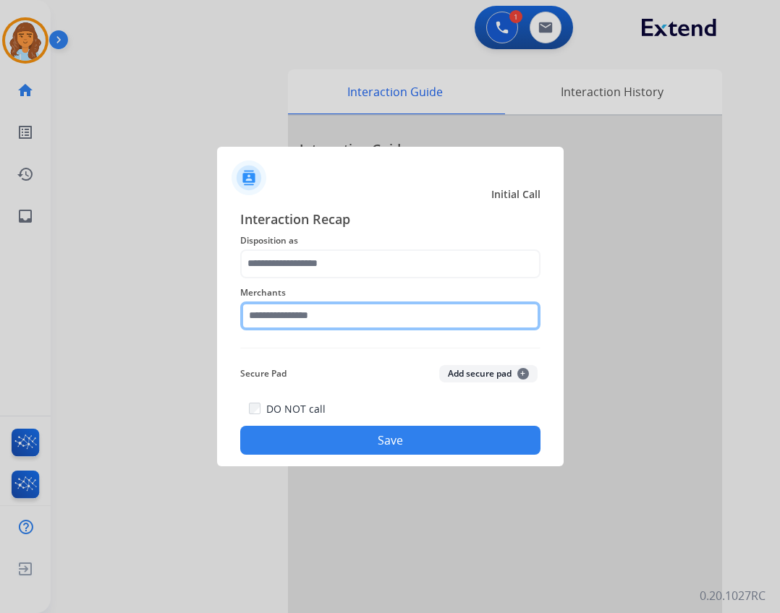
click at [385, 318] on input "text" at bounding box center [390, 316] width 300 height 29
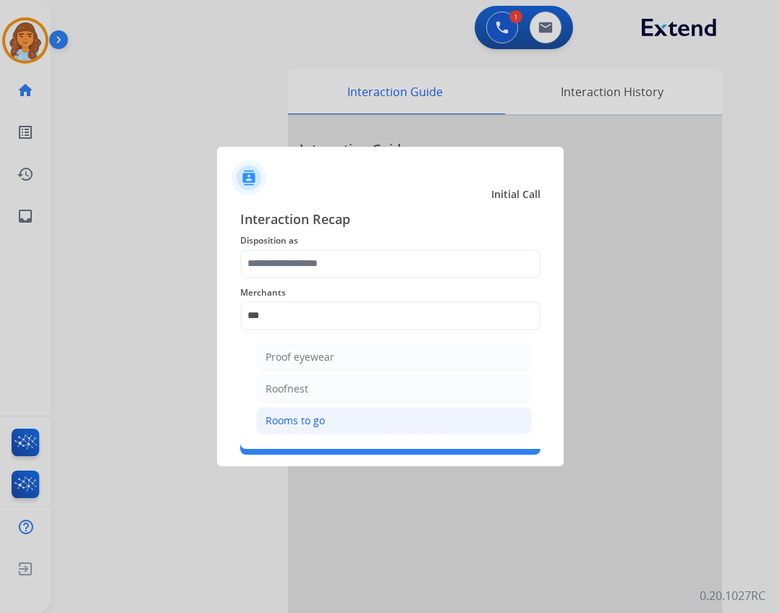
click at [352, 422] on li "Rooms to go" at bounding box center [394, 420] width 276 height 27
type input "**********"
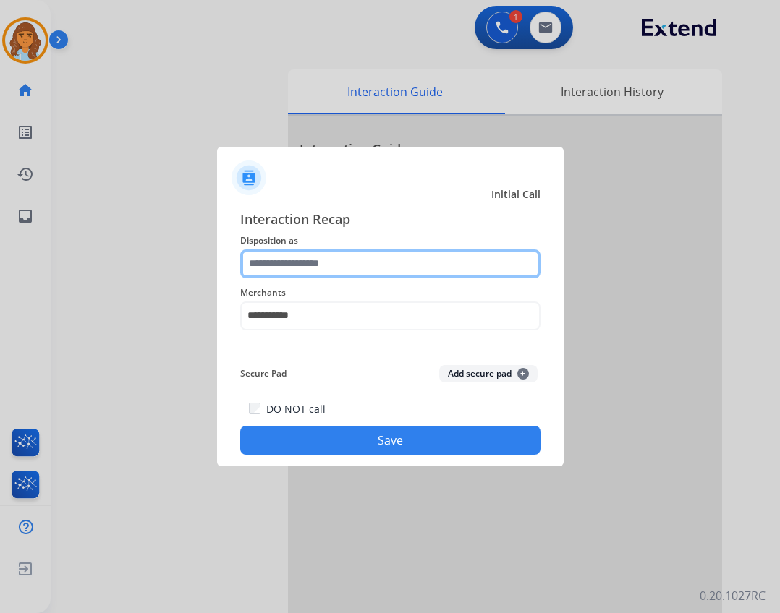
click at [325, 261] on input "text" at bounding box center [390, 264] width 300 height 29
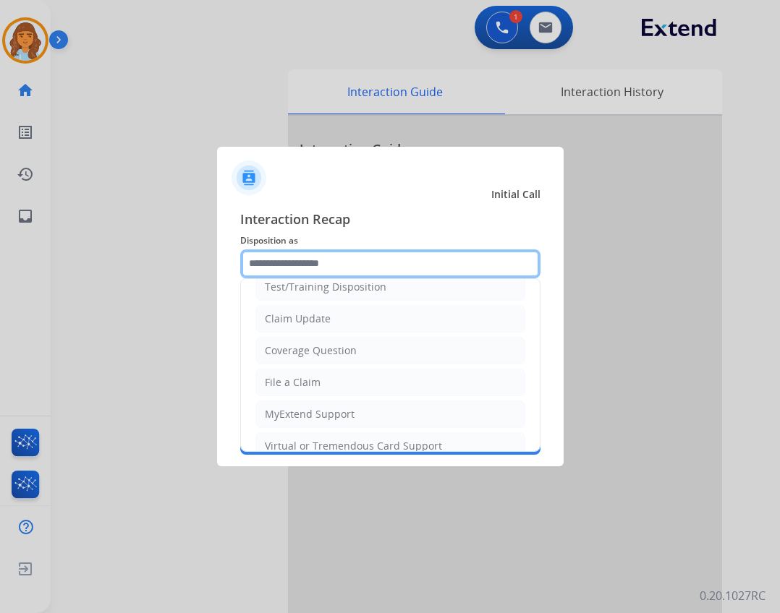
scroll to position [72, 0]
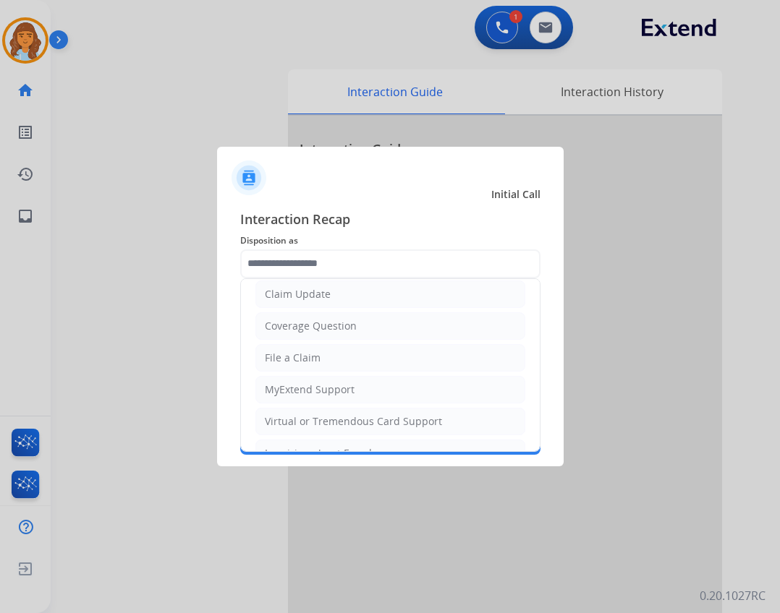
click at [323, 357] on li "File a Claim" at bounding box center [390, 357] width 270 height 27
type input "**********"
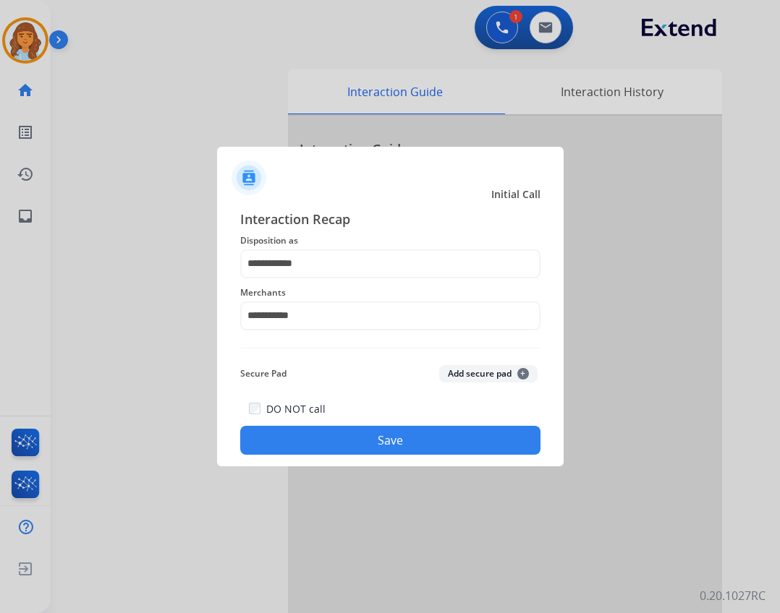
click at [337, 433] on button "Save" at bounding box center [390, 440] width 300 height 29
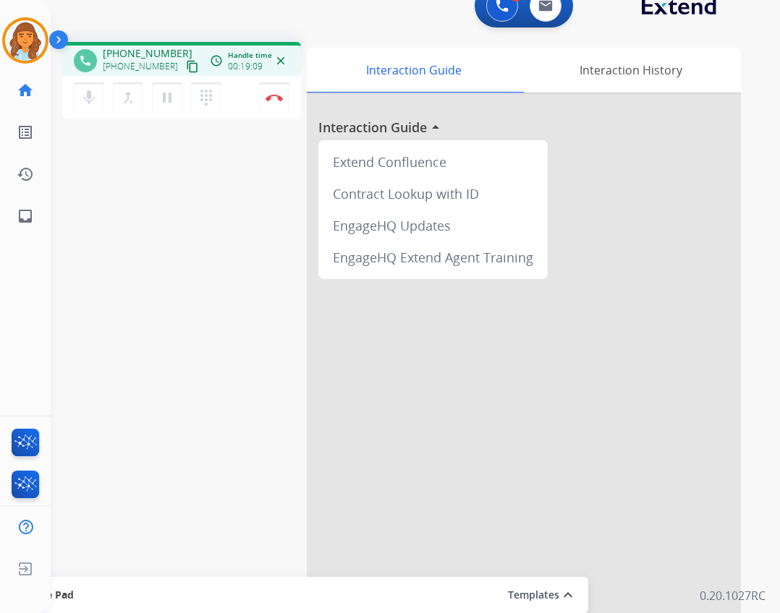
scroll to position [42, 0]
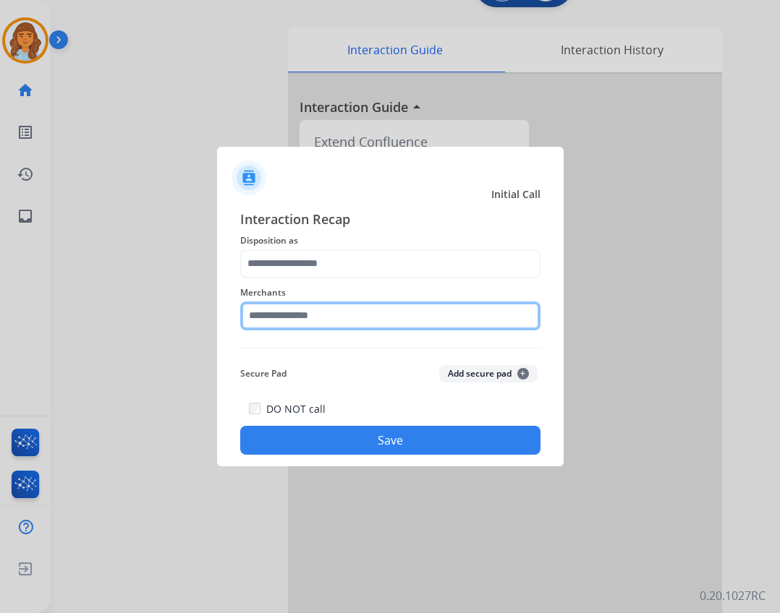
click at [341, 308] on input "text" at bounding box center [390, 316] width 300 height 29
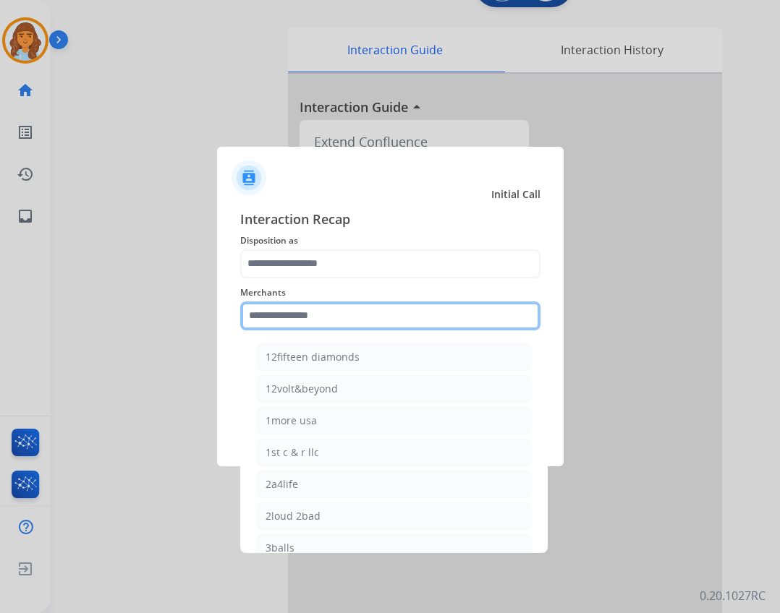
type input "*"
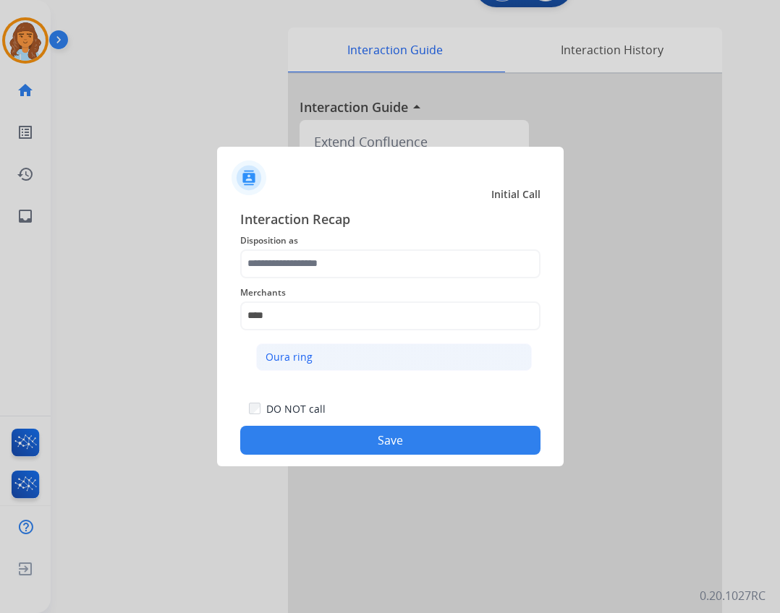
click at [319, 352] on li "Oura ring" at bounding box center [394, 357] width 276 height 27
type input "*********"
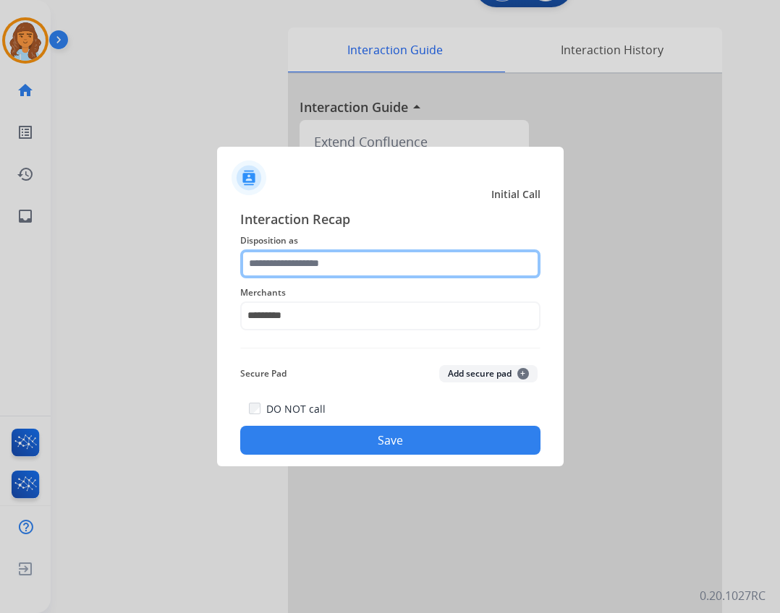
click at [315, 268] on input "text" at bounding box center [390, 264] width 300 height 29
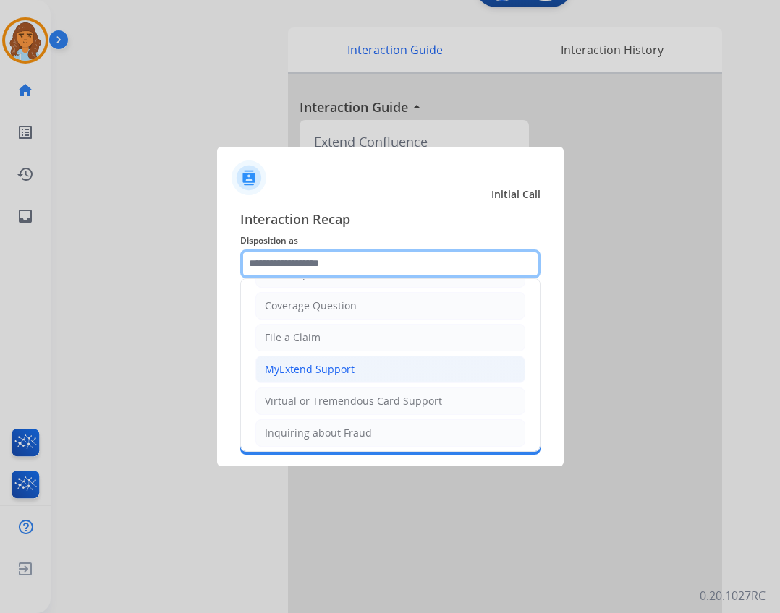
scroll to position [226, 0]
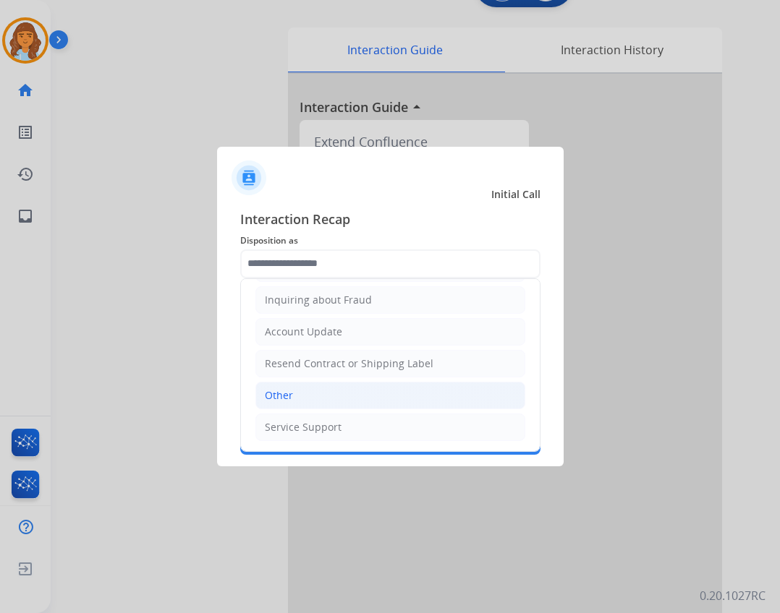
click at [339, 398] on li "Other" at bounding box center [390, 395] width 270 height 27
type input "*****"
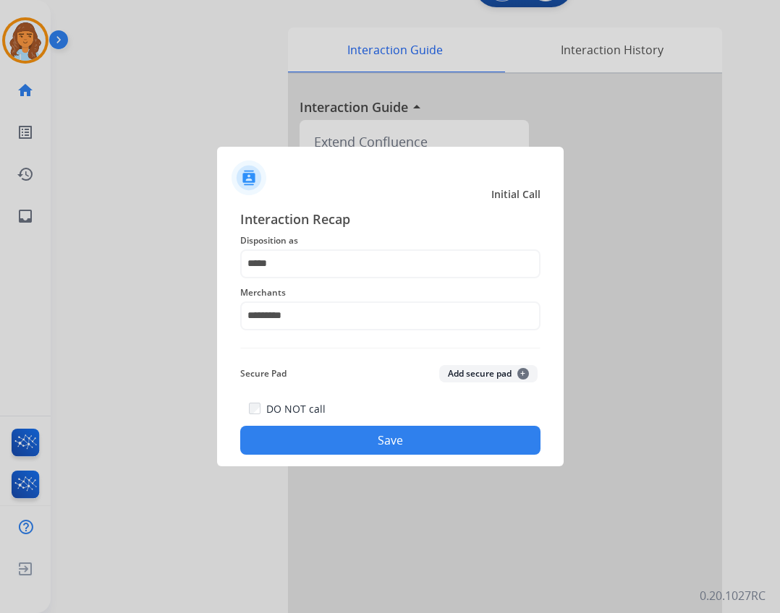
click at [372, 442] on button "Save" at bounding box center [390, 440] width 300 height 29
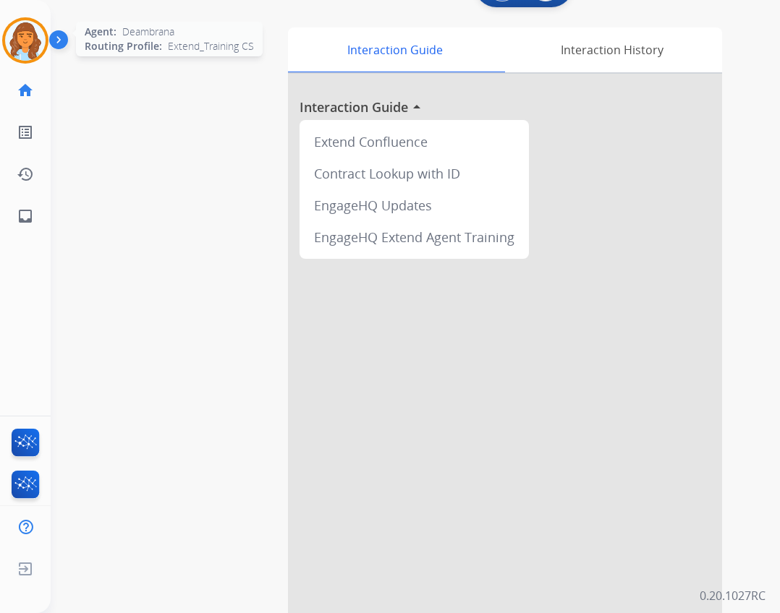
click at [30, 41] on img at bounding box center [25, 40] width 41 height 41
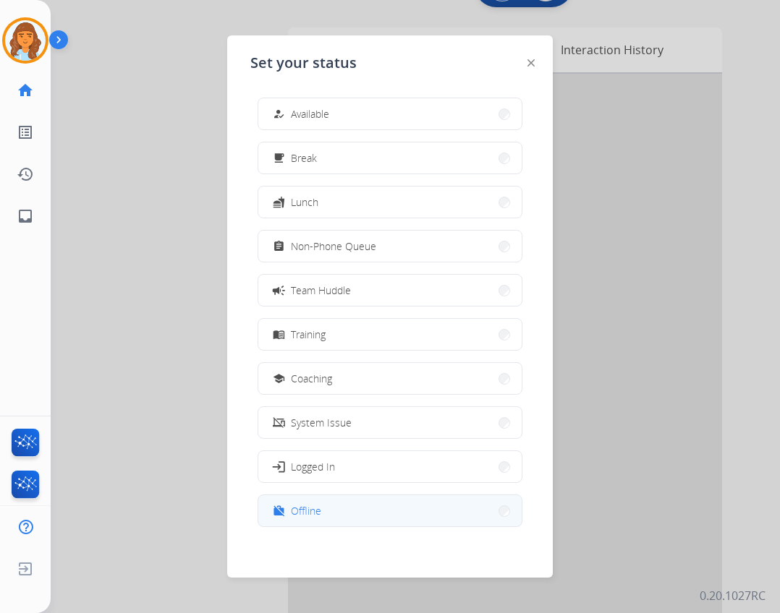
drag, startPoint x: 378, startPoint y: 509, endPoint x: 352, endPoint y: 497, distance: 28.8
click at [371, 495] on div "work_off Offline" at bounding box center [389, 511] width 265 height 33
click at [328, 514] on button "work_off Offline" at bounding box center [389, 510] width 263 height 31
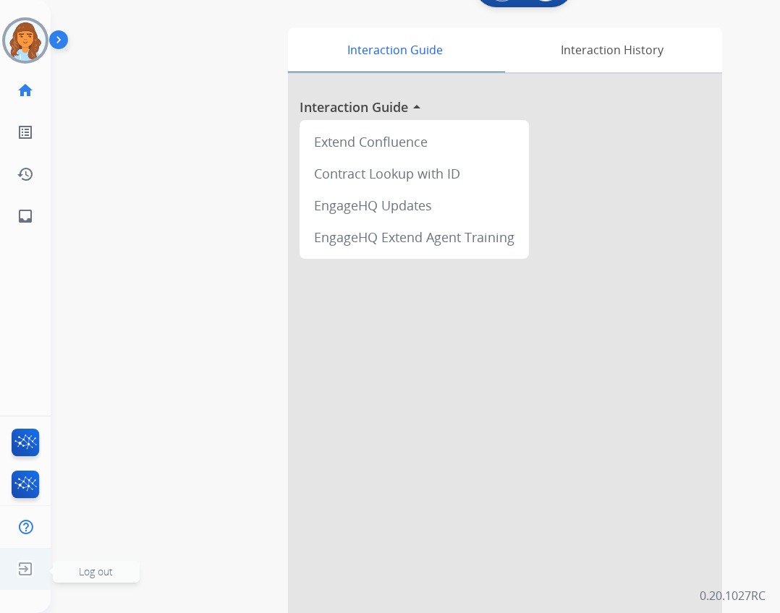
click at [34, 569] on img at bounding box center [25, 568] width 26 height 27
